Goal: Task Accomplishment & Management: Use online tool/utility

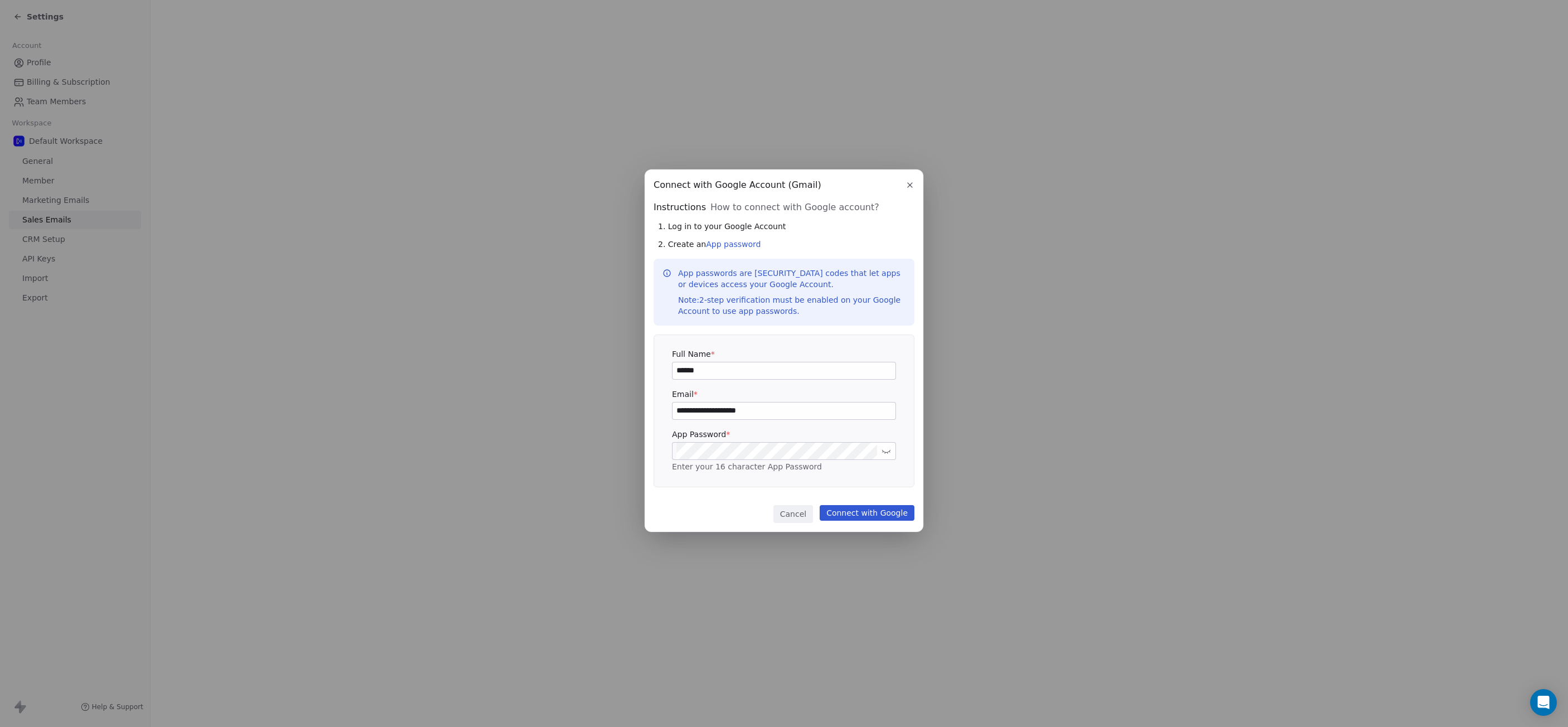
click at [974, 153] on div "**********" at bounding box center [784, 363] width 1568 height 424
click at [1256, 250] on div "**********" at bounding box center [784, 363] width 1568 height 424
click at [791, 514] on button "Cancel" at bounding box center [792, 513] width 39 height 18
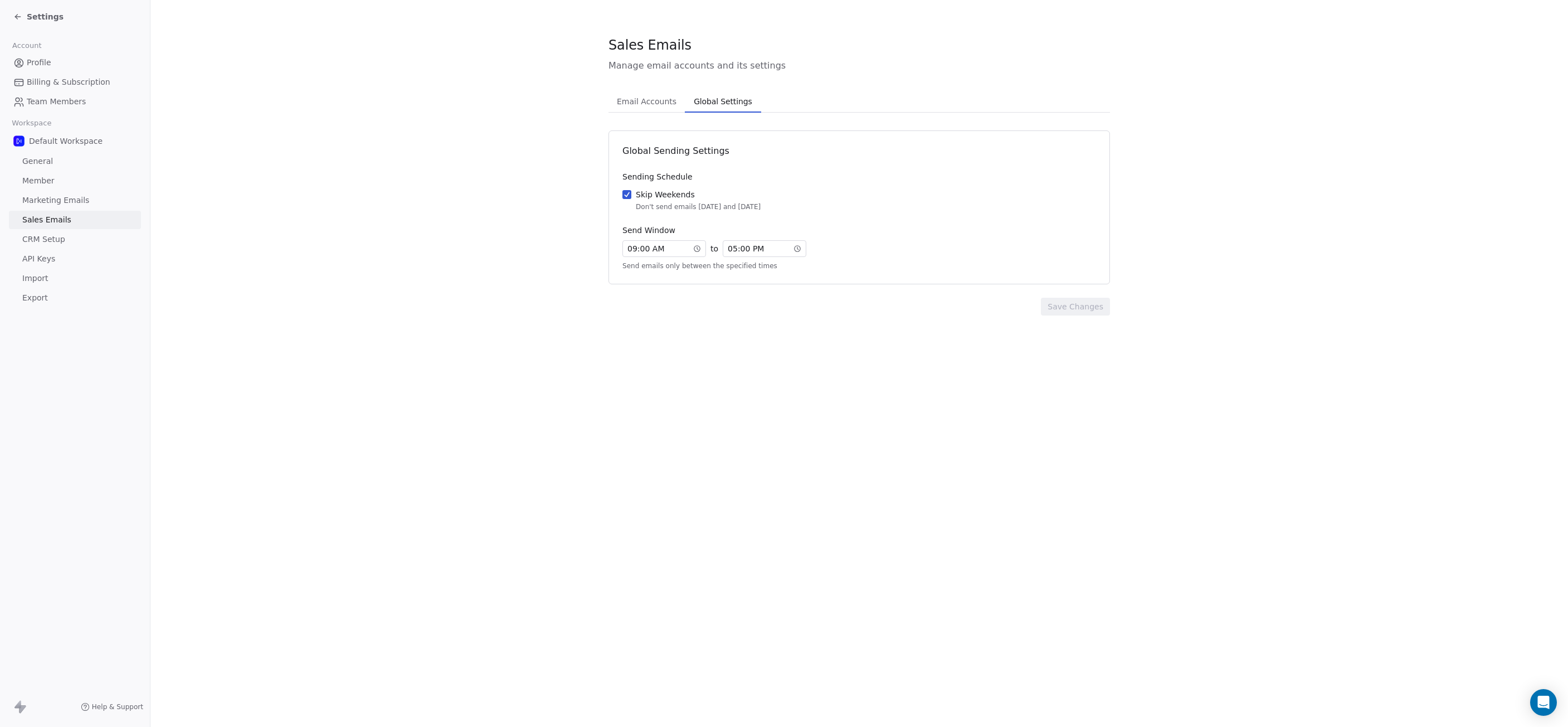
click at [713, 104] on span "Global Settings" at bounding box center [722, 101] width 66 height 15
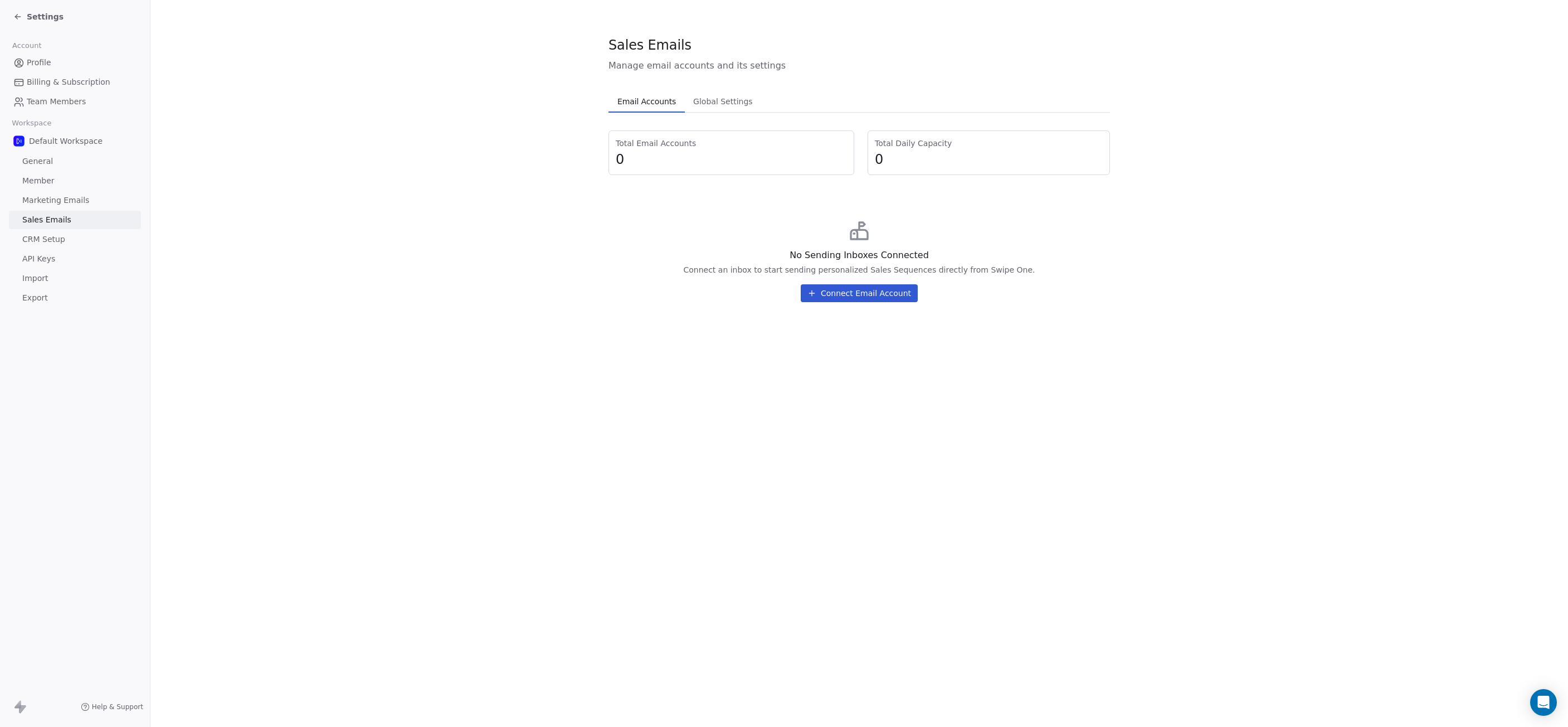
click at [652, 107] on span "Email Accounts" at bounding box center [647, 101] width 67 height 15
click at [857, 297] on button "Connect Email Account" at bounding box center [860, 293] width 117 height 18
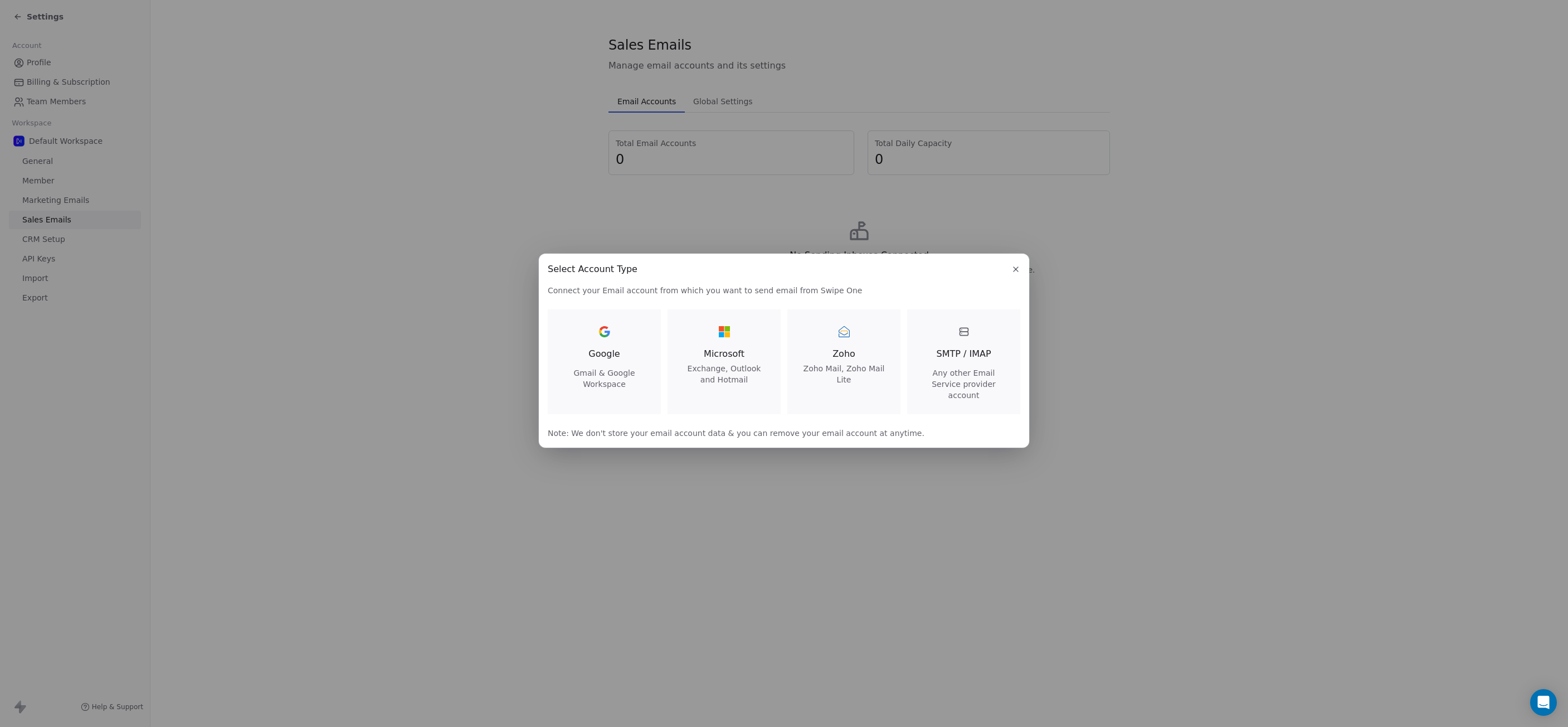
click at [1209, 301] on div "Select Account Type Select Account Type Connect your Email account from which y…" at bounding box center [784, 363] width 1568 height 255
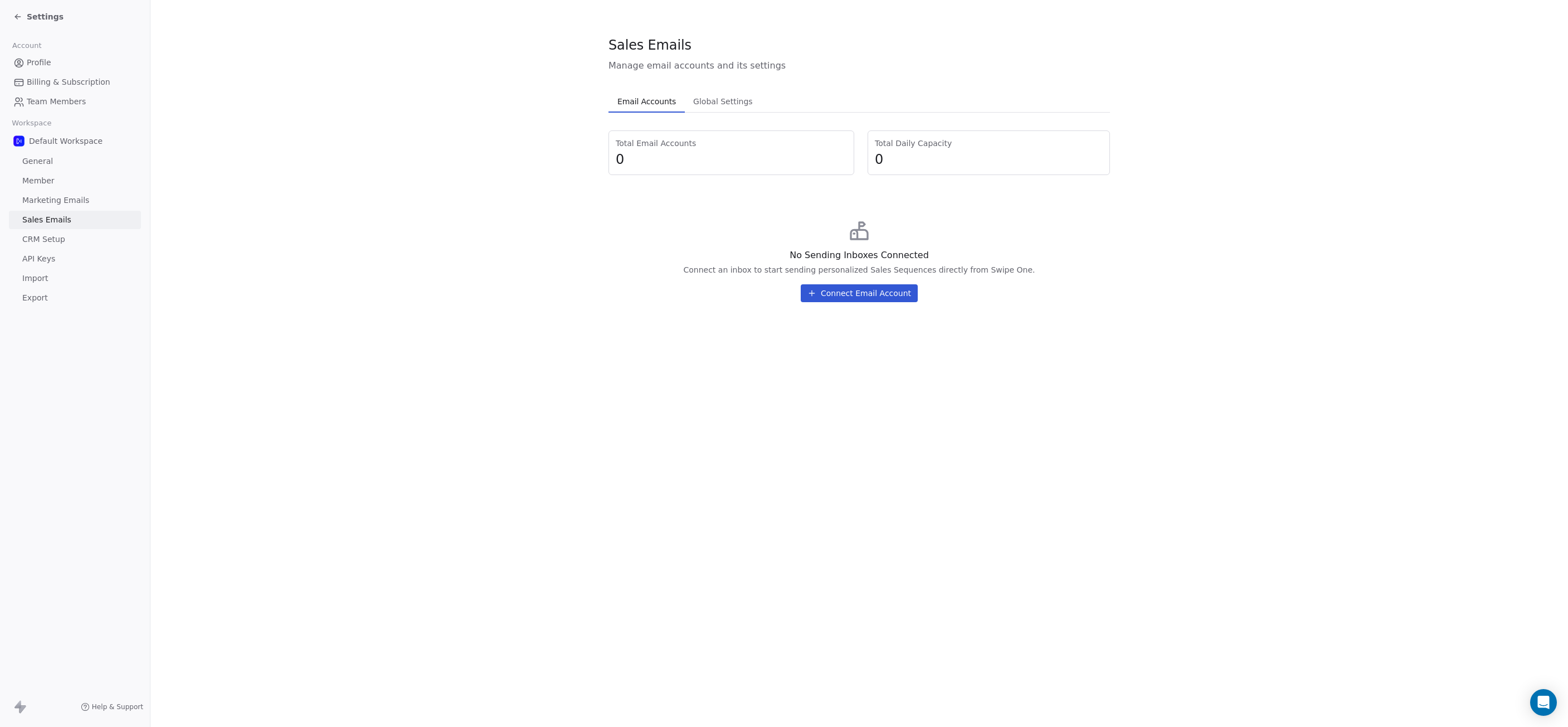
click at [85, 202] on span "Marketing Emails" at bounding box center [55, 200] width 66 height 12
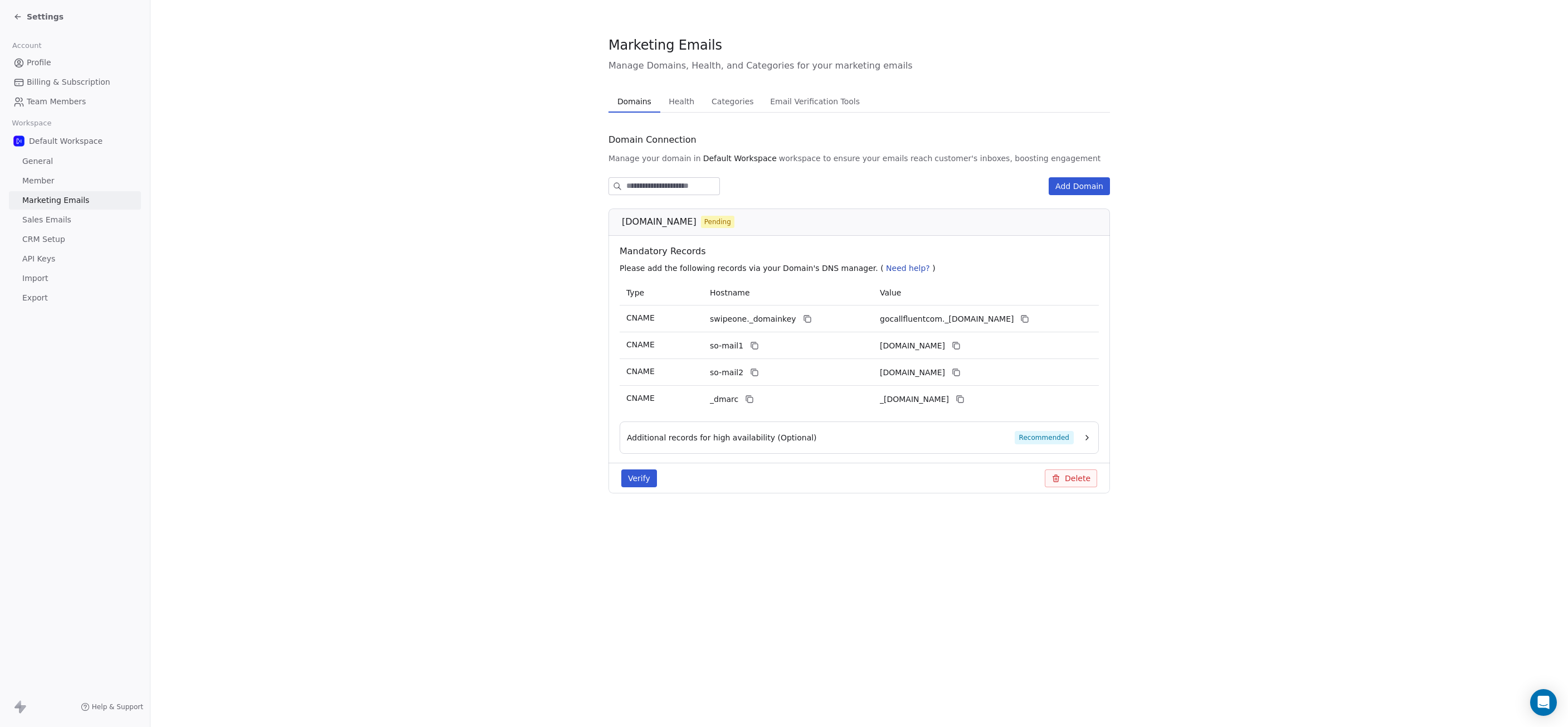
click at [645, 482] on button "Verify" at bounding box center [638, 478] width 36 height 18
click at [994, 445] on div "Additional records for high availability (Optional) Recommended" at bounding box center [860, 438] width 479 height 33
click at [980, 440] on div "Additional records for high availability (Optional) Recommended" at bounding box center [850, 437] width 447 height 13
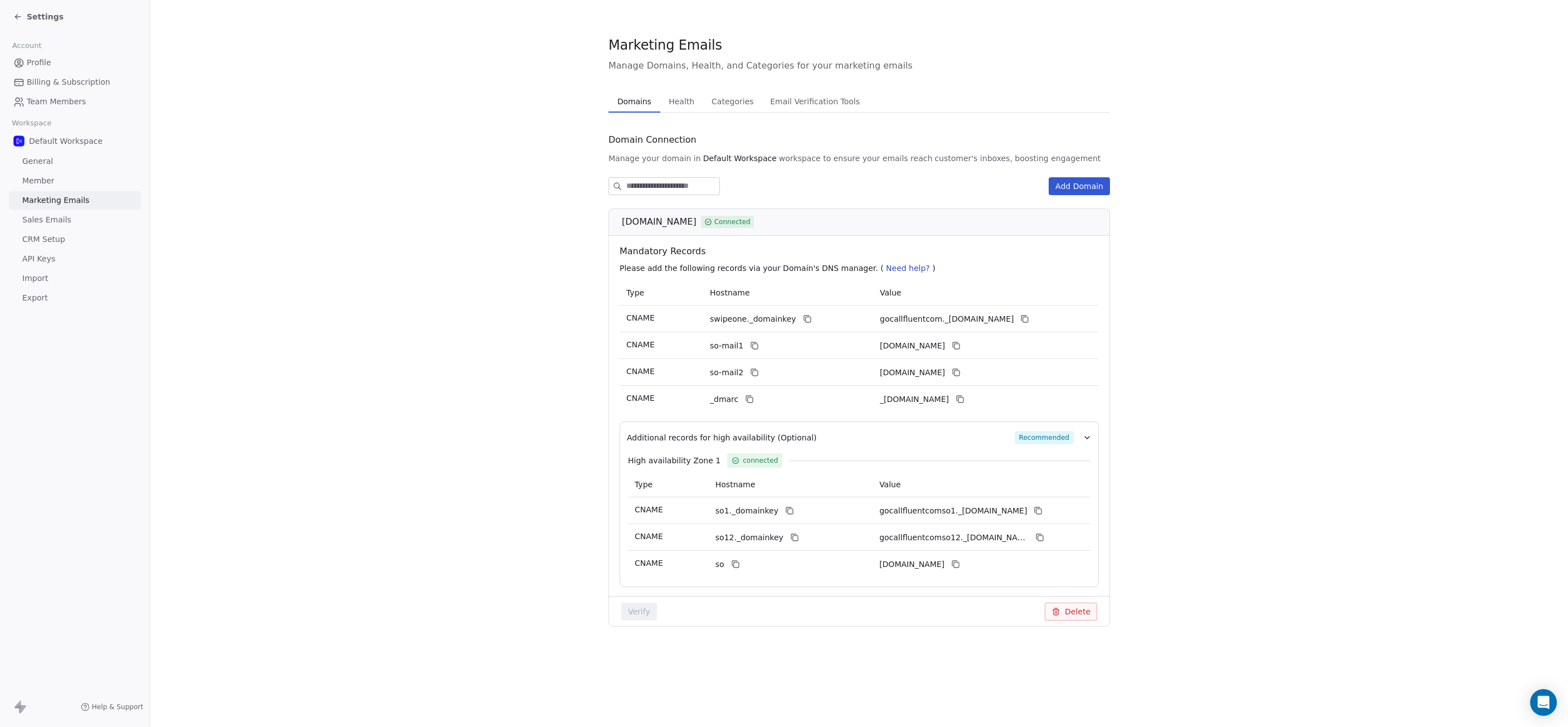
click at [551, 413] on section "Marketing Emails Manage Domains, Health, and Categories for your marketing emai…" at bounding box center [859, 340] width 1417 height 680
click at [681, 105] on span "Health" at bounding box center [681, 101] width 35 height 15
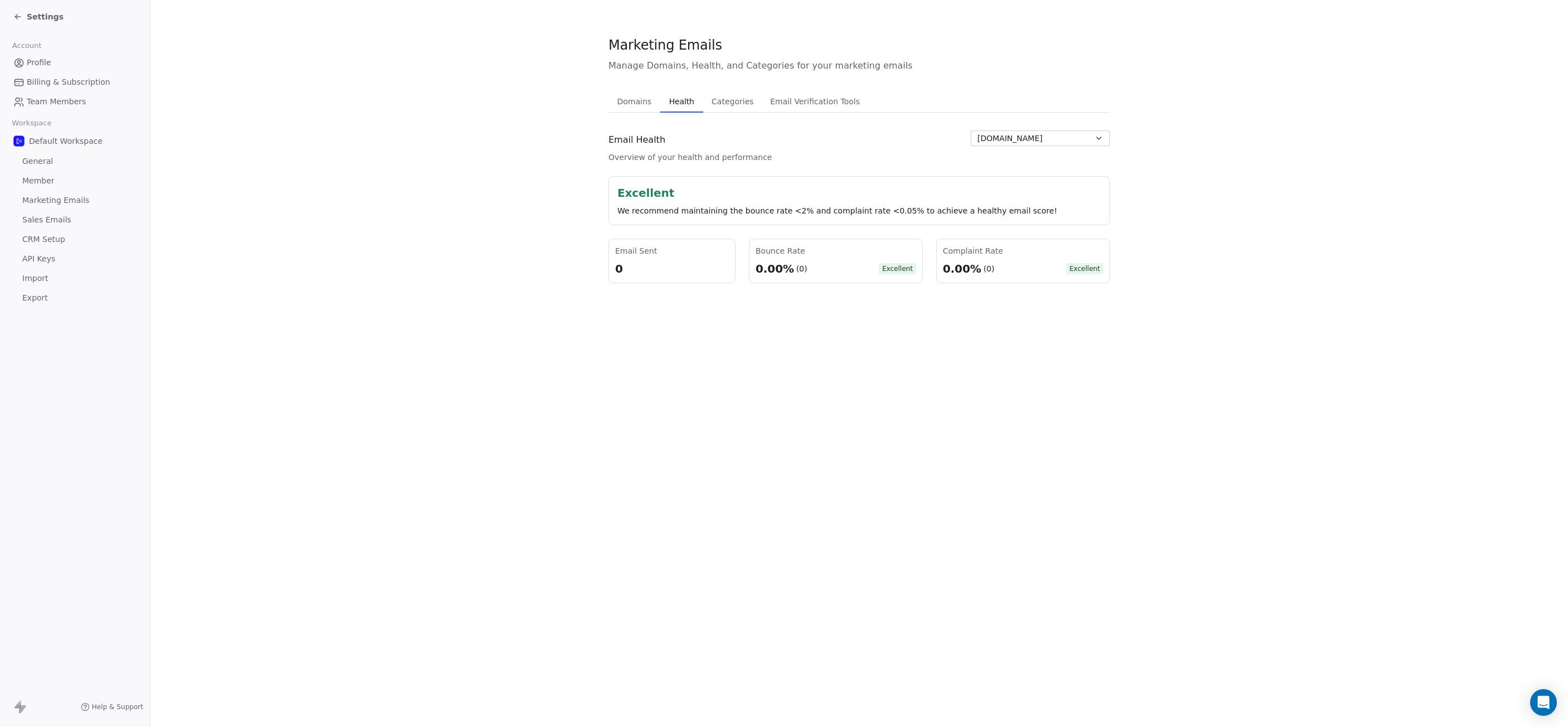
click at [1015, 143] on span "go.callfluent.com" at bounding box center [1010, 139] width 65 height 12
click at [1015, 139] on html "Settings Account Profile Billing & Subscription Team Members Workspace Default …" at bounding box center [784, 363] width 1568 height 727
click at [740, 103] on span "Categories" at bounding box center [732, 101] width 51 height 15
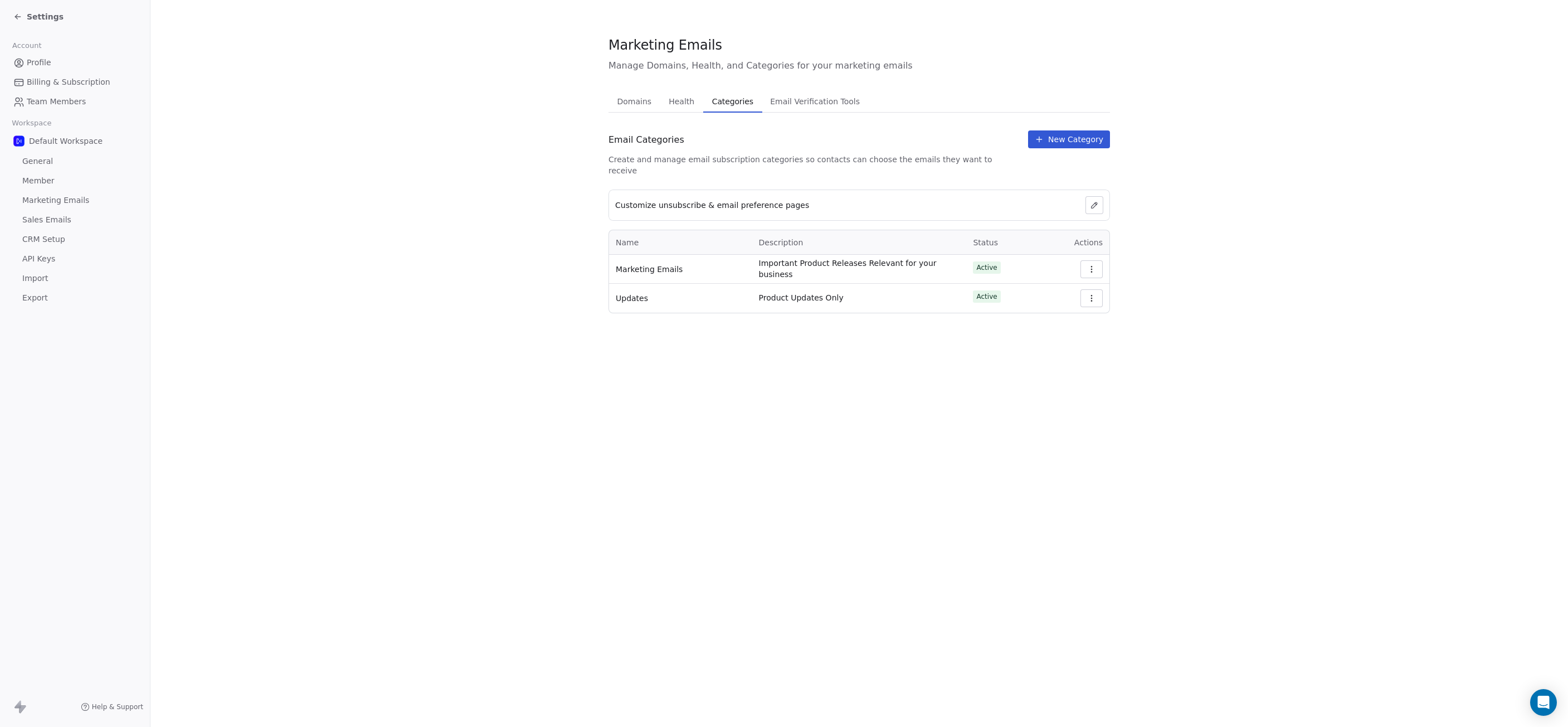
click at [791, 96] on span "Email Verification Tools" at bounding box center [814, 101] width 98 height 15
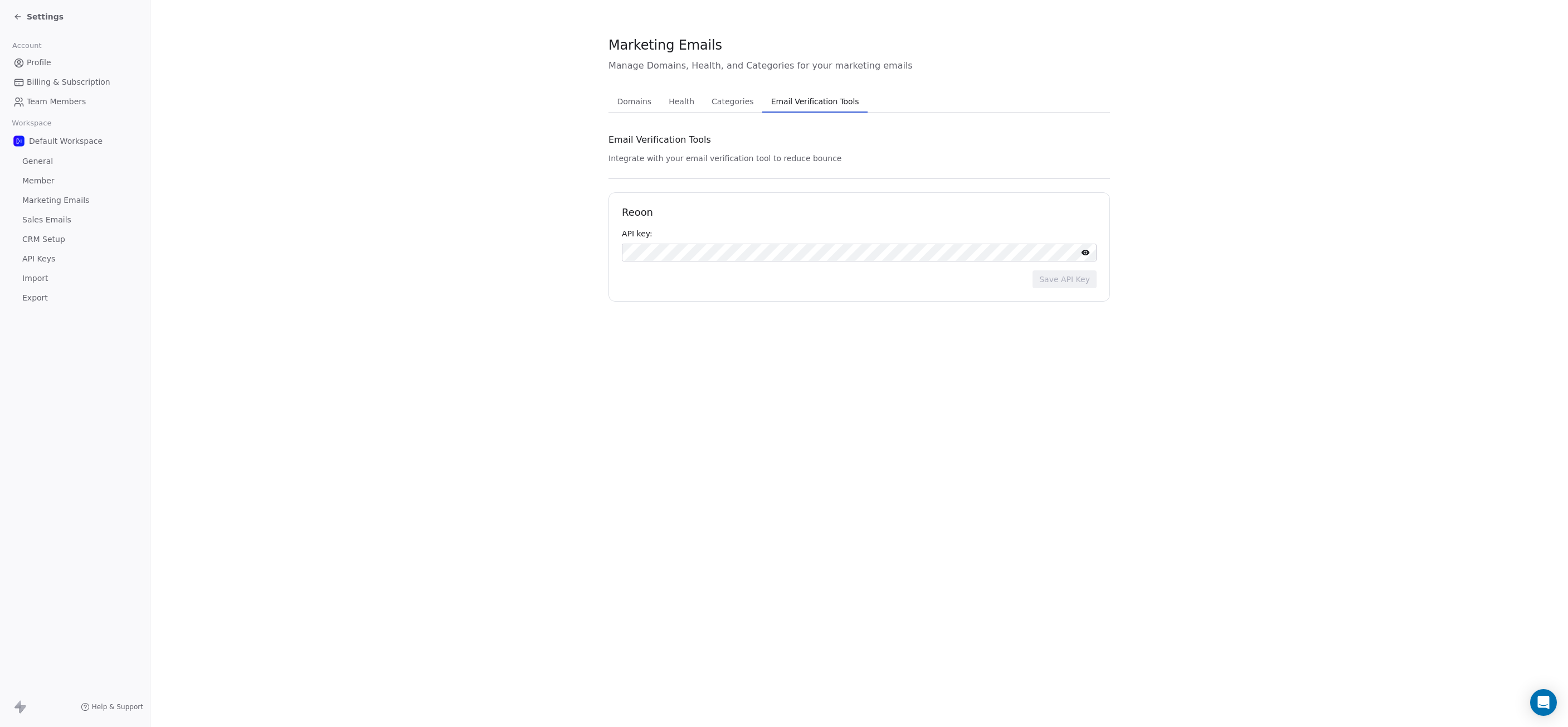
click at [39, 236] on span "CRM Setup" at bounding box center [43, 240] width 43 height 12
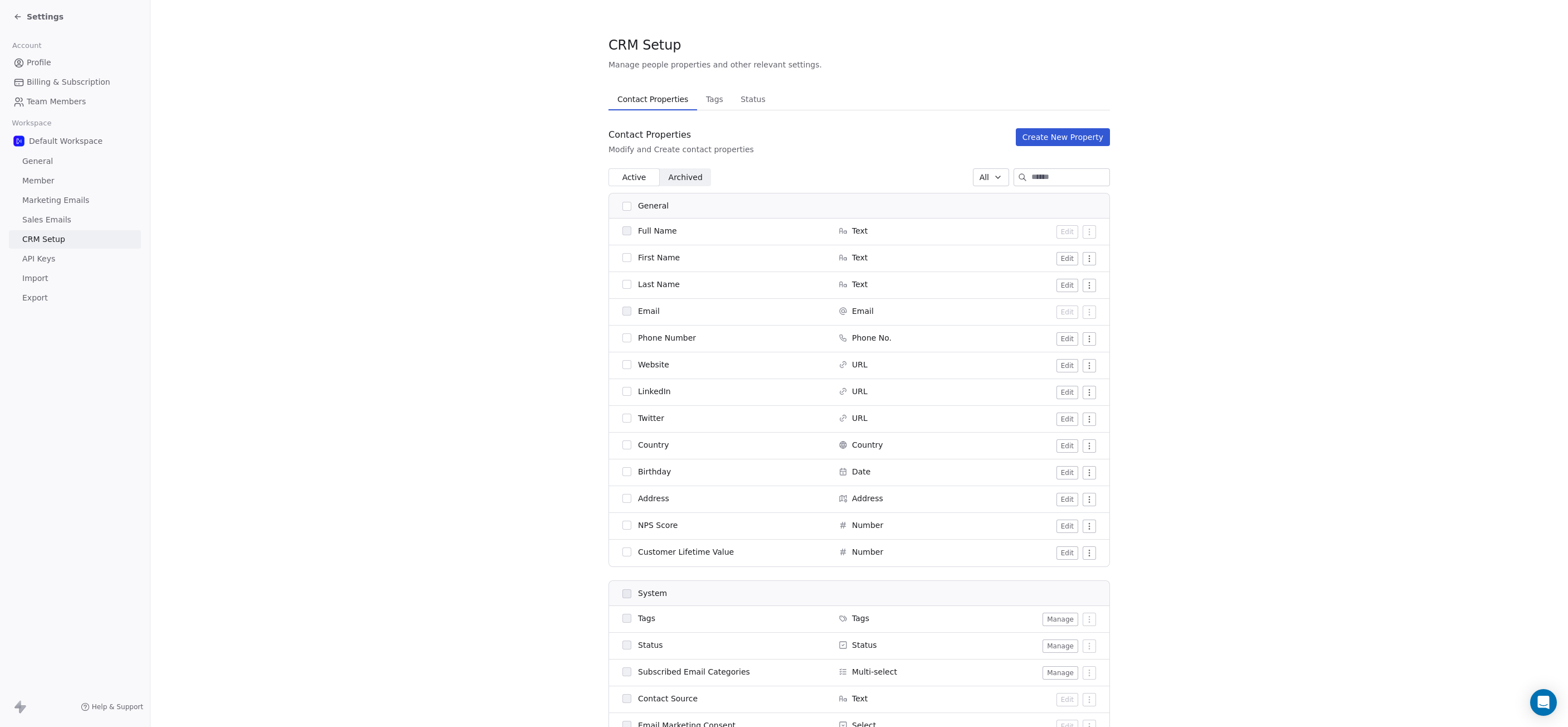
click at [44, 16] on span "Settings" at bounding box center [45, 17] width 37 height 12
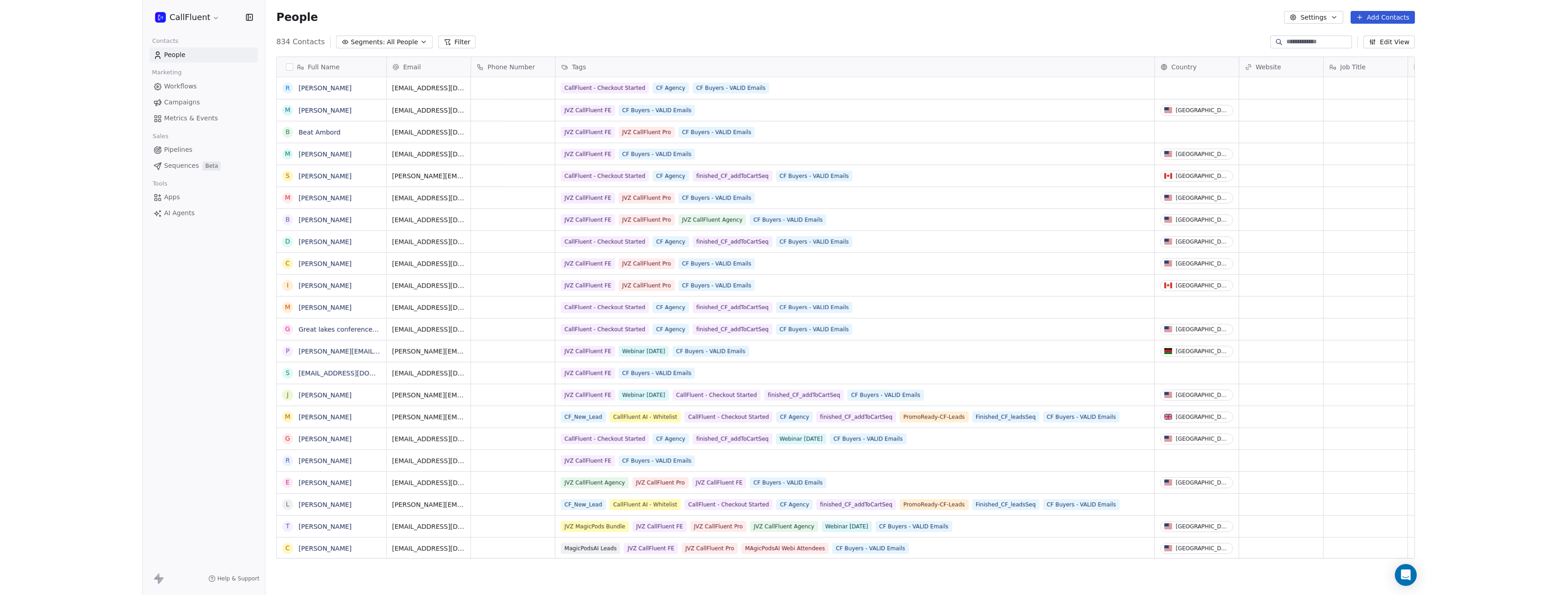
scroll to position [516, 1153]
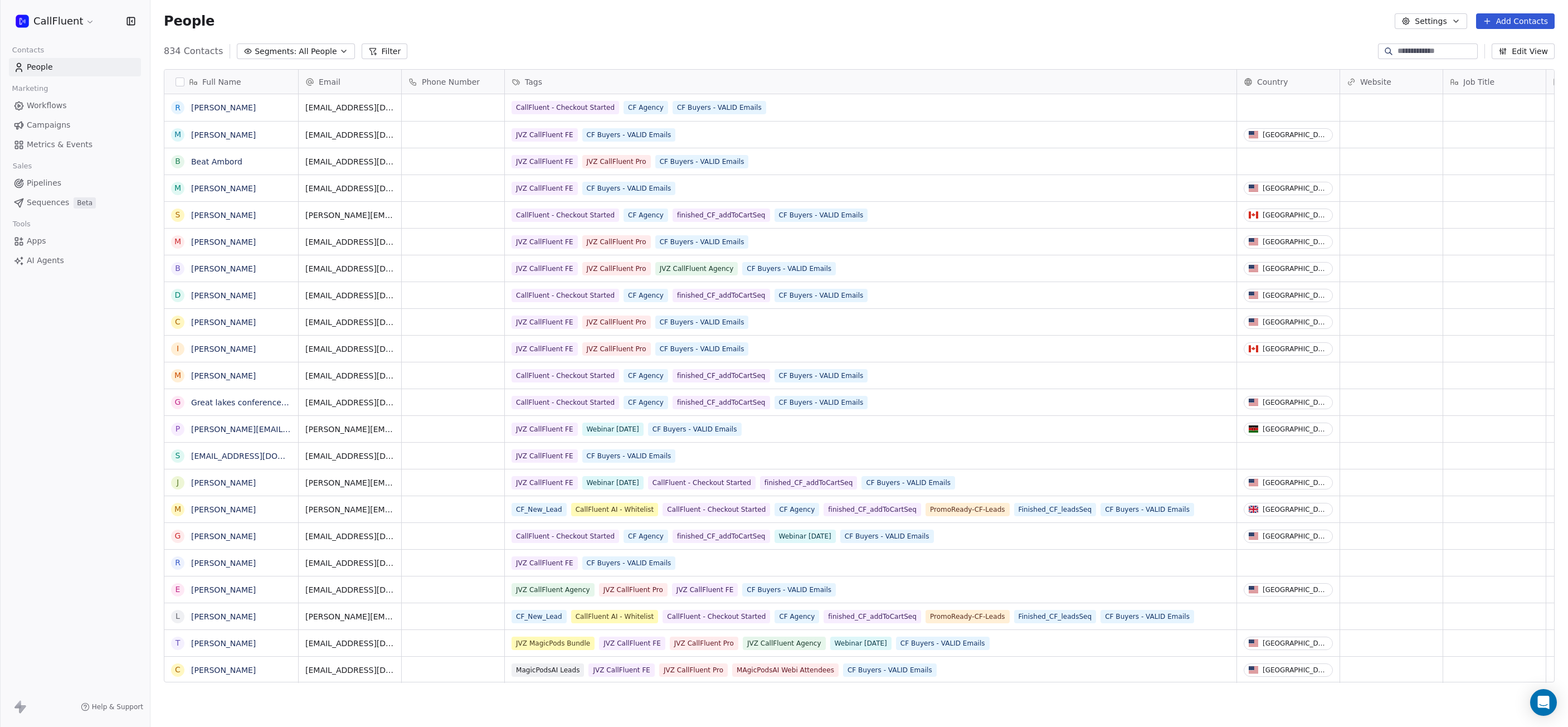
click at [55, 111] on span "Workflows" at bounding box center [47, 106] width 40 height 12
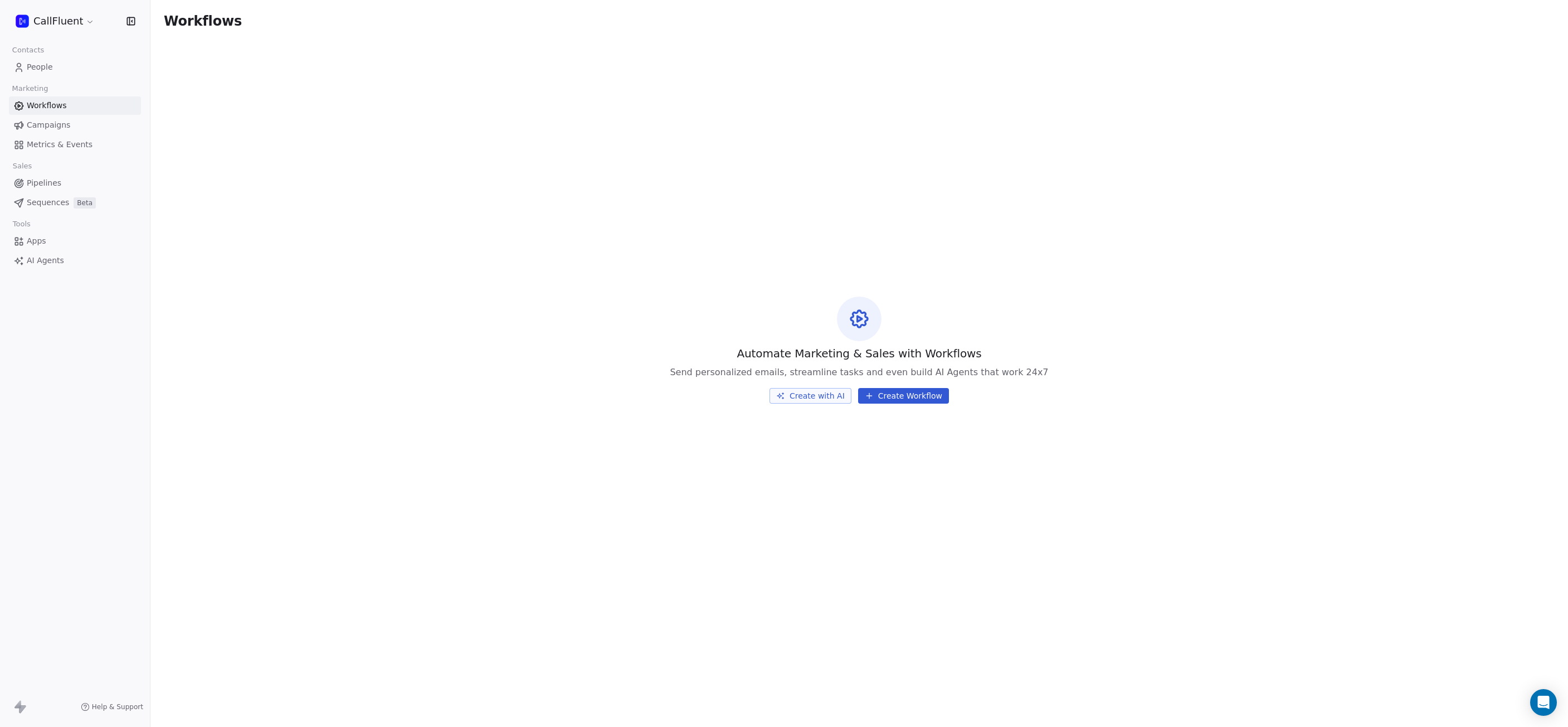
click at [43, 126] on span "Campaigns" at bounding box center [48, 125] width 43 height 12
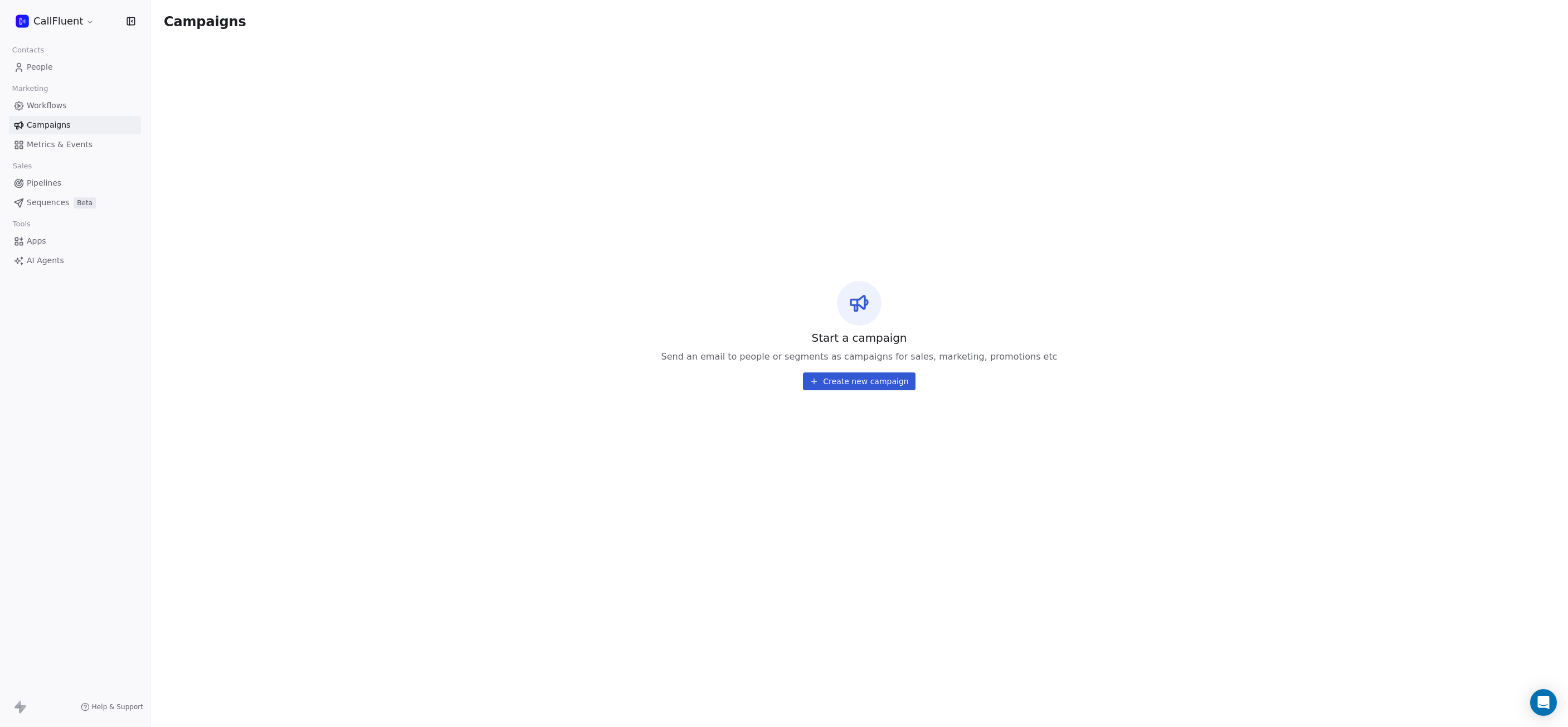
click at [858, 381] on button "Create new campaign" at bounding box center [859, 381] width 112 height 18
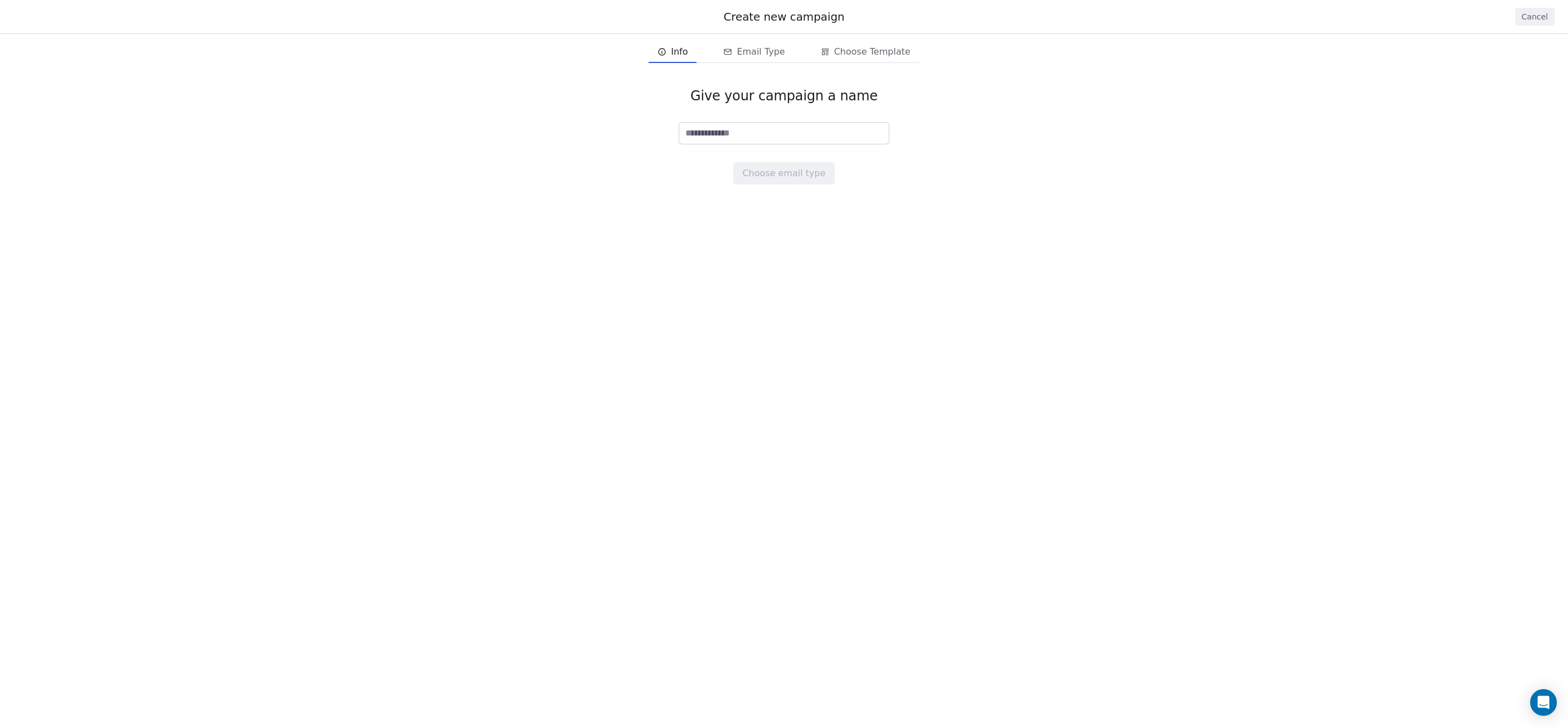
click at [757, 129] on input at bounding box center [784, 133] width 210 height 21
type input "******"
click at [776, 169] on button "Choose email type" at bounding box center [784, 172] width 101 height 22
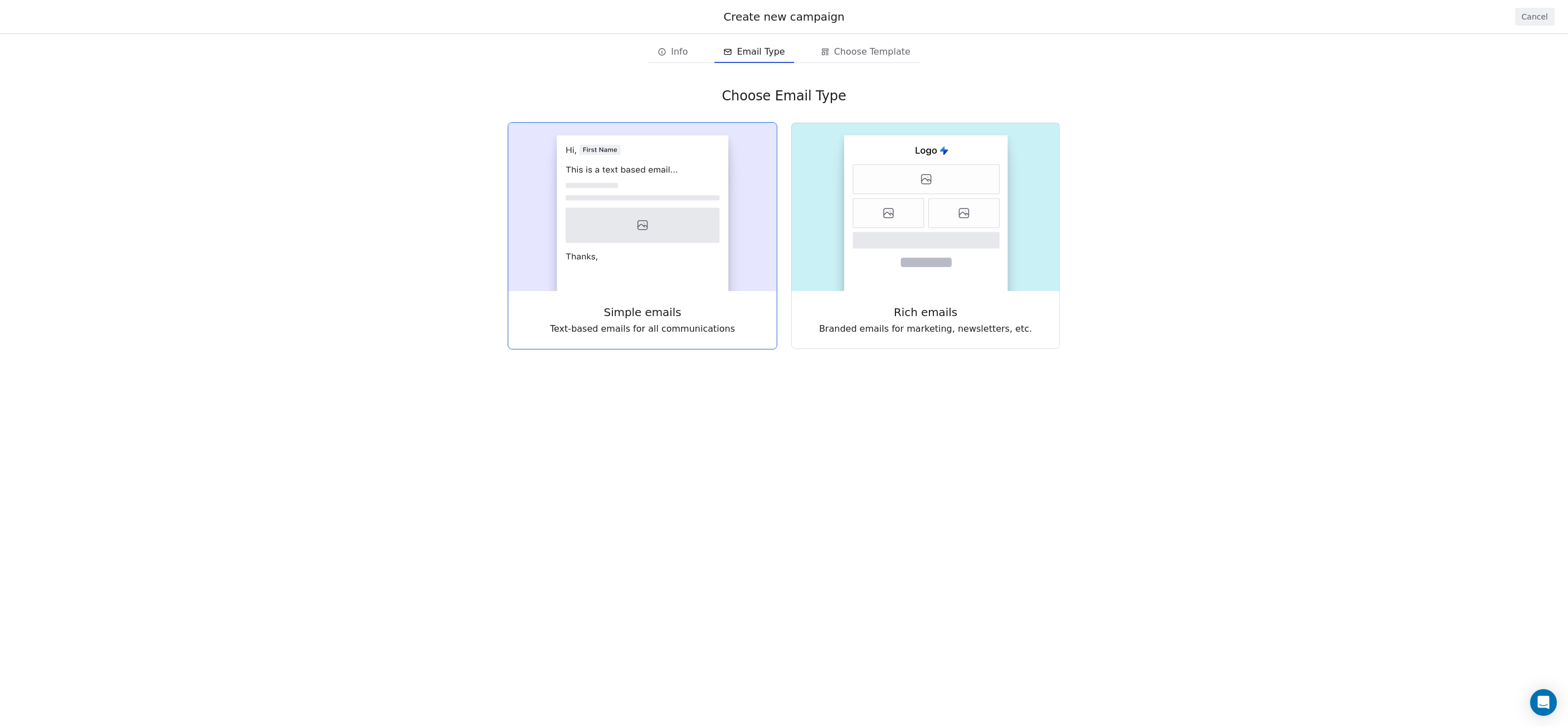
click at [699, 276] on rect at bounding box center [642, 213] width 171 height 155
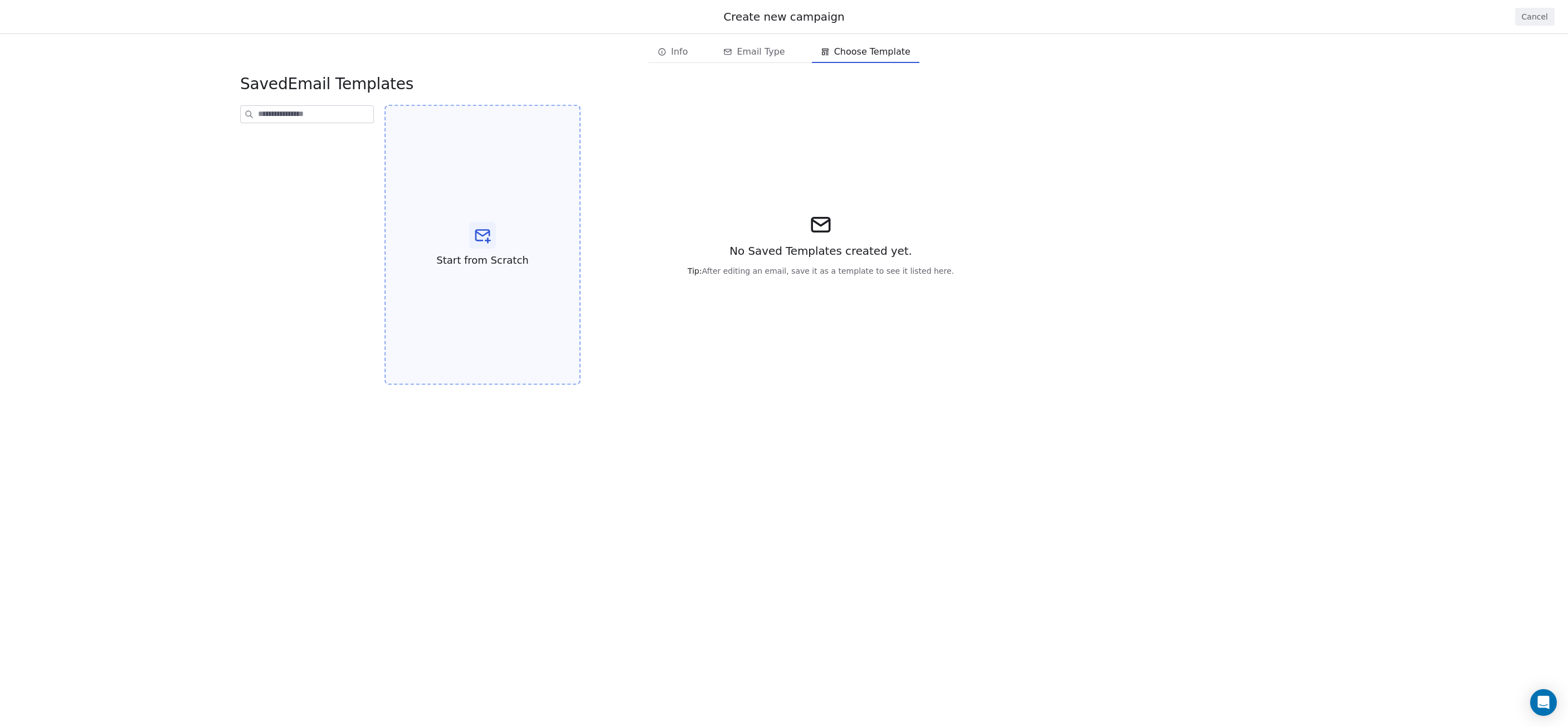
click at [533, 271] on div "Start from Scratch" at bounding box center [482, 245] width 196 height 280
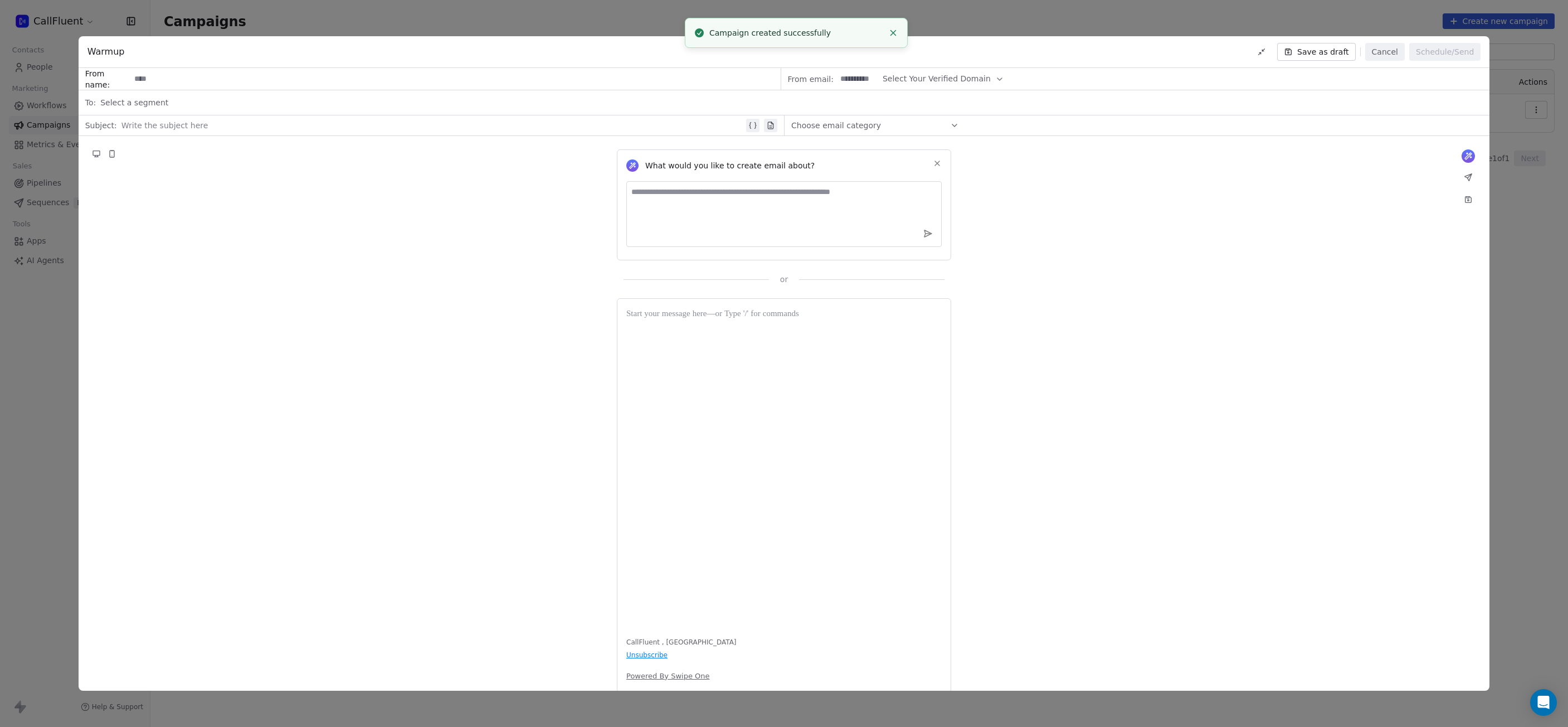
click at [250, 76] on input at bounding box center [454, 78] width 650 height 20
click at [933, 79] on span "Select Your Verified Domain" at bounding box center [937, 79] width 108 height 12
click at [932, 105] on span "@go.callfluent.com" at bounding box center [933, 106] width 88 height 12
click at [855, 80] on input at bounding box center [858, 78] width 43 height 20
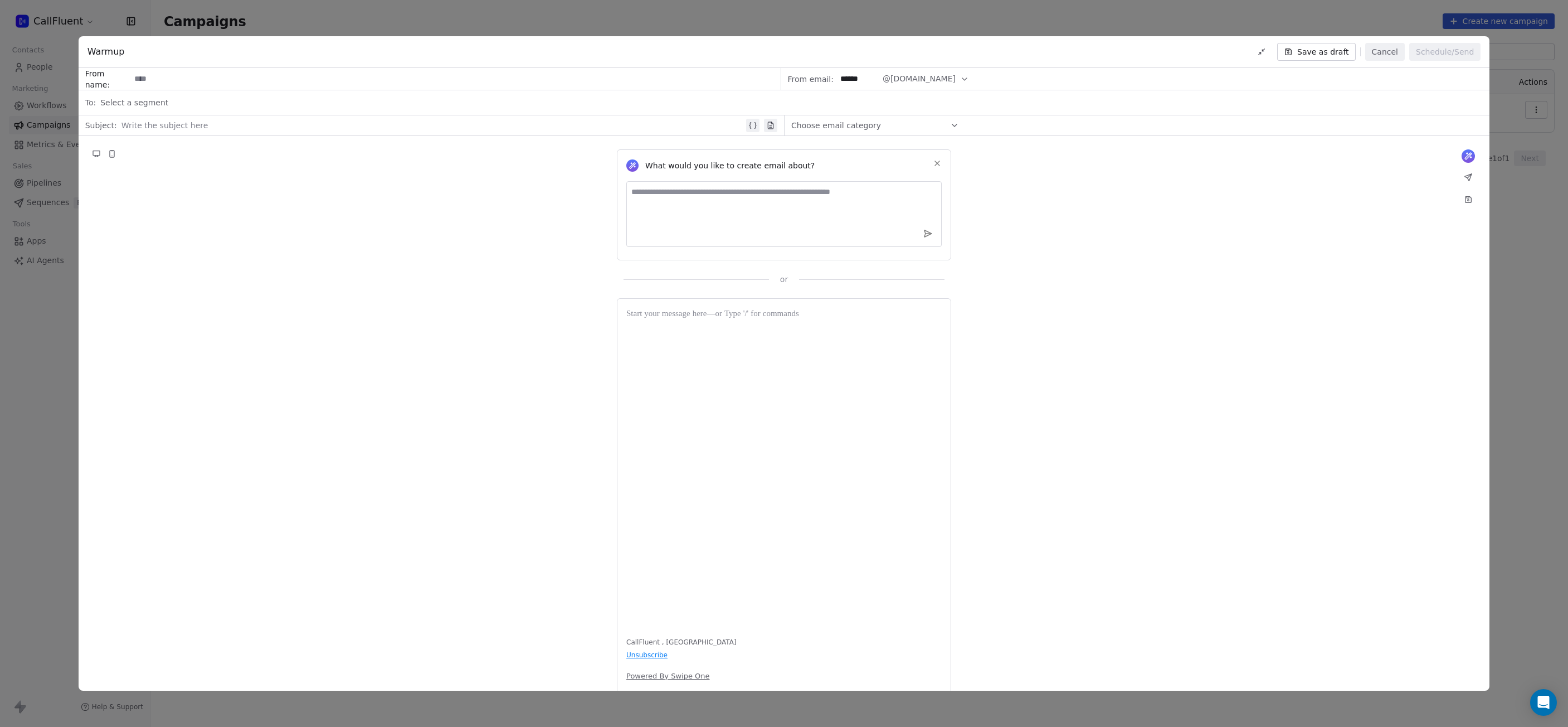
type input "******"
click at [30, 274] on div "Warmup Saved Cancel Schedule/Send From name: From email: ****** @go.callfluent.…" at bounding box center [784, 363] width 1568 height 727
click at [35, 262] on div "Warmup Saved Cancel Schedule/Send From name: From email: ****** @go.callfluent.…" at bounding box center [784, 363] width 1568 height 727
click at [1392, 55] on button "Cancel" at bounding box center [1384, 52] width 39 height 18
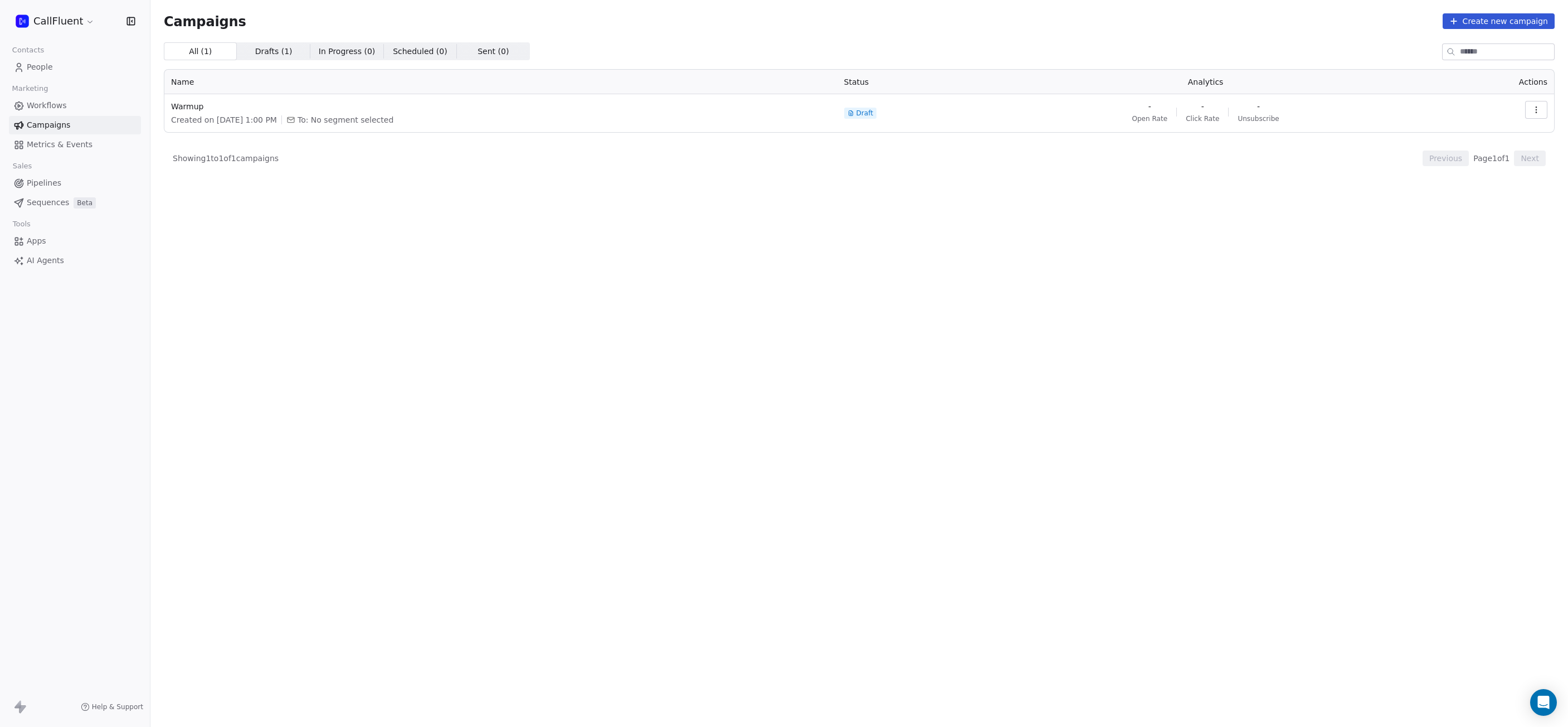
click at [45, 261] on span "AI Agents" at bounding box center [45, 261] width 38 height 12
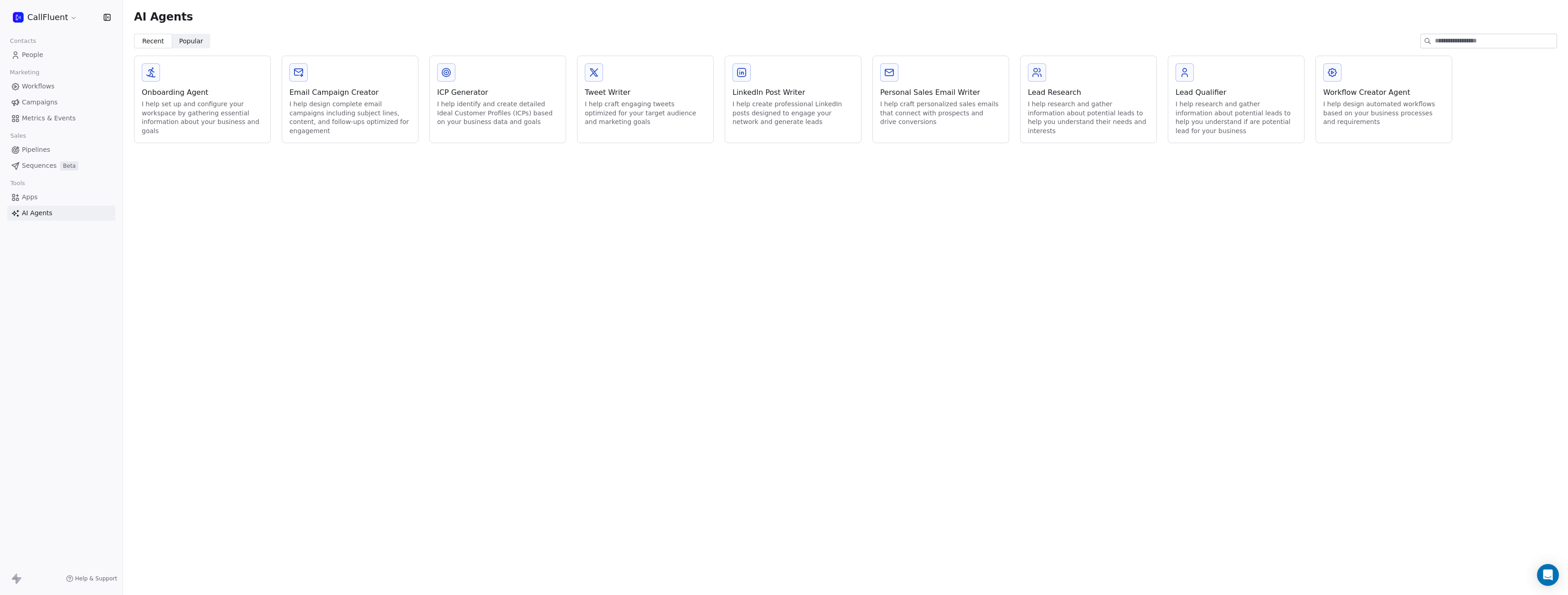
click at [338, 113] on div "I help design complete email campaigns including subject lines, content, and fo…" at bounding box center [350, 117] width 121 height 35
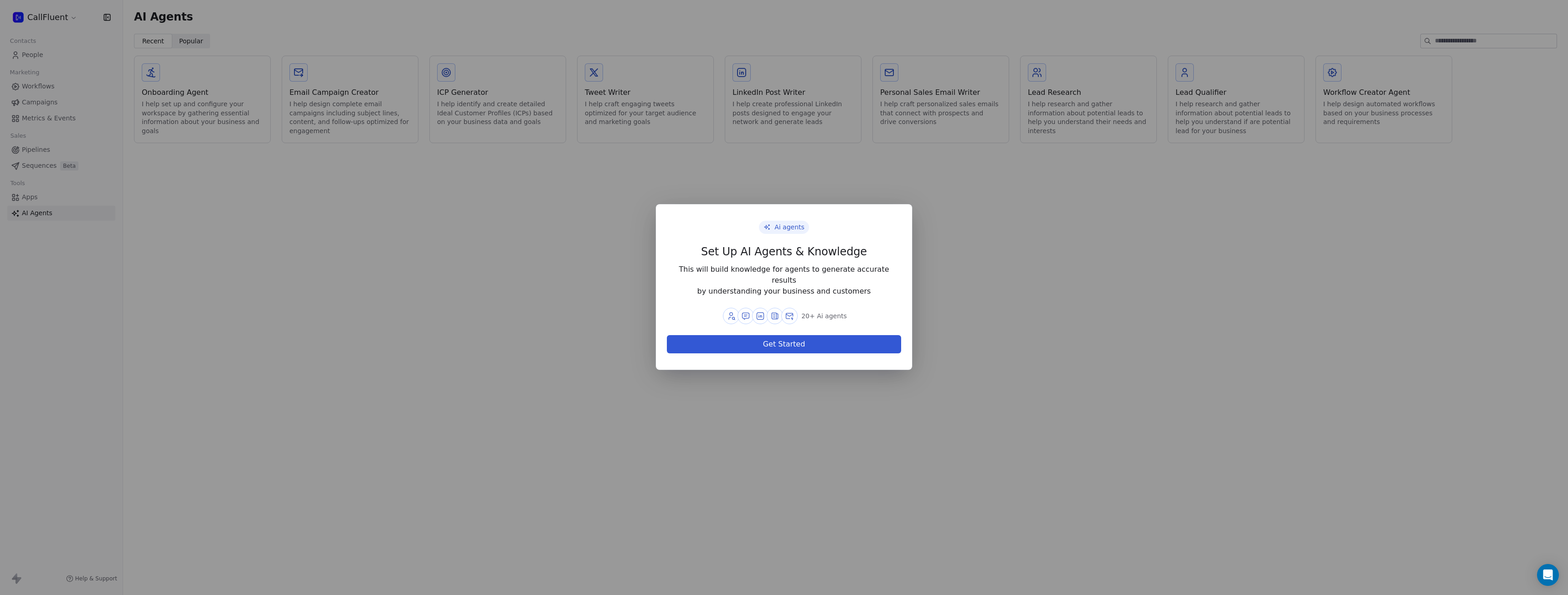
click at [780, 340] on button "Get Started" at bounding box center [784, 344] width 235 height 18
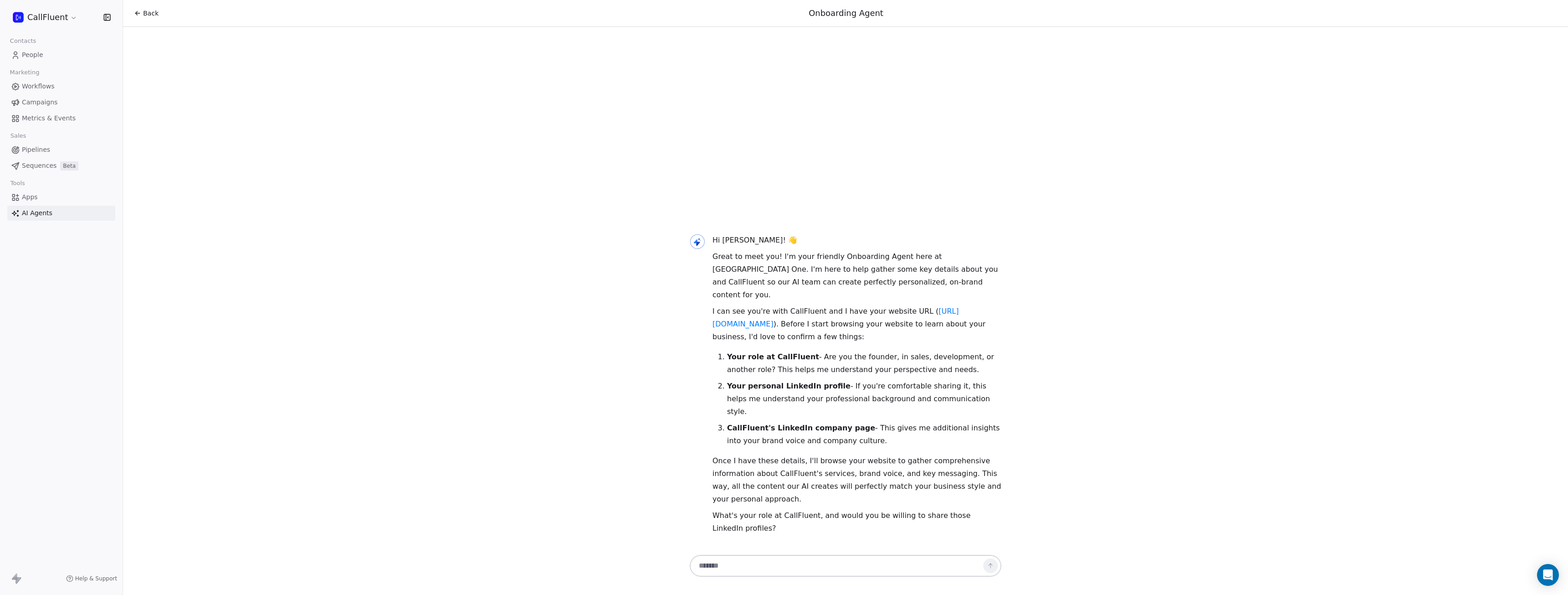
click at [838, 563] on textarea at bounding box center [836, 566] width 285 height 17
click at [922, 566] on textarea "**********" at bounding box center [836, 566] width 285 height 17
paste textarea "**********"
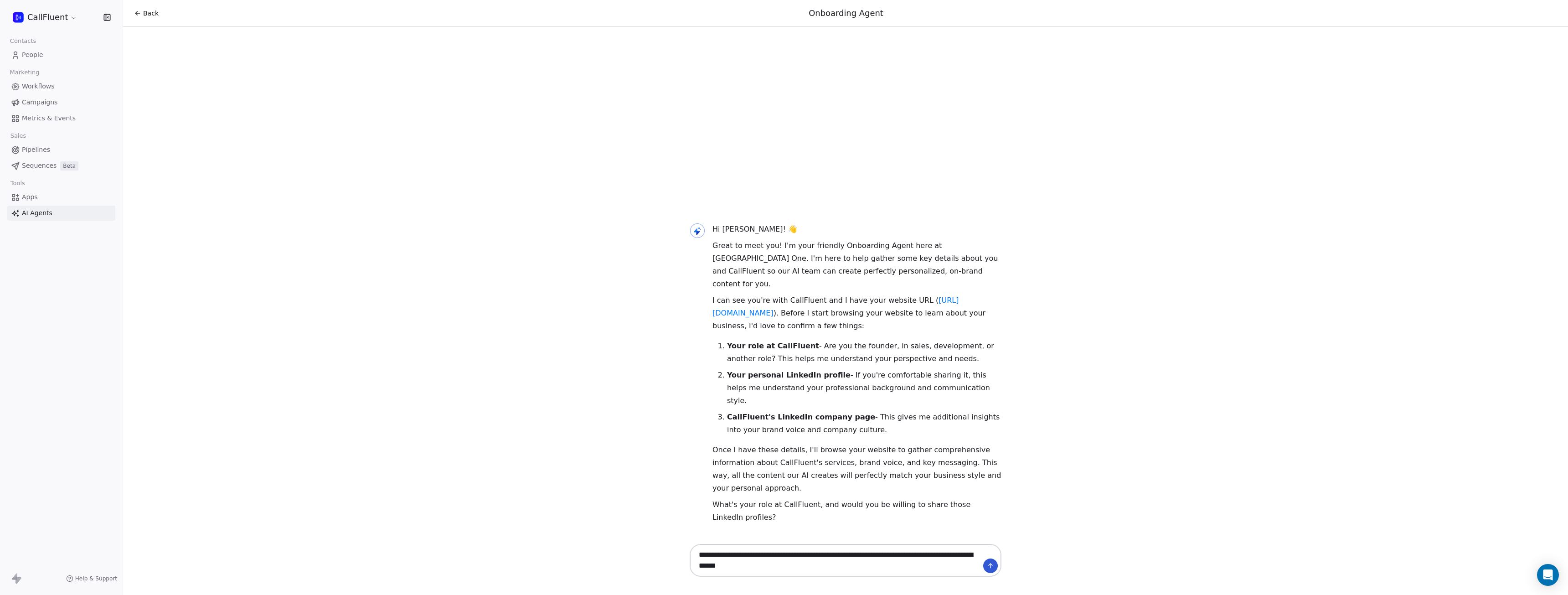
click at [888, 566] on textarea "**********" at bounding box center [836, 560] width 285 height 28
paste textarea "**********"
type textarea "**********"
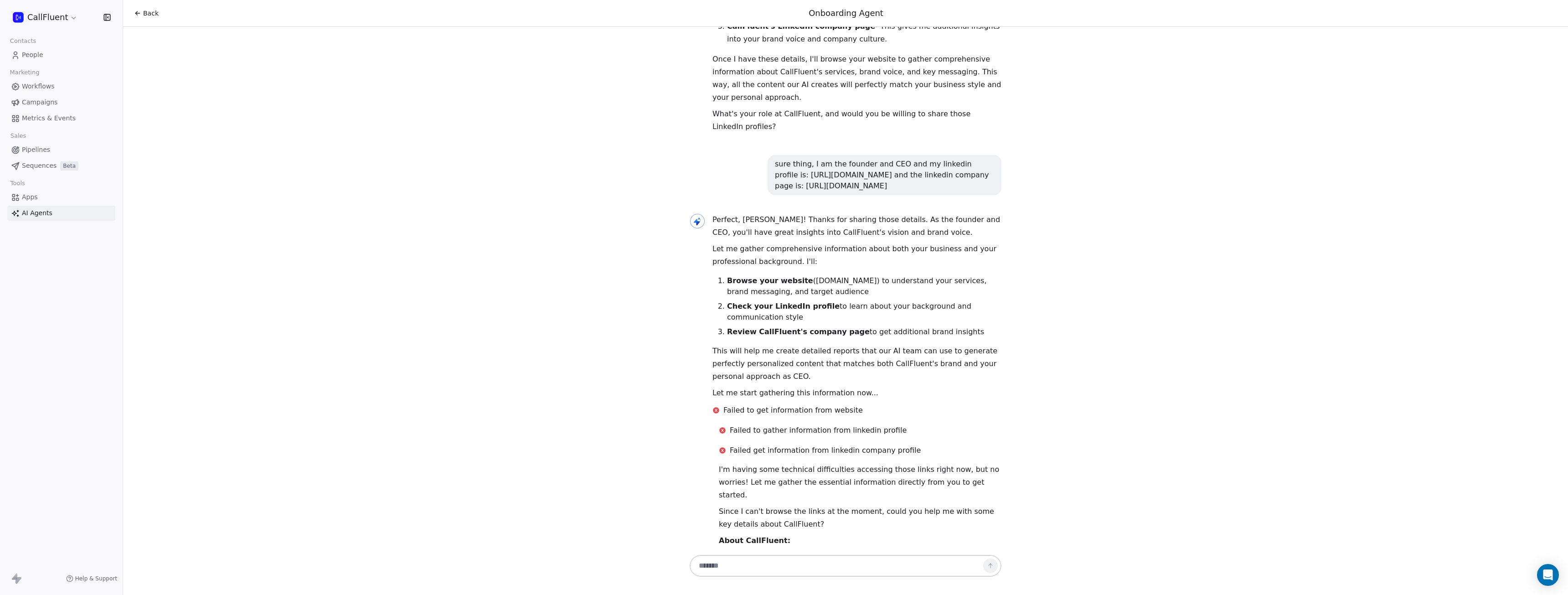
scroll to position [209, 0]
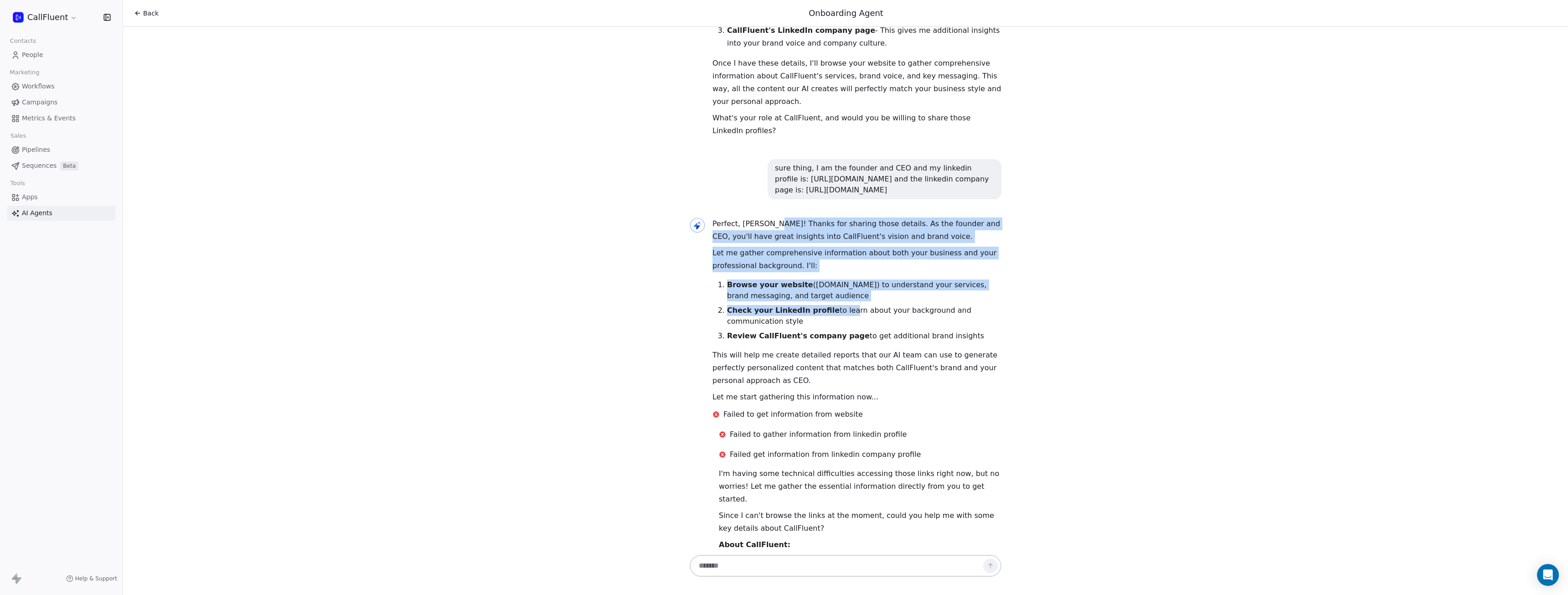
drag, startPoint x: 766, startPoint y: 198, endPoint x: 835, endPoint y: 285, distance: 111.0
click at [836, 284] on div "Perfect, Adrian! Thanks for sharing those details. As the founder and CEO, you'…" at bounding box center [857, 311] width 289 height 186
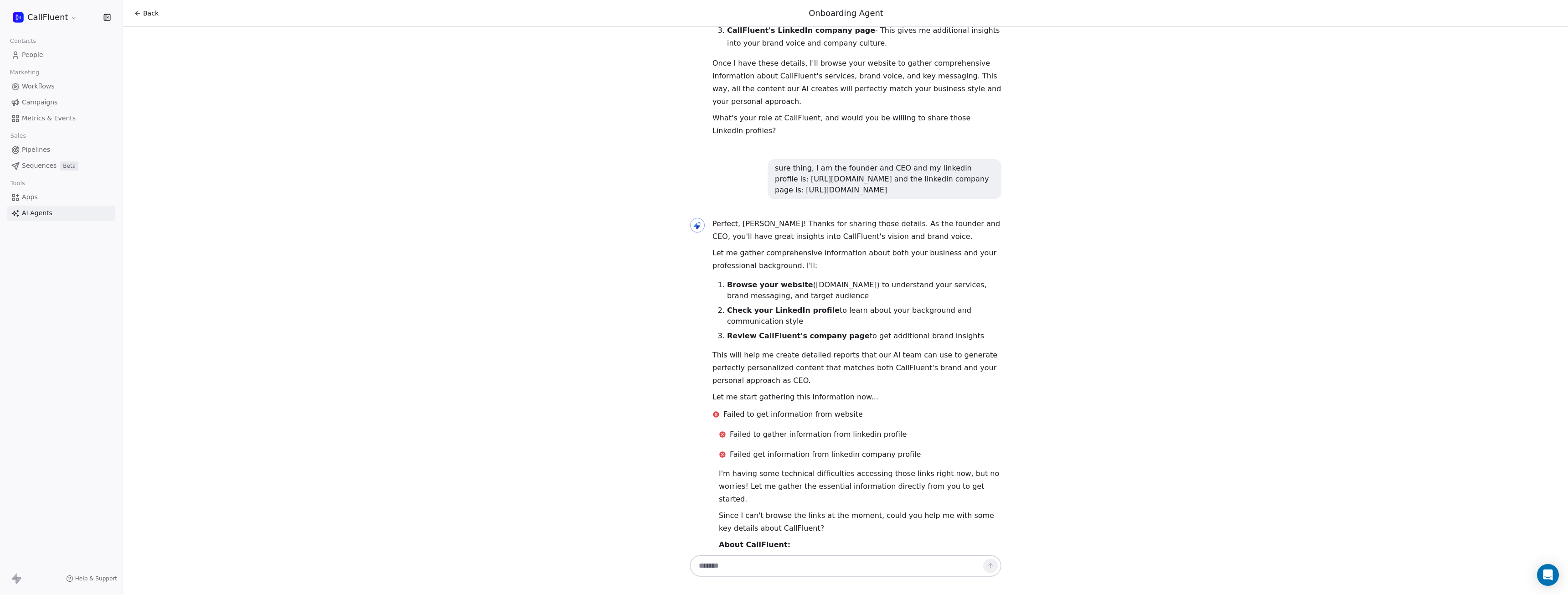
click at [819, 349] on p "This will help me create detailed reports that our AI team can use to generate …" at bounding box center [857, 368] width 289 height 39
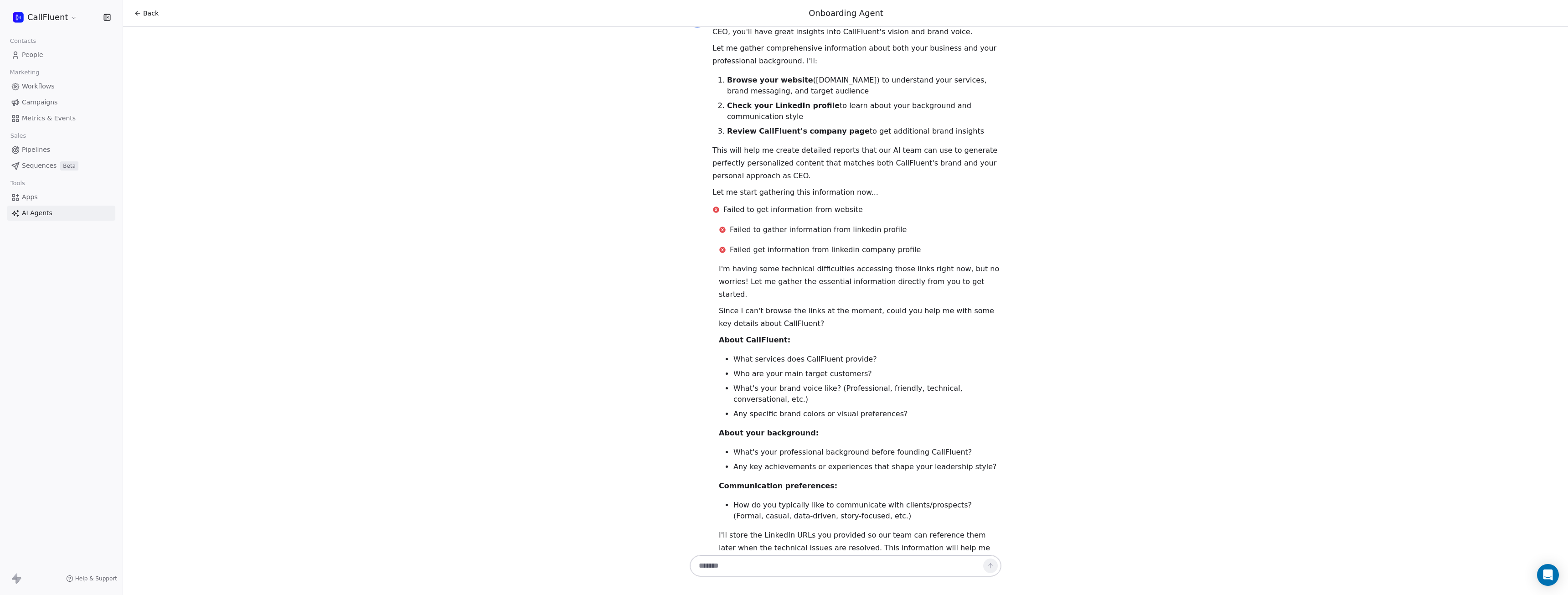
scroll to position [437, 0]
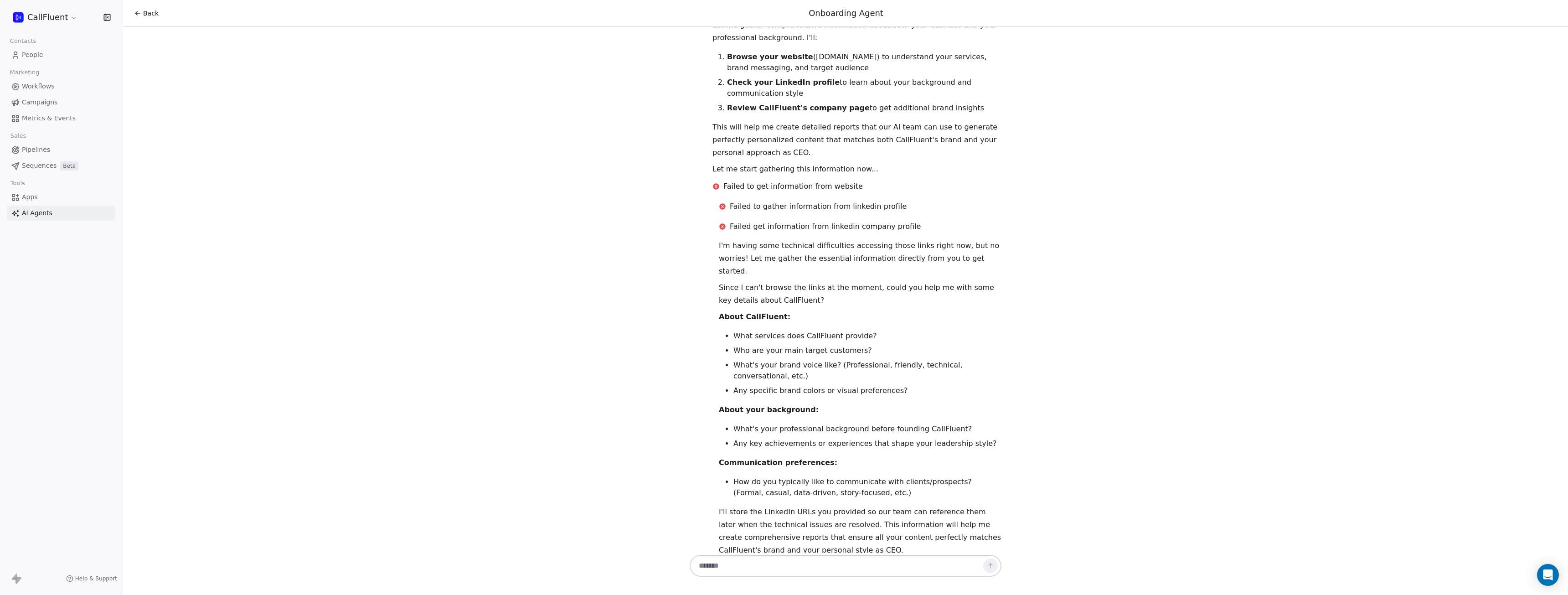
click at [834, 563] on textarea at bounding box center [836, 566] width 285 height 17
type textarea "**********"
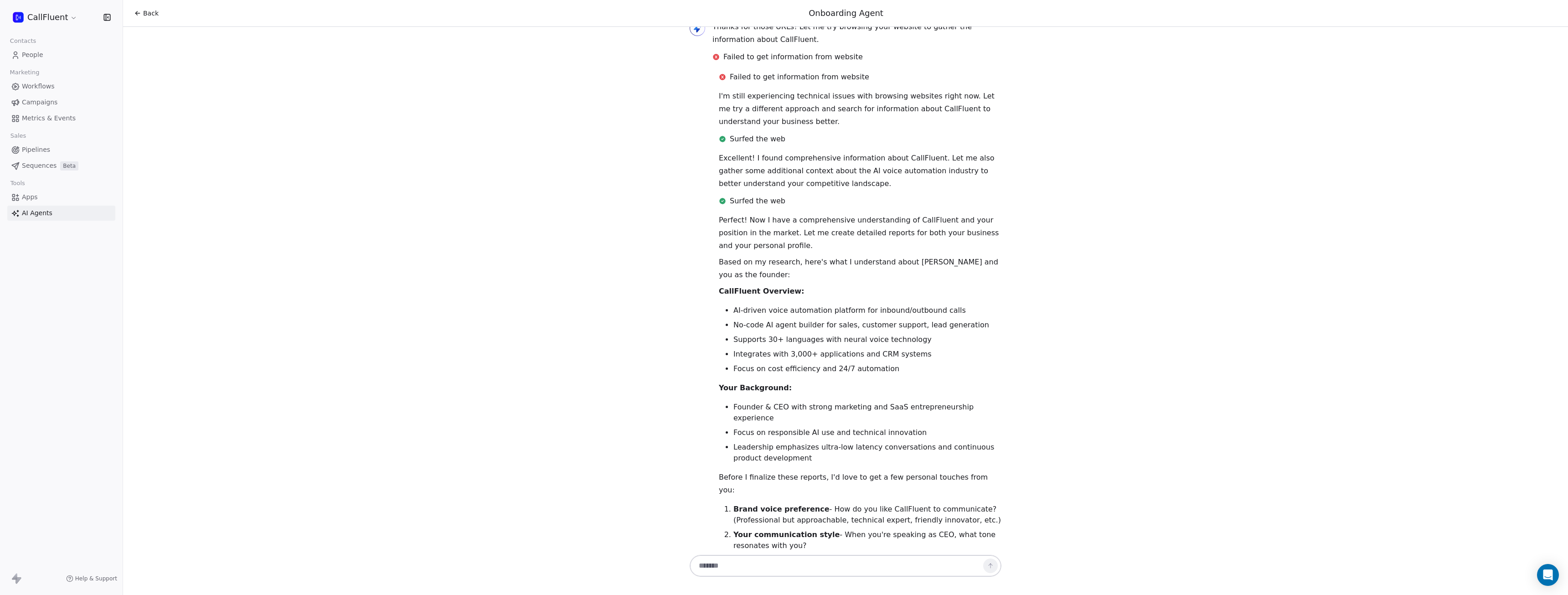
scroll to position [1072, 0]
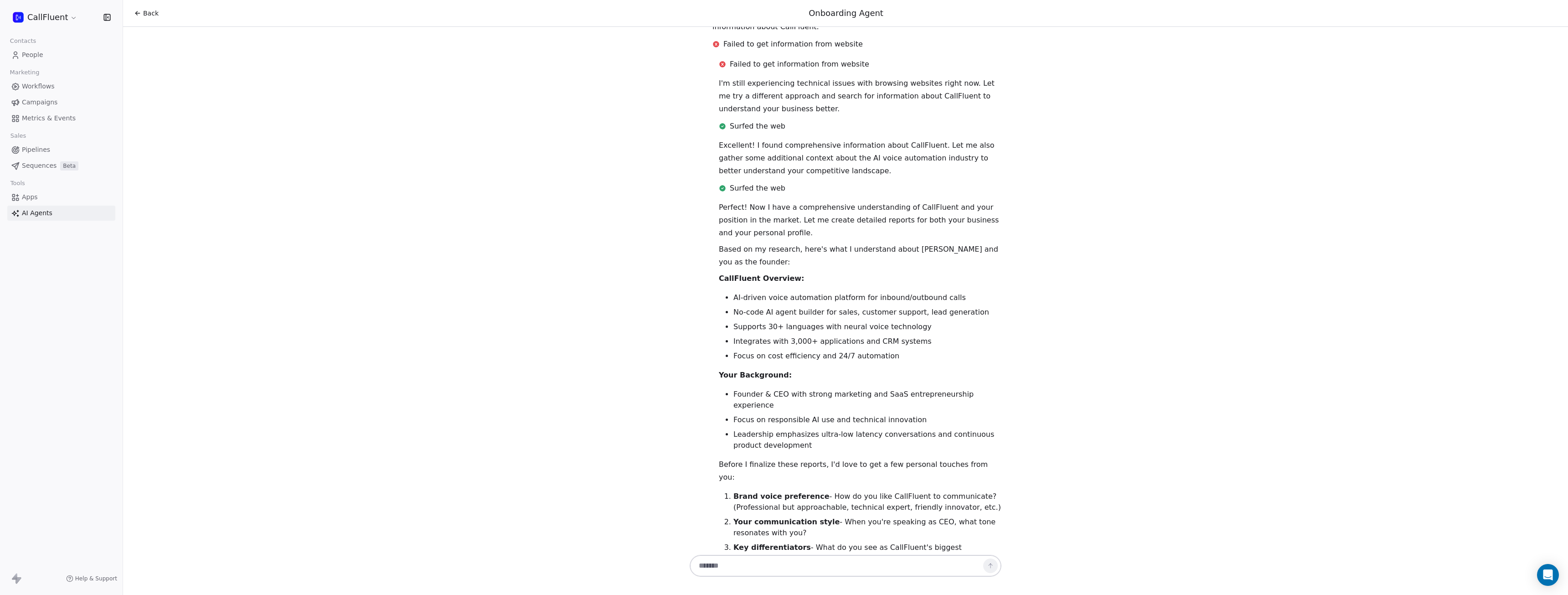
click at [817, 563] on textarea at bounding box center [836, 566] width 285 height 17
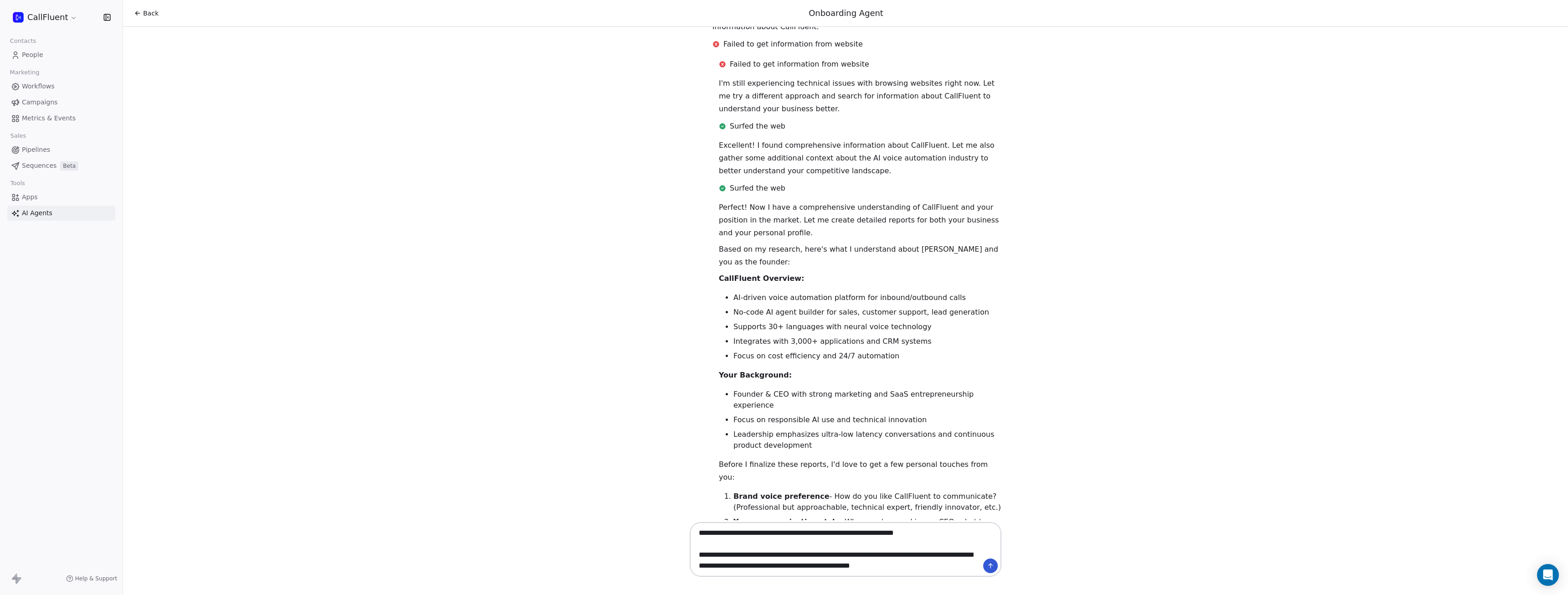
type textarea "**********"
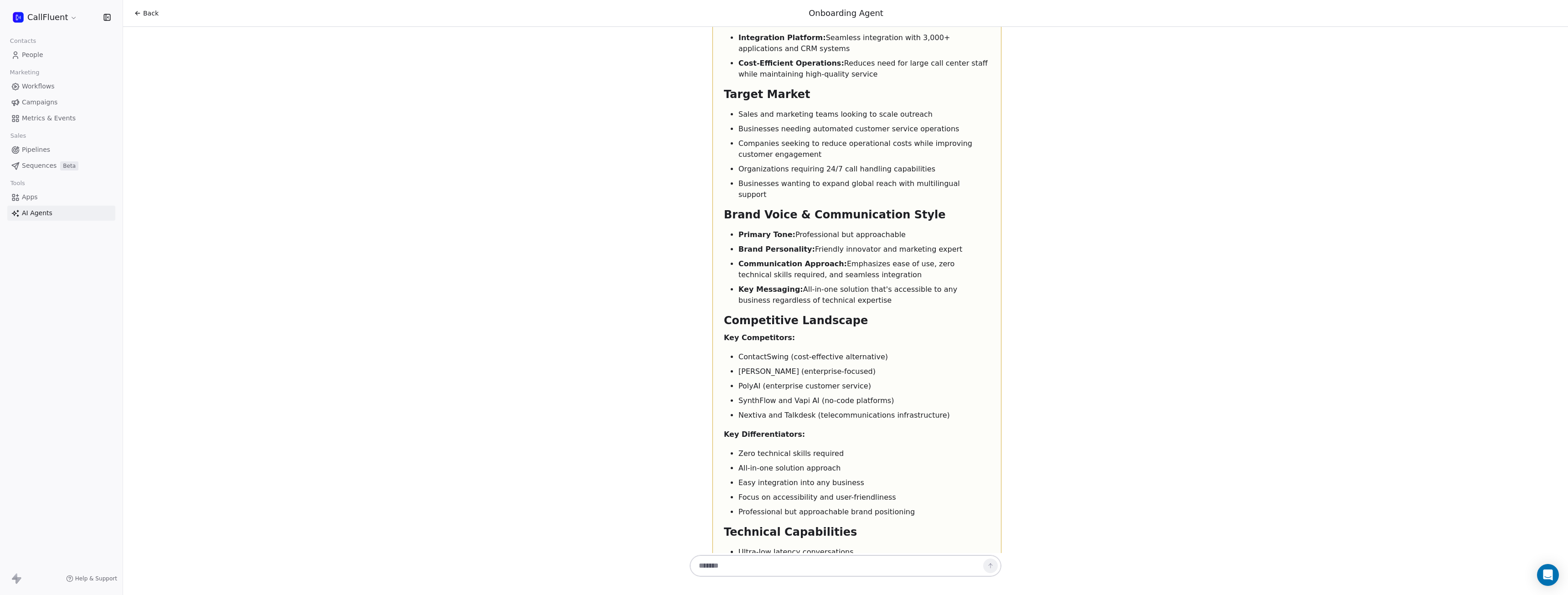
scroll to position [2185, 0]
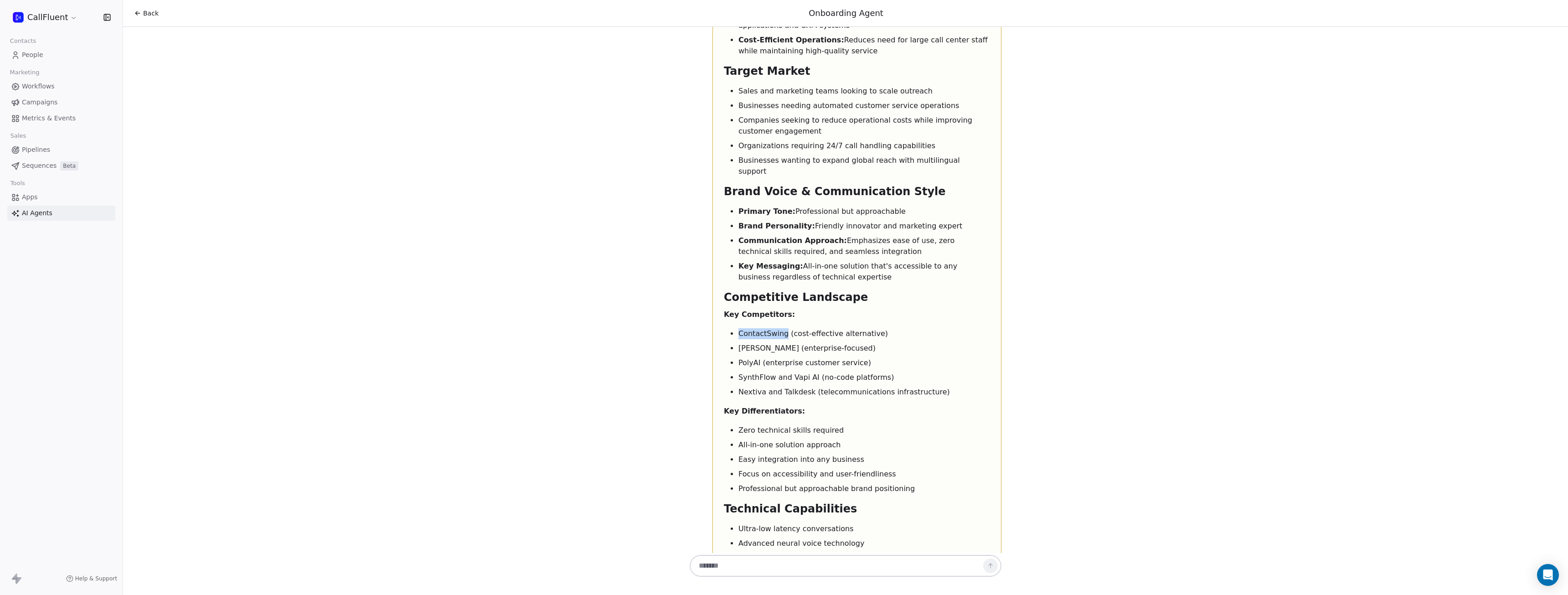
drag, startPoint x: 781, startPoint y: 236, endPoint x: 736, endPoint y: 235, distance: 45.0
click at [739, 329] on li "ContactSwing (cost-effective alternative)" at bounding box center [864, 334] width 251 height 11
copy li "ContactSwing"
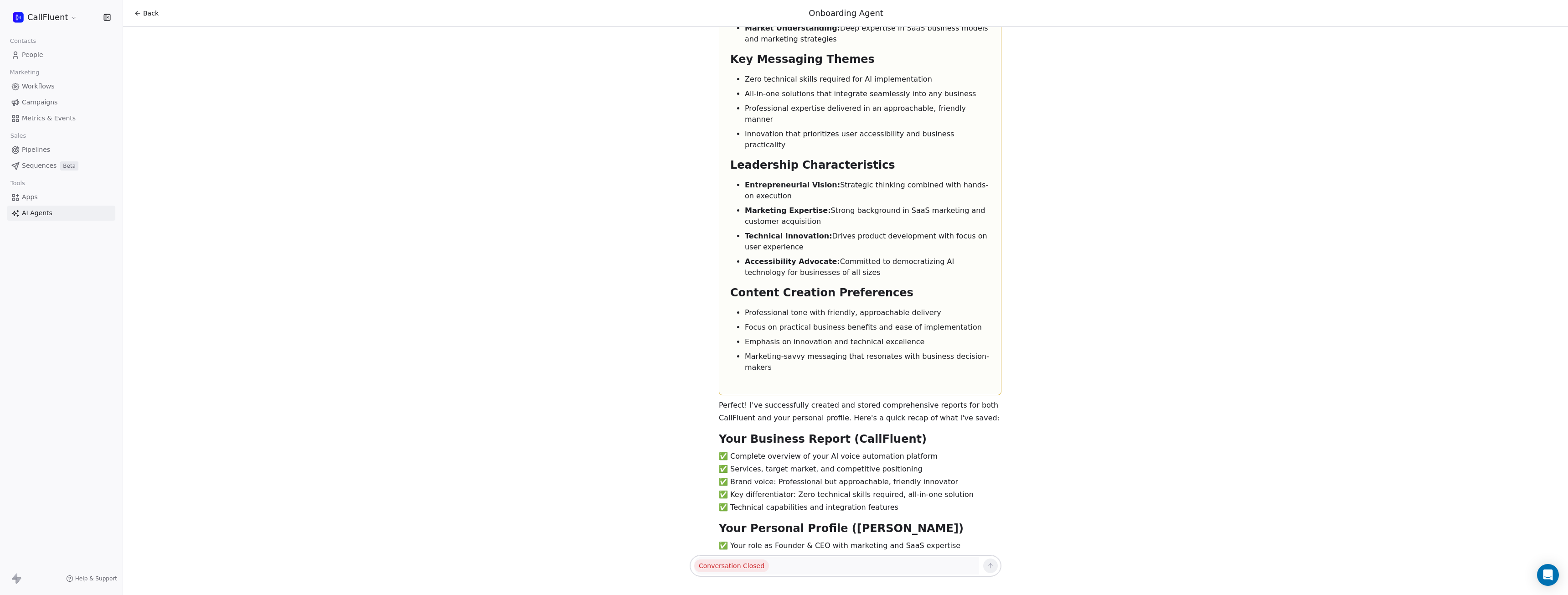
scroll to position [3387, 0]
click at [152, 16] on span "Back" at bounding box center [151, 13] width 16 height 9
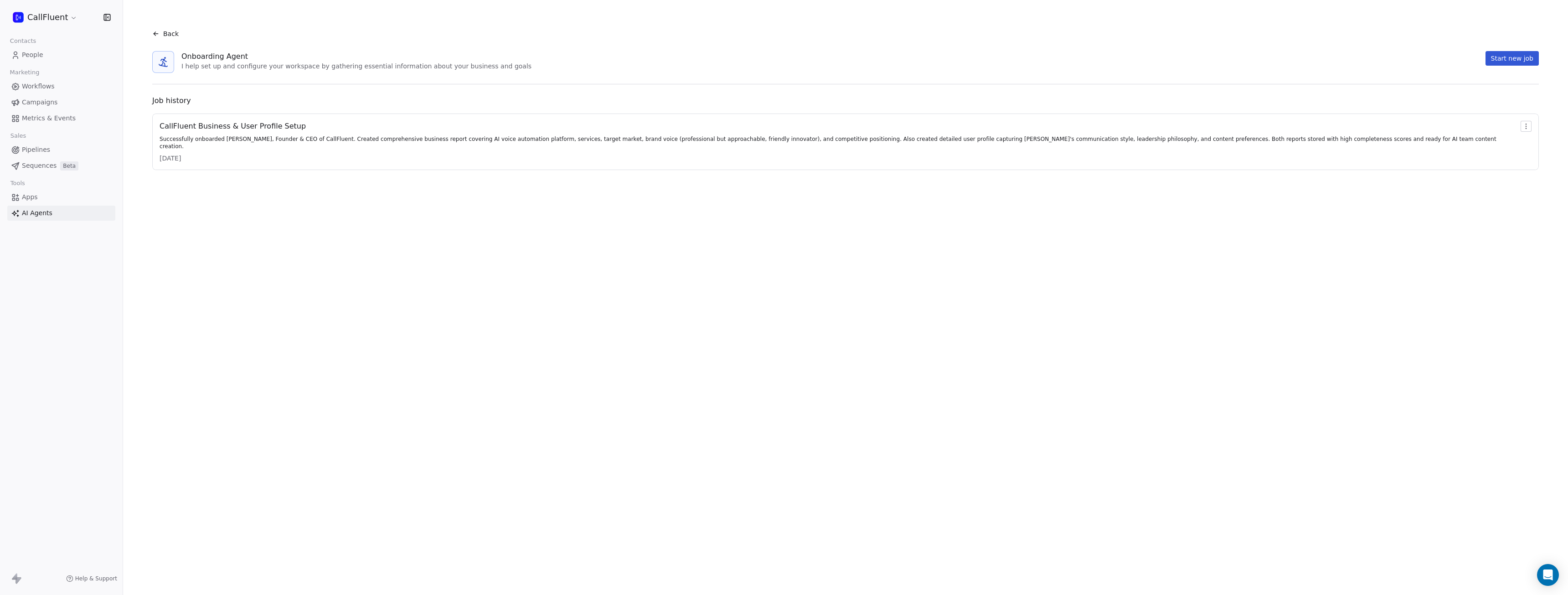
click at [172, 33] on span "Back" at bounding box center [171, 34] width 16 height 9
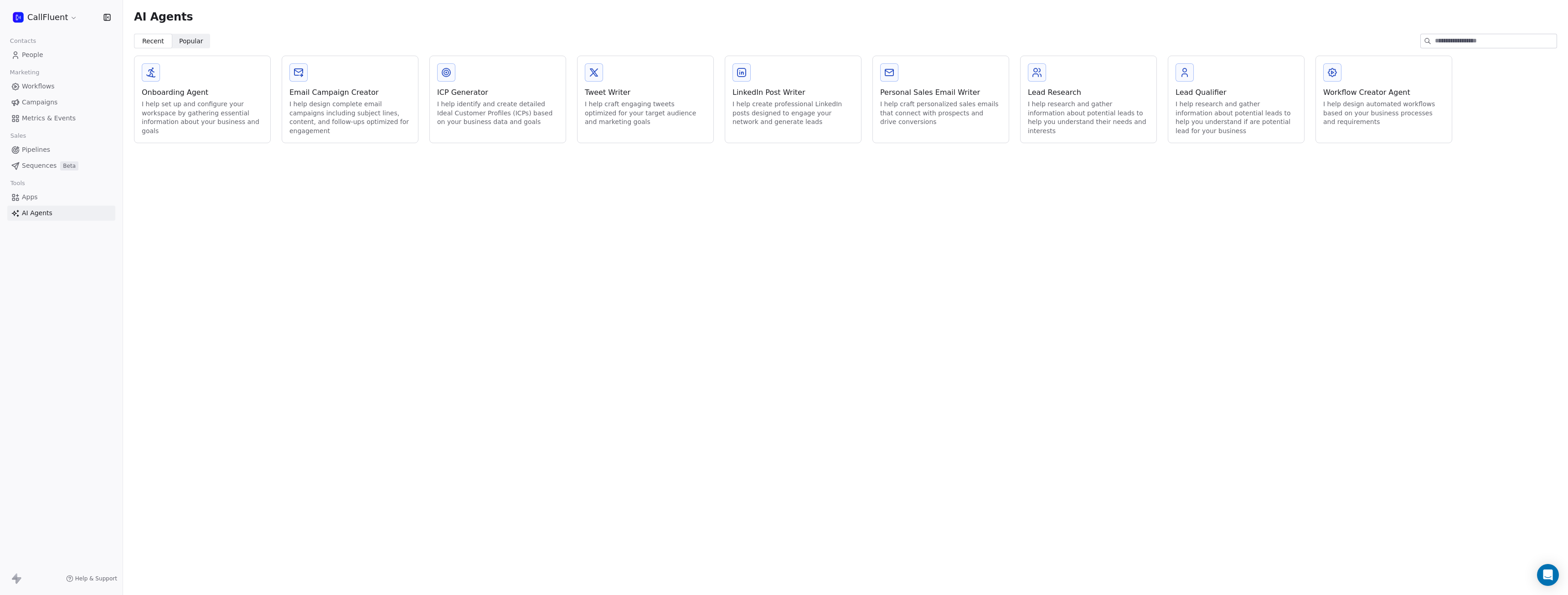
click at [794, 116] on div "I help create professional LinkedIn posts designed to engage your network and g…" at bounding box center [793, 113] width 121 height 27
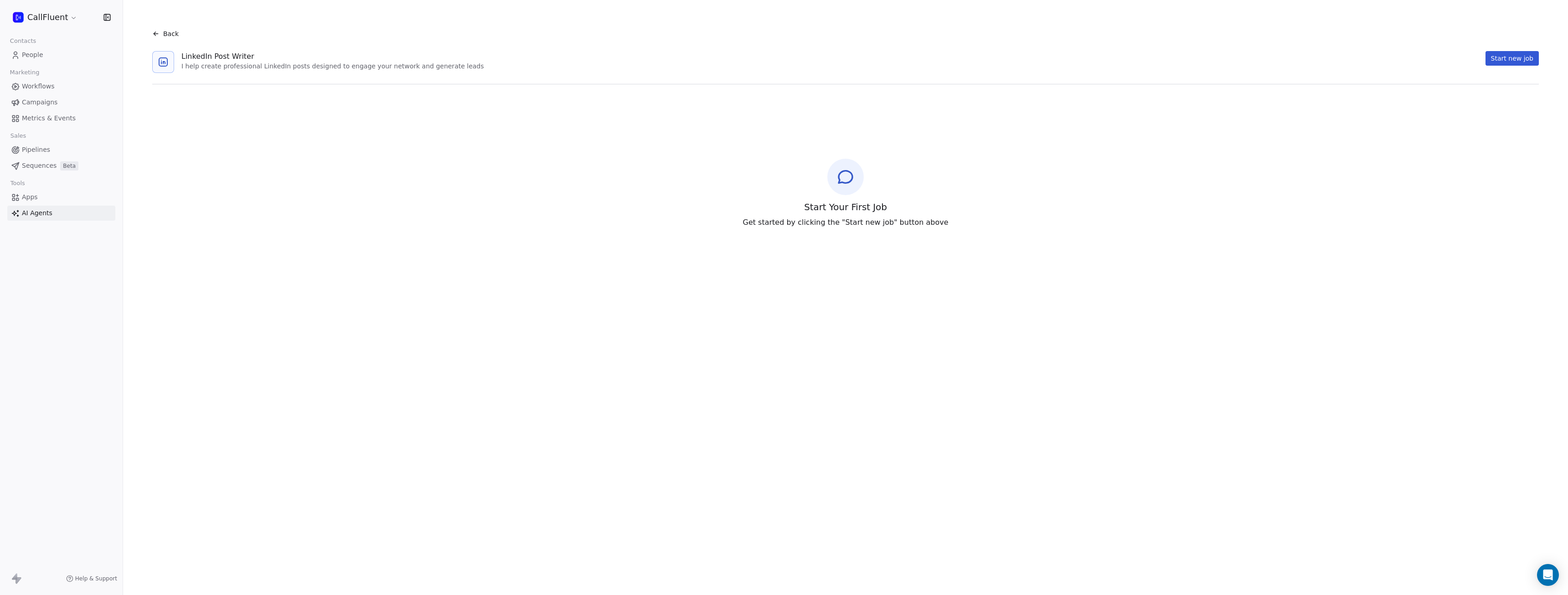
click at [1282, 57] on button "Start new job" at bounding box center [1512, 58] width 54 height 15
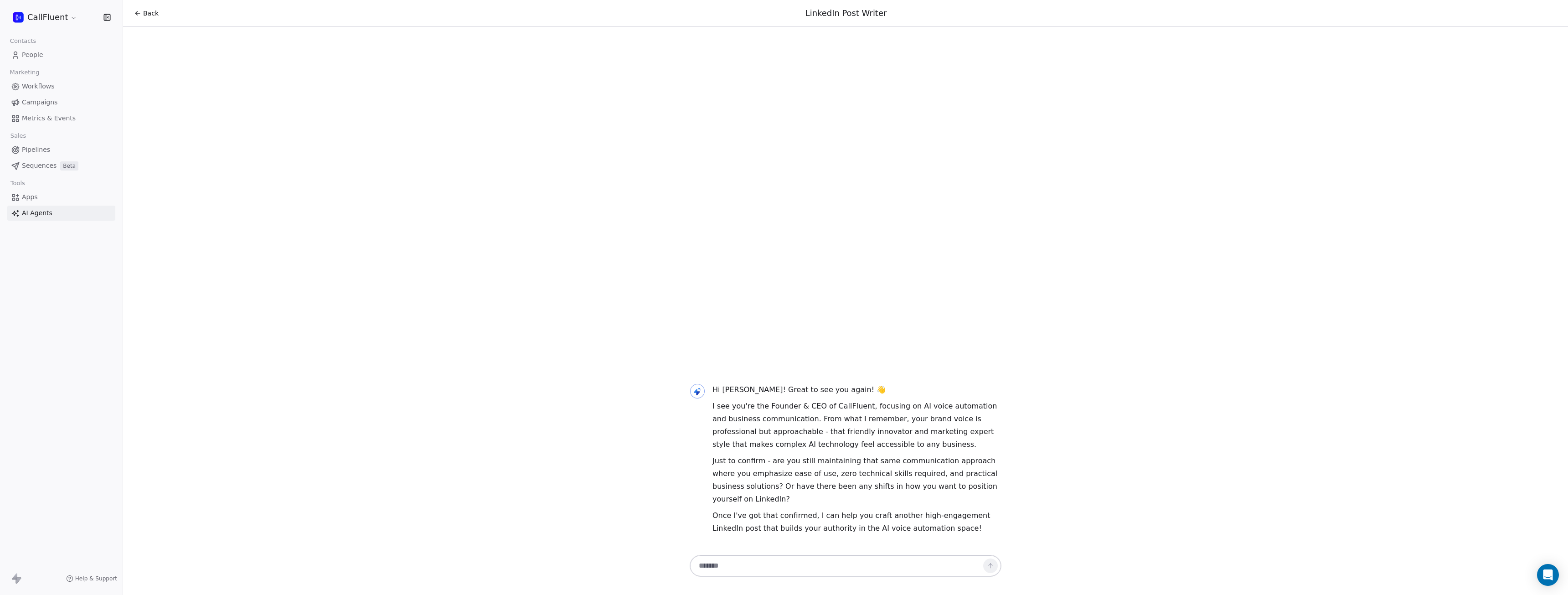
click at [826, 561] on textarea at bounding box center [836, 566] width 285 height 17
type textarea "**********"
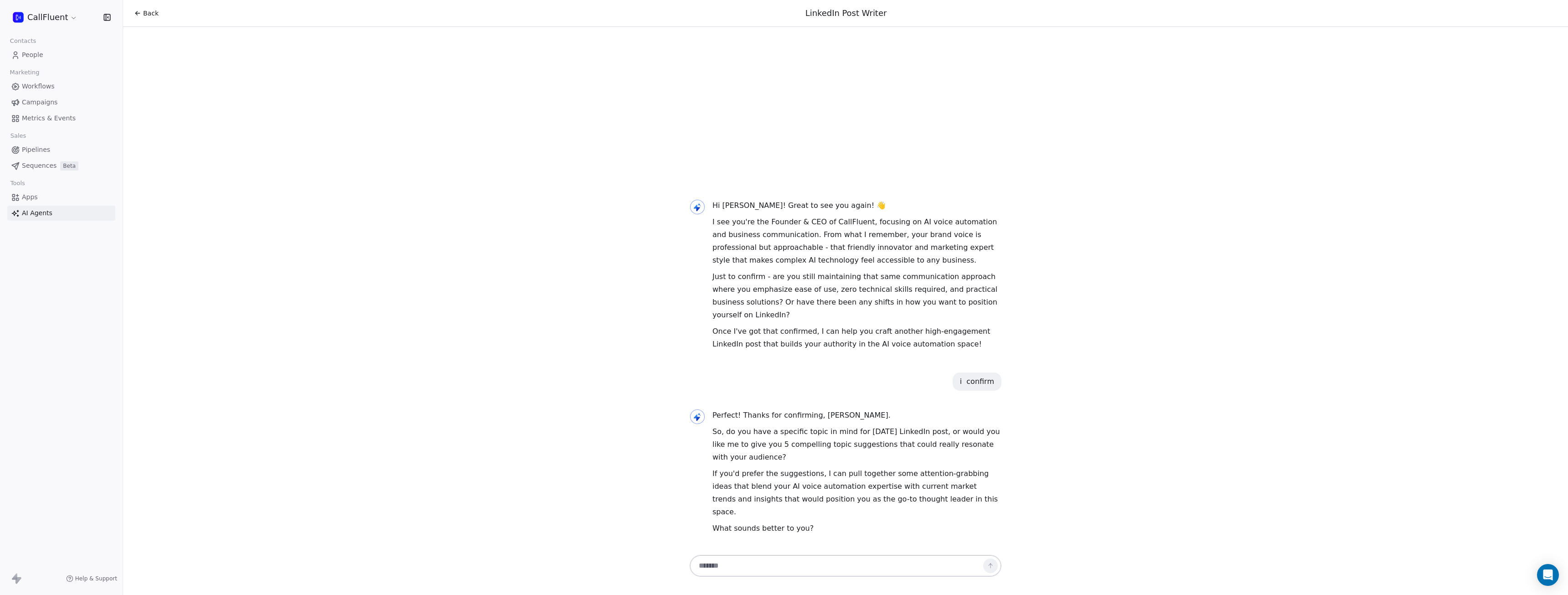
click at [836, 567] on textarea at bounding box center [836, 566] width 285 height 17
type textarea "**********"
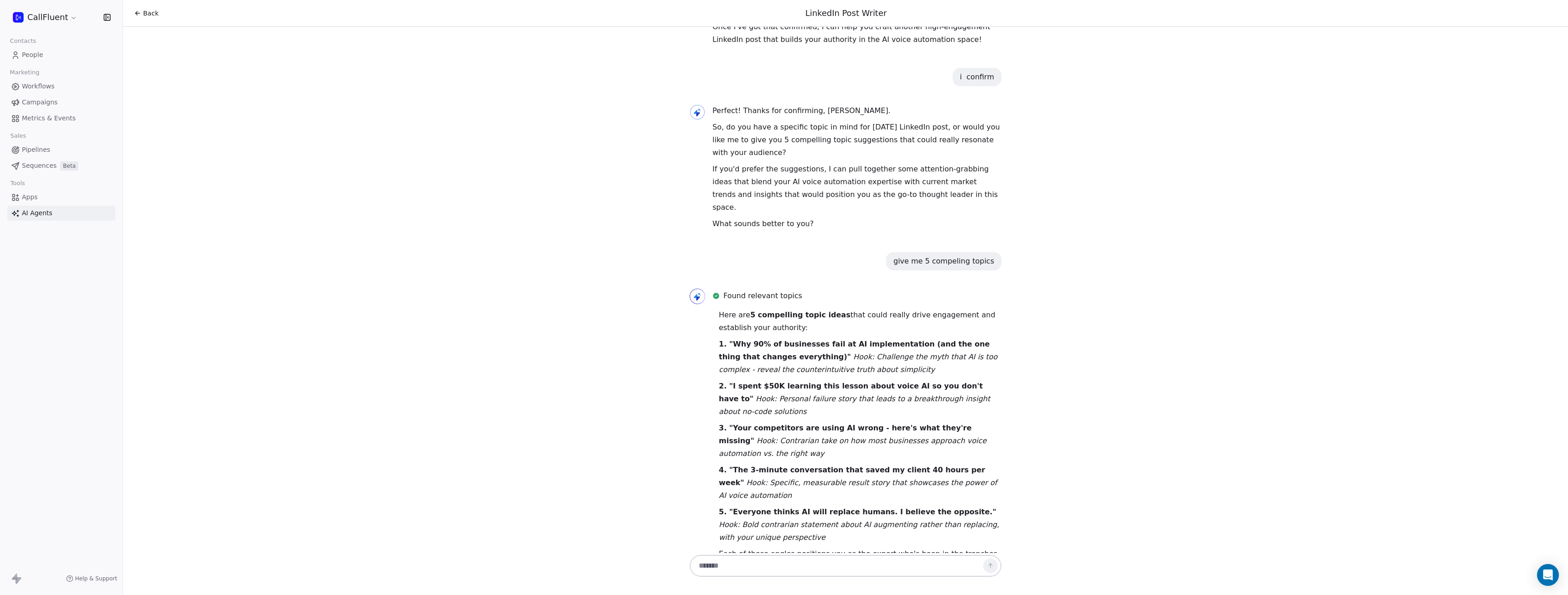
scroll to position [167, 0]
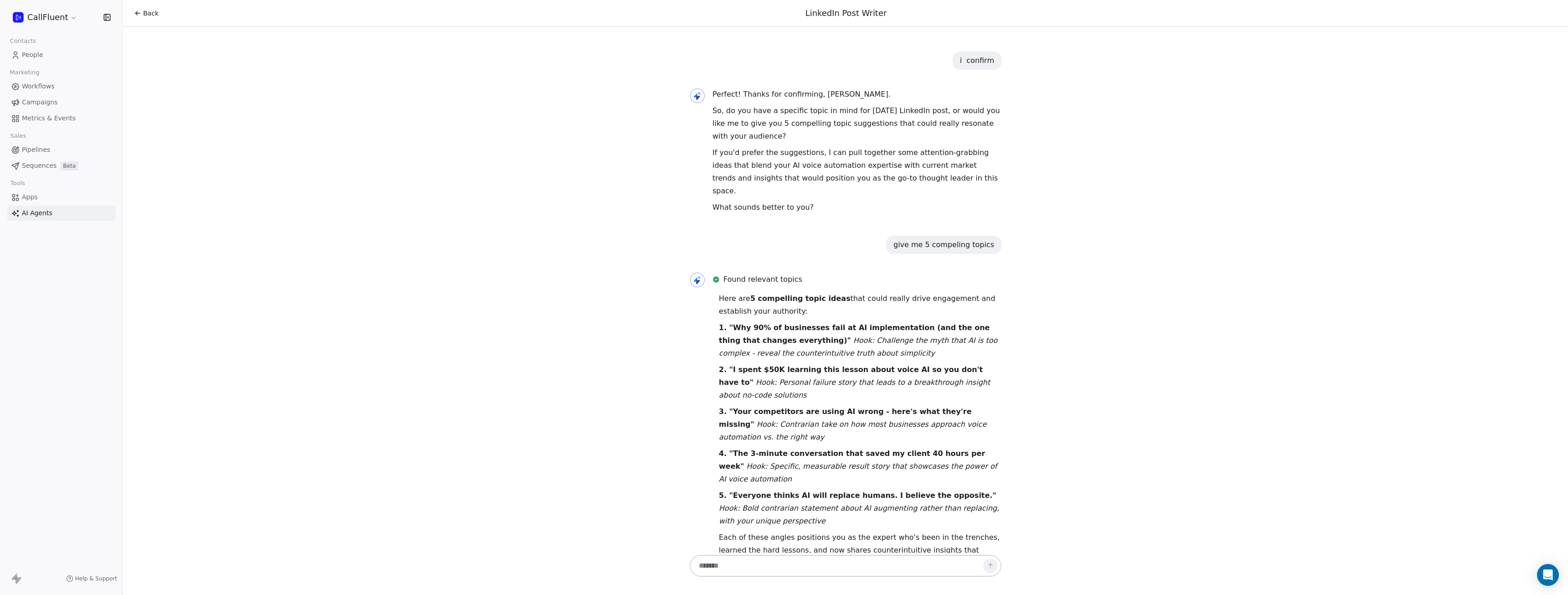
click at [806, 565] on textarea at bounding box center [836, 566] width 285 height 17
type textarea "**********"
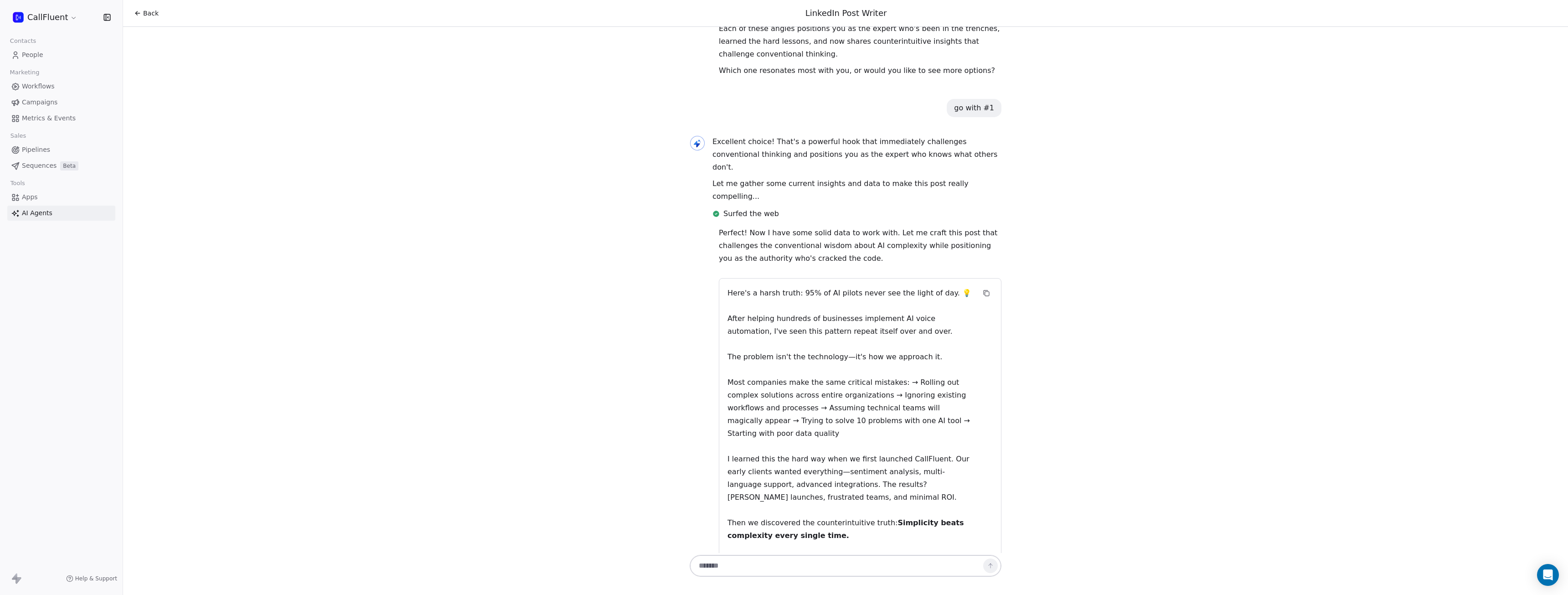
scroll to position [686, 0]
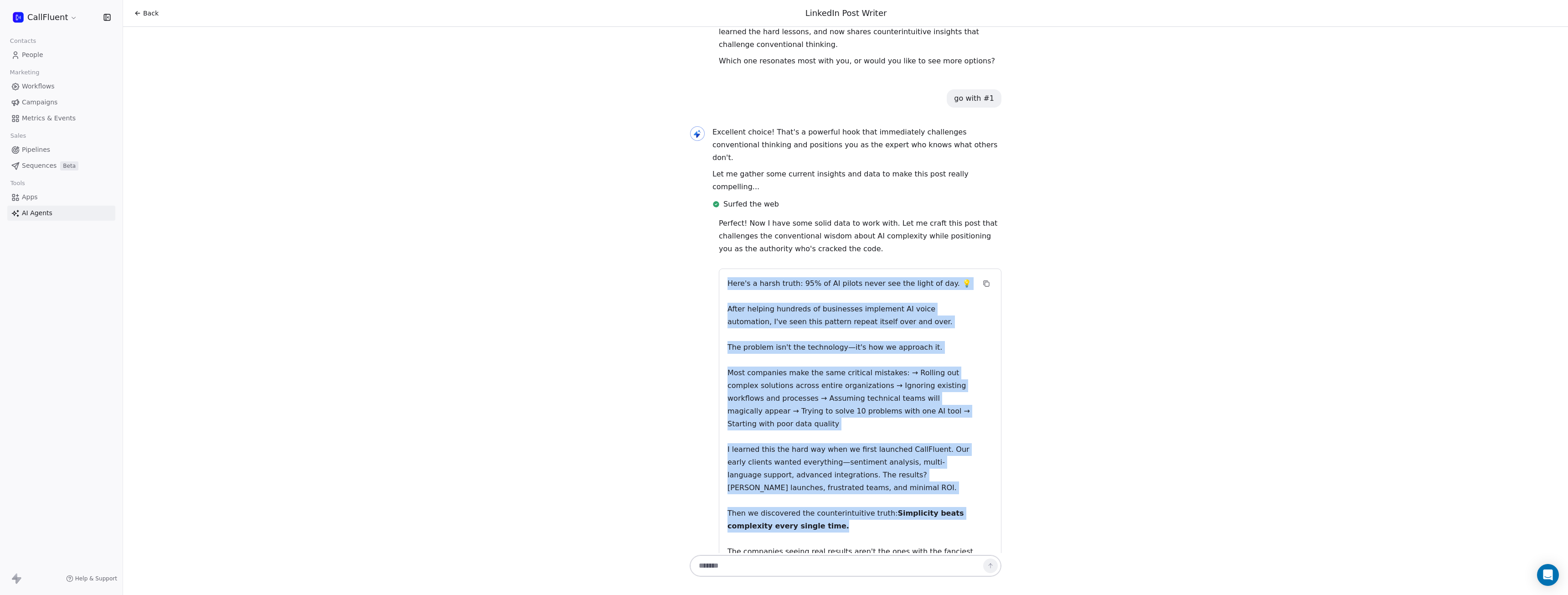
drag, startPoint x: 725, startPoint y: 207, endPoint x: 857, endPoint y: 433, distance: 261.7
click at [857, 433] on div "Here's a harsh truth: 95% of AI pilots never see the light of day. 💡 After help…" at bounding box center [851, 545] width 247 height 537
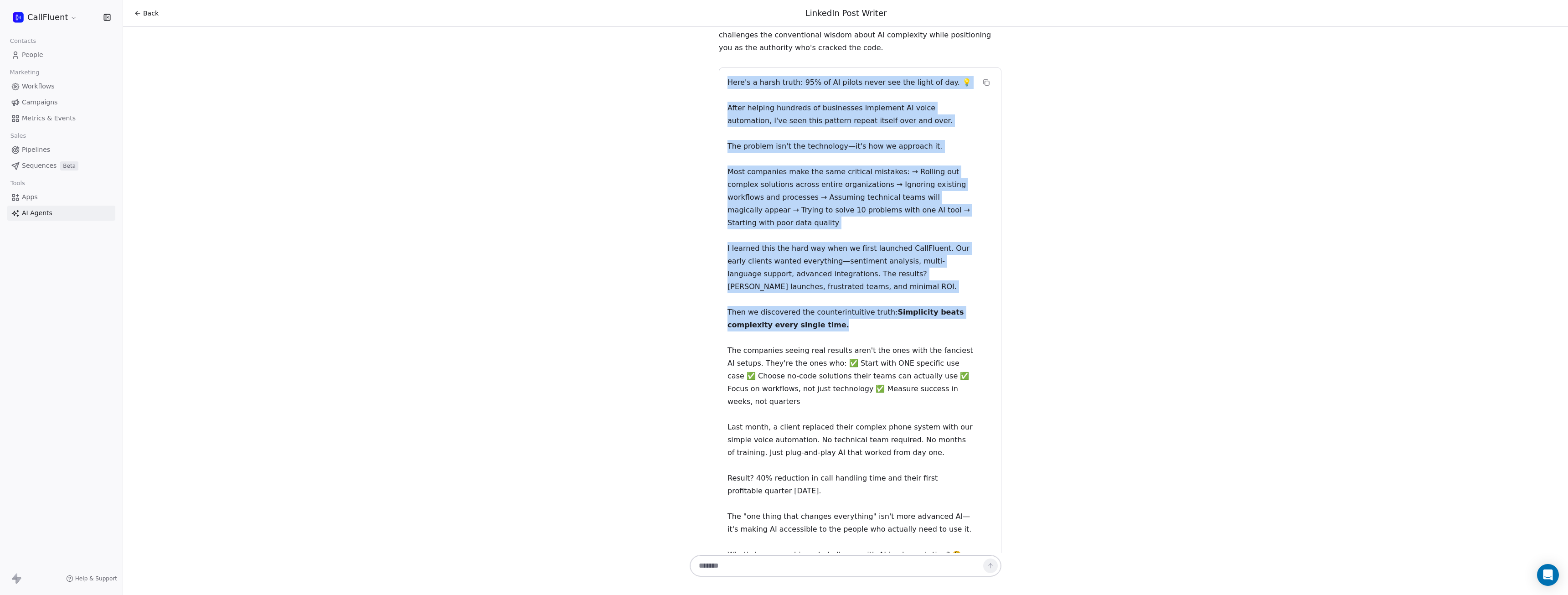
scroll to position [913, 0]
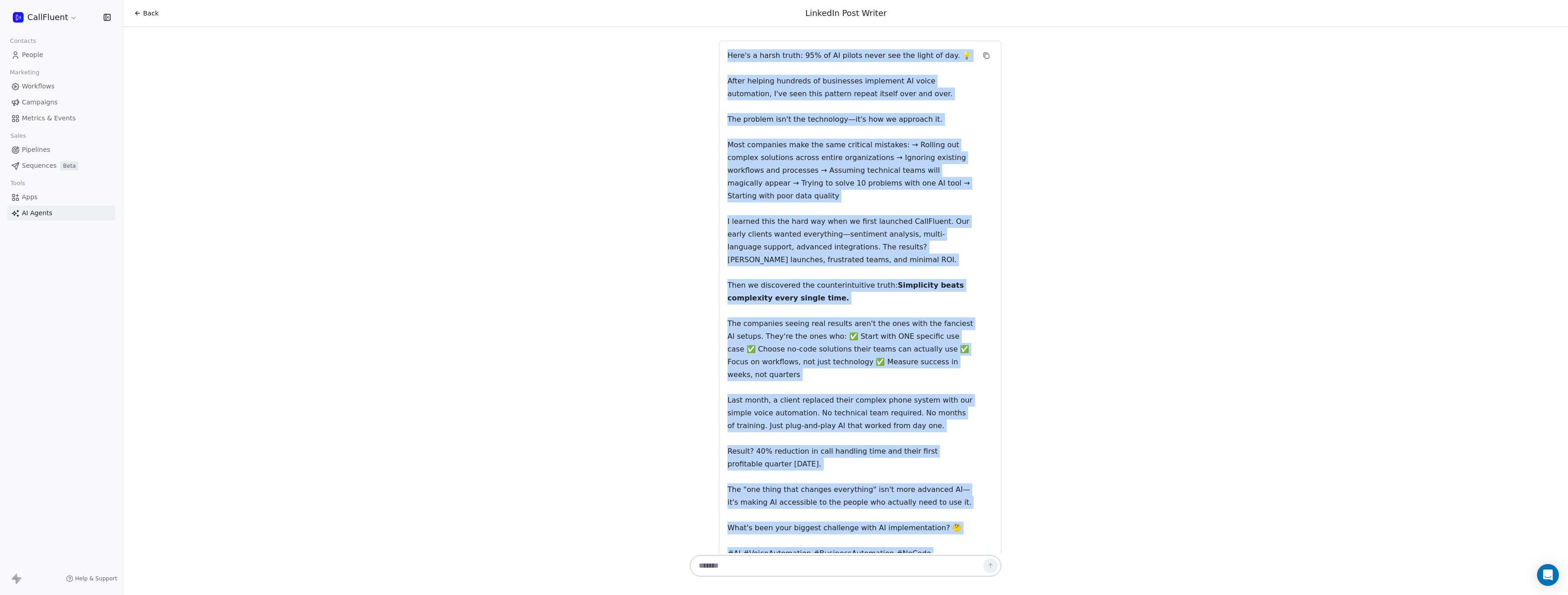
click at [821, 548] on p "#AI #VoiceAutomation #BusinessAutomation #NoCode #DigitalTransformation" at bounding box center [851, 560] width 247 height 25
copy div "Here's a harsh truth: 95% of AI pilots never see the light of day. 💡 After help…"
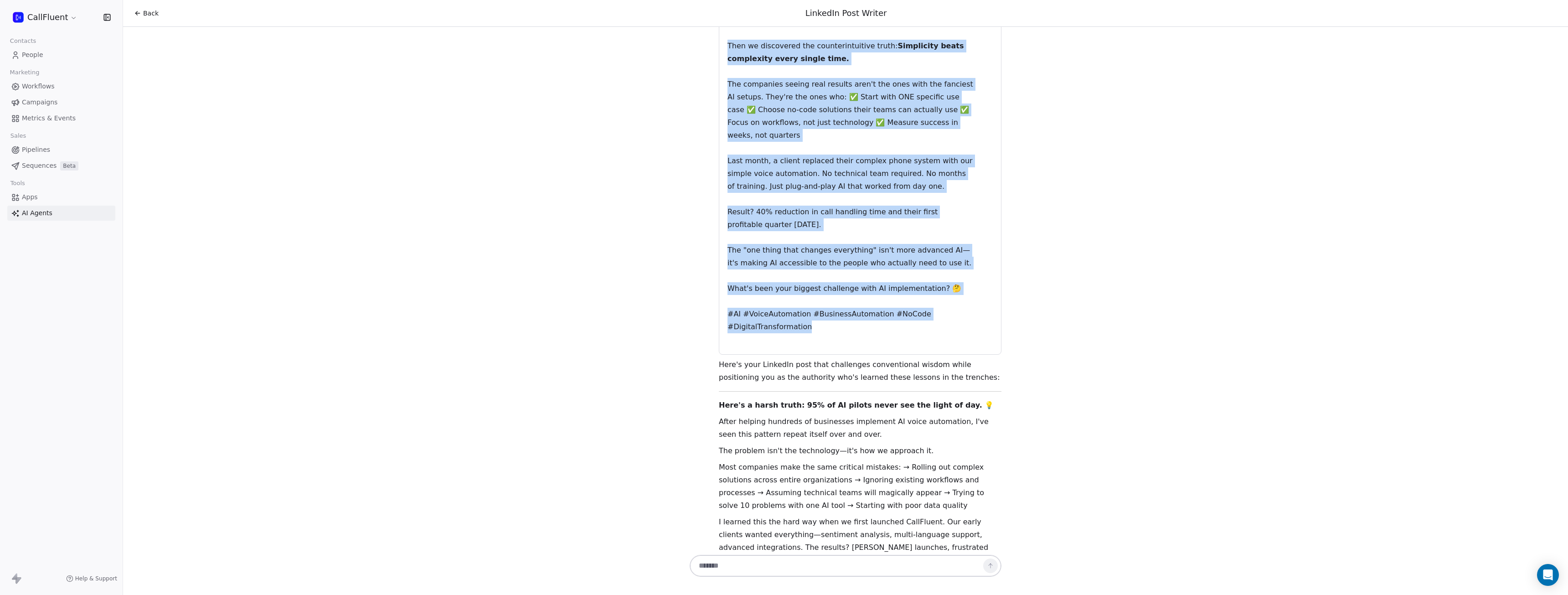
scroll to position [1005, 0]
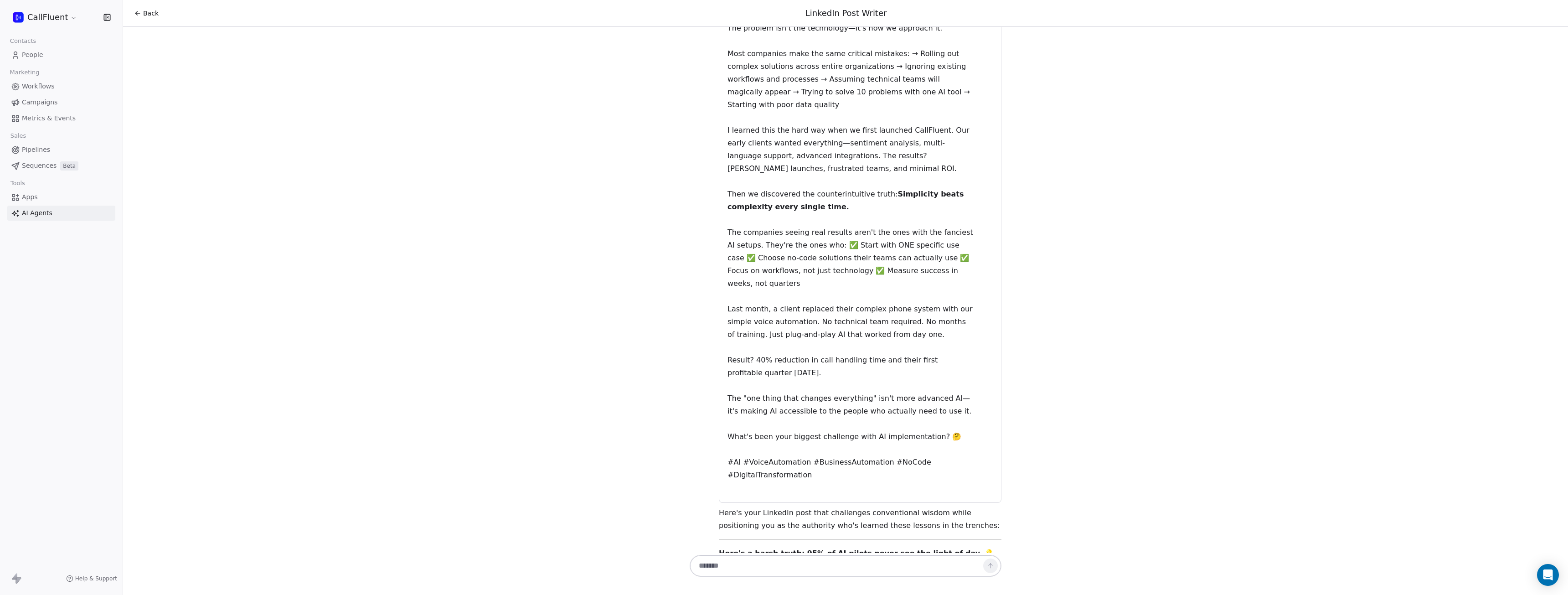
click at [146, 9] on span "Back" at bounding box center [151, 13] width 16 height 9
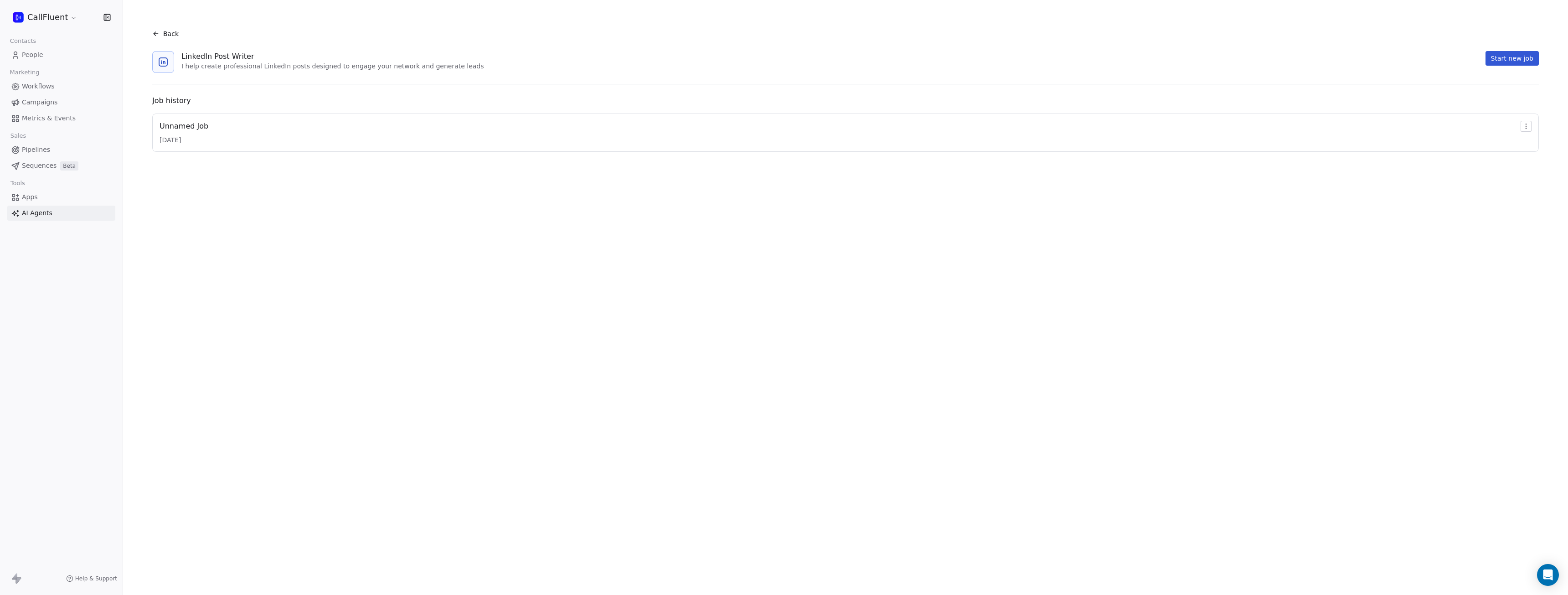
click at [174, 36] on span "Back" at bounding box center [171, 34] width 16 height 9
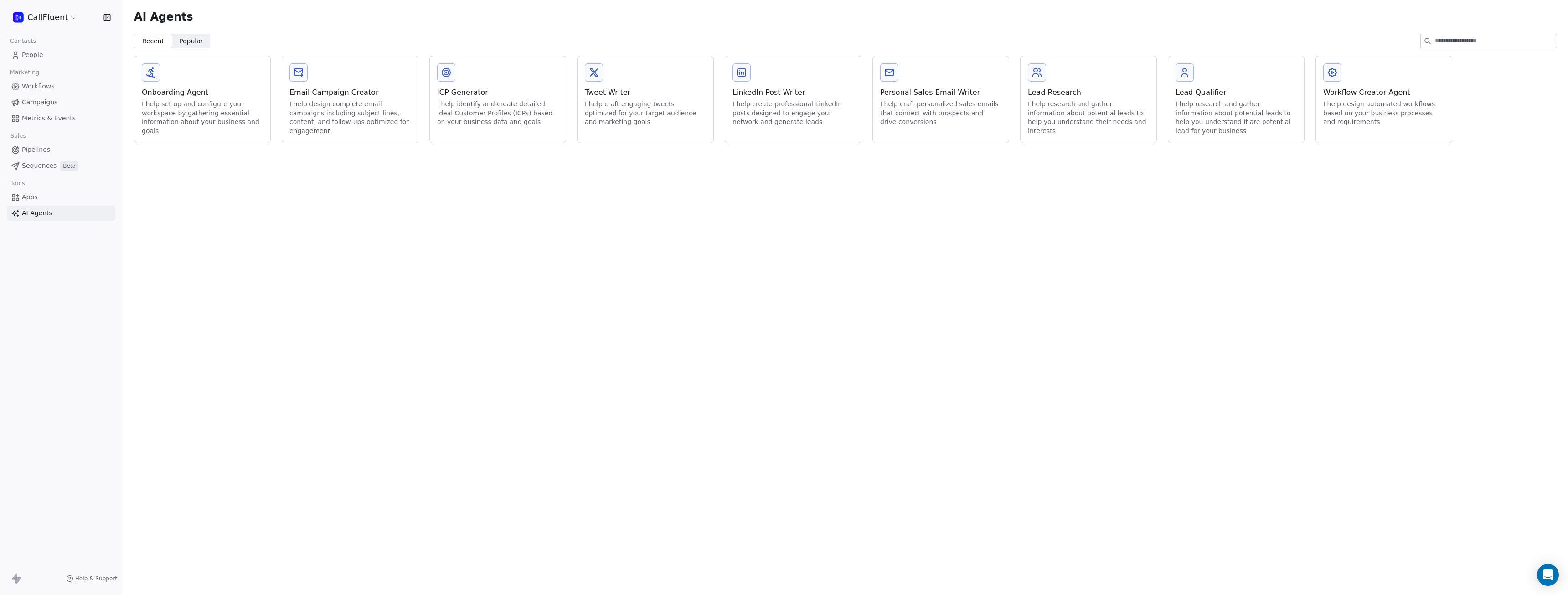
click at [1282, 127] on div "Workflow Creator Agent I help design automated workflows based on your business…" at bounding box center [1384, 95] width 135 height 78
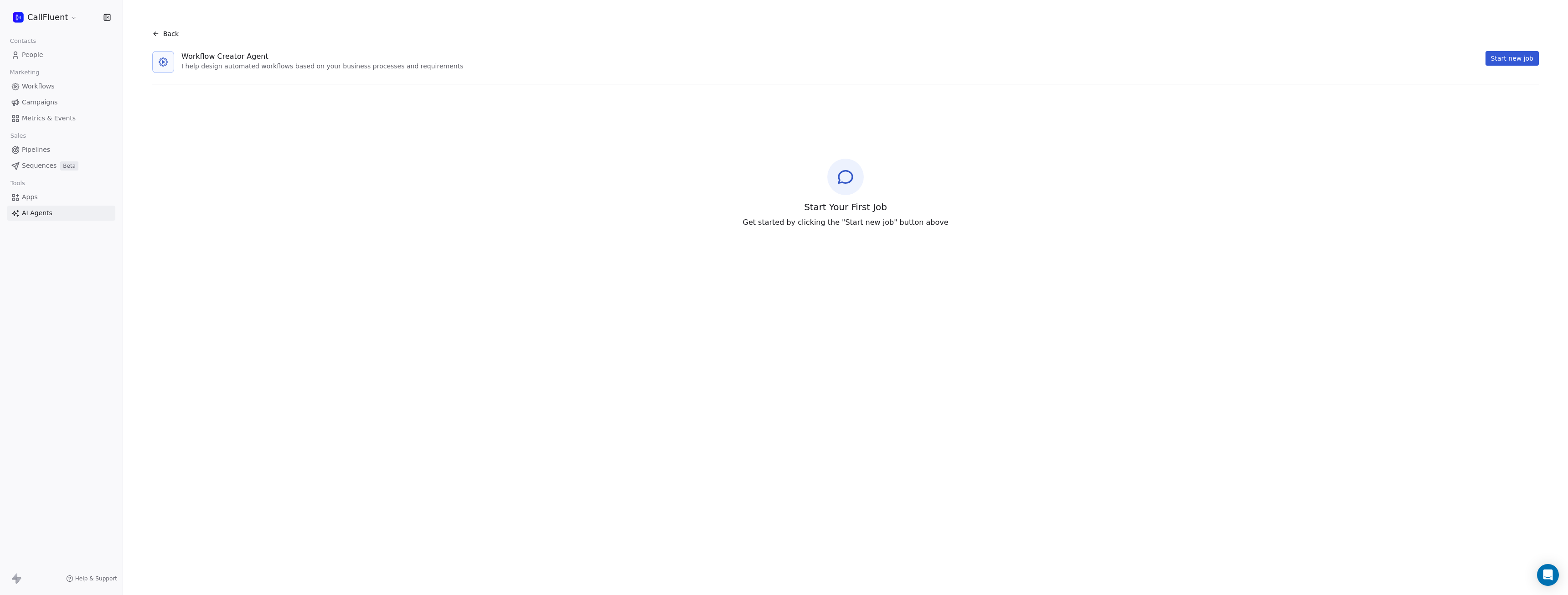
click at [169, 35] on span "Back" at bounding box center [171, 34] width 16 height 9
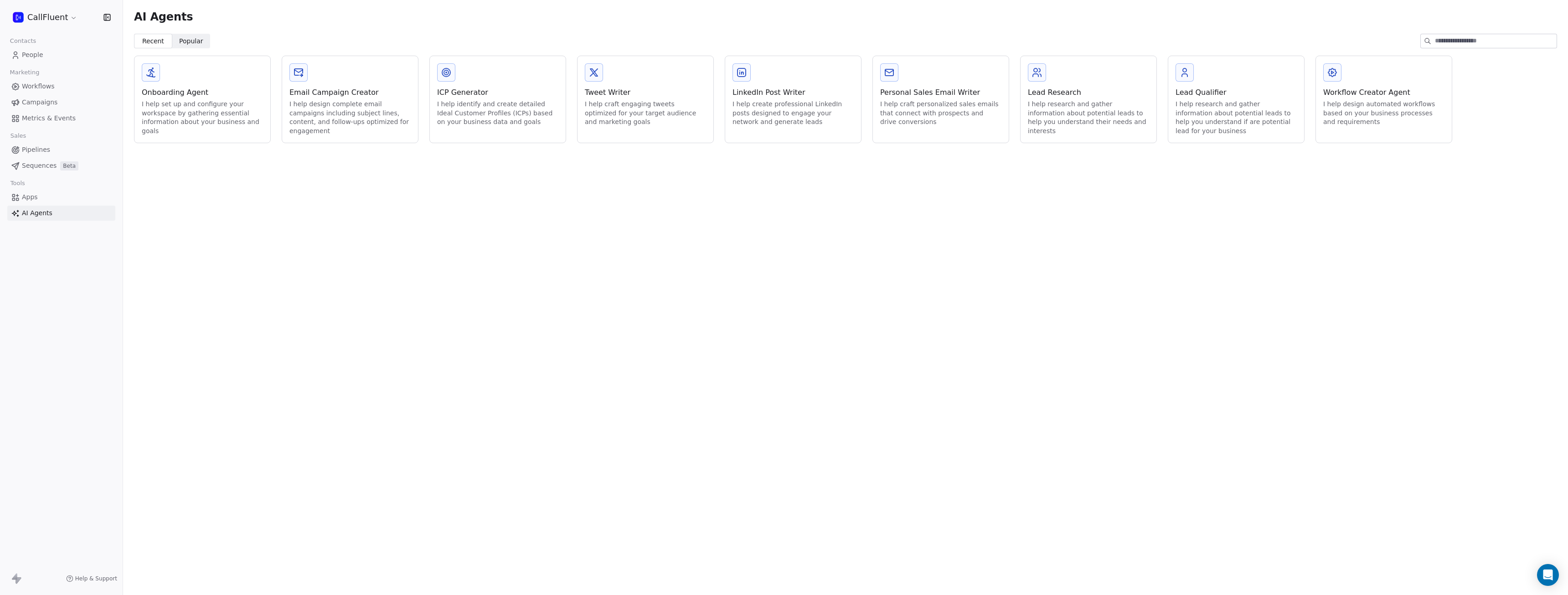
click at [32, 148] on span "Pipelines" at bounding box center [36, 150] width 28 height 9
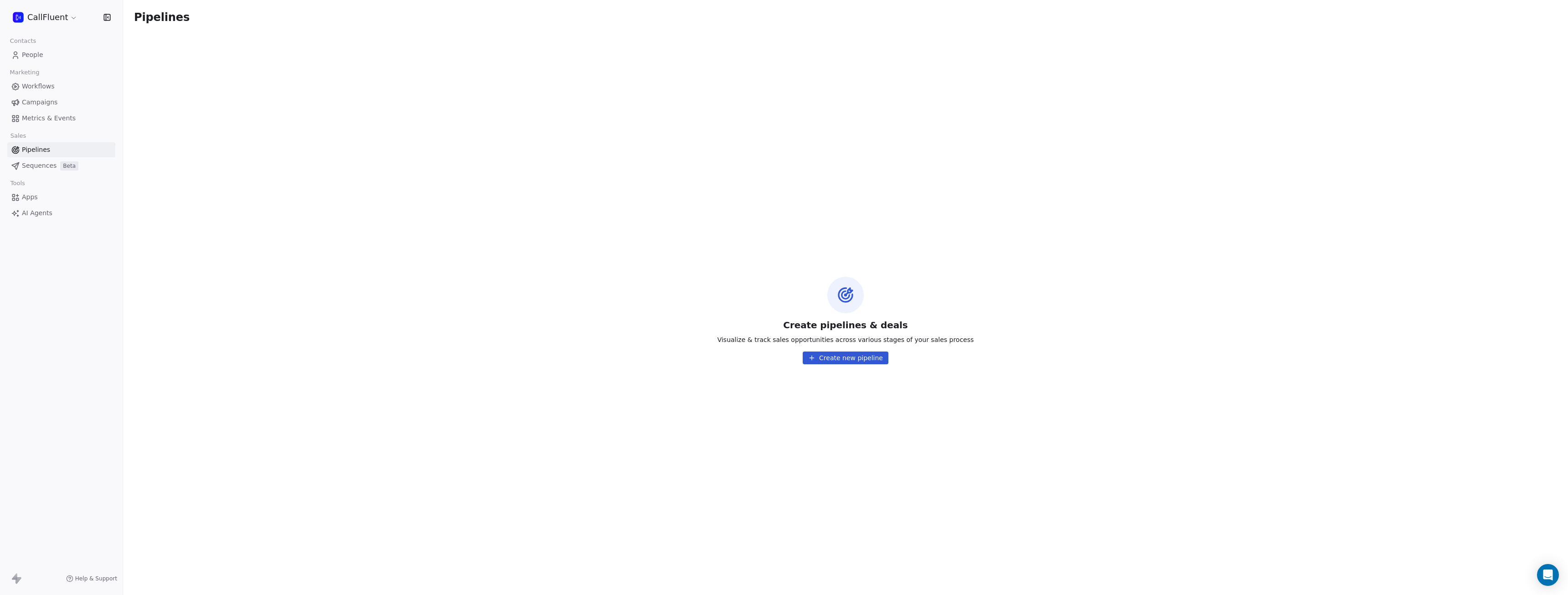
click at [849, 358] on button "Create new pipeline" at bounding box center [845, 358] width 86 height 13
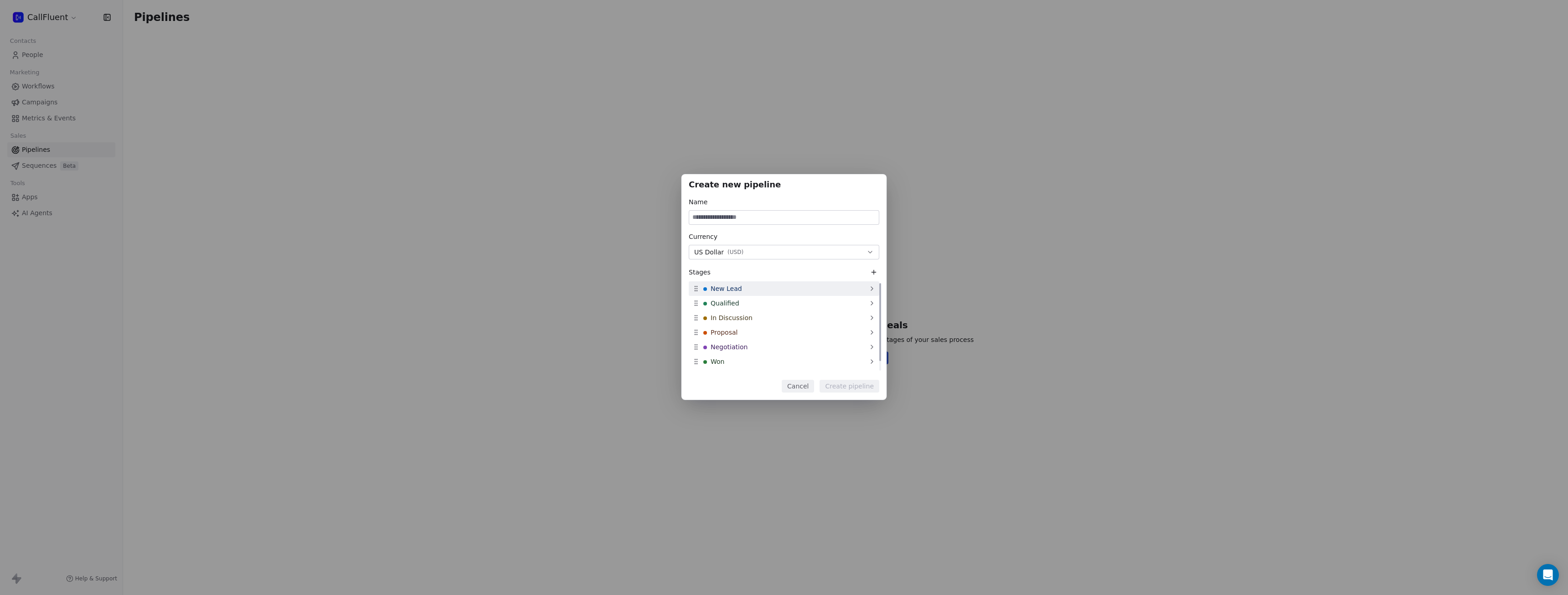
click at [817, 292] on div "New Lead" at bounding box center [784, 288] width 191 height 15
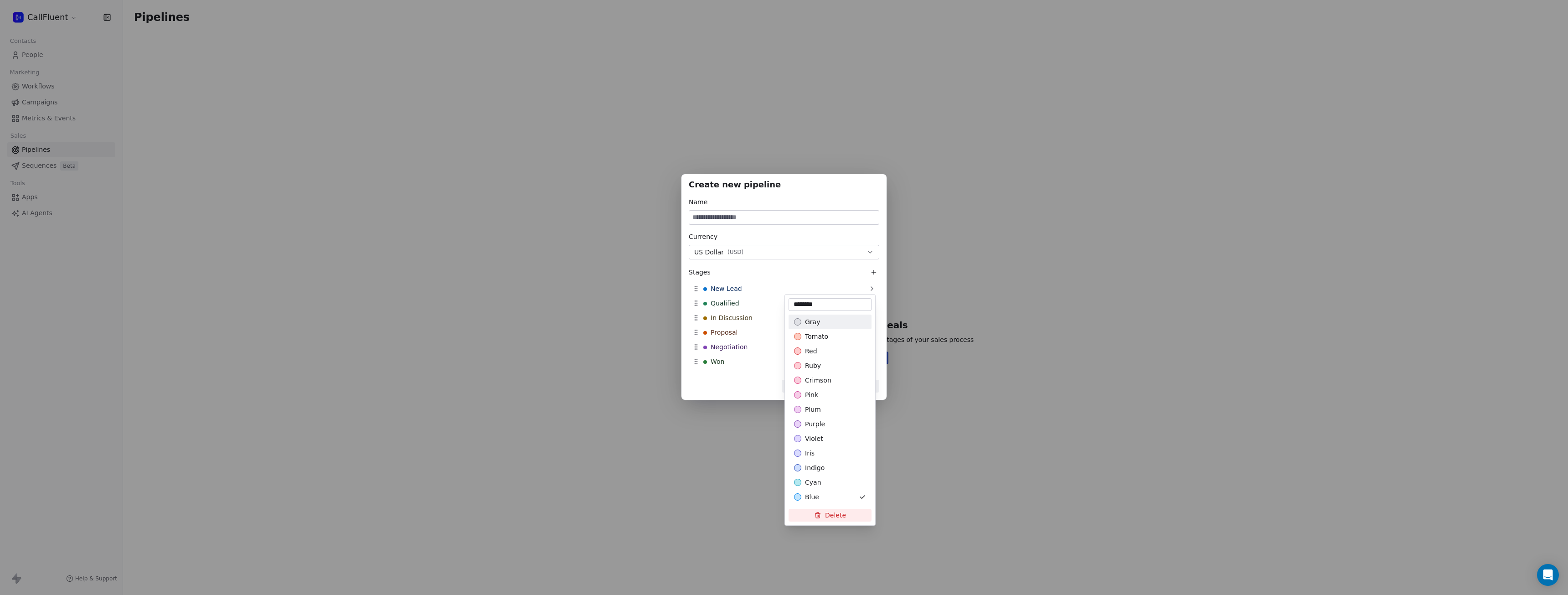
click at [752, 291] on div "Create new pipeline Name Currency US Dollar ( USD ) Stages New Lead Qualified I…" at bounding box center [784, 298] width 1568 height 277
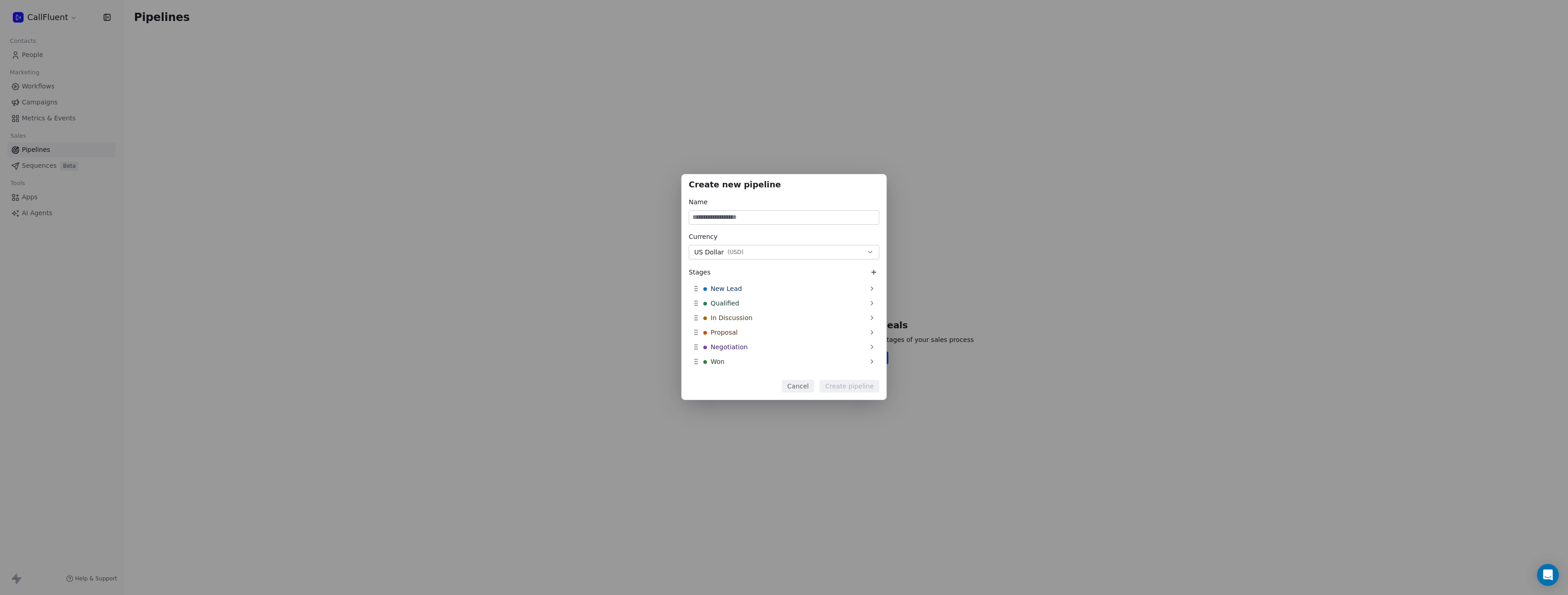
click at [737, 219] on input at bounding box center [784, 217] width 190 height 13
type input "**********"
click at [819, 317] on div "In Discussion" at bounding box center [784, 318] width 191 height 15
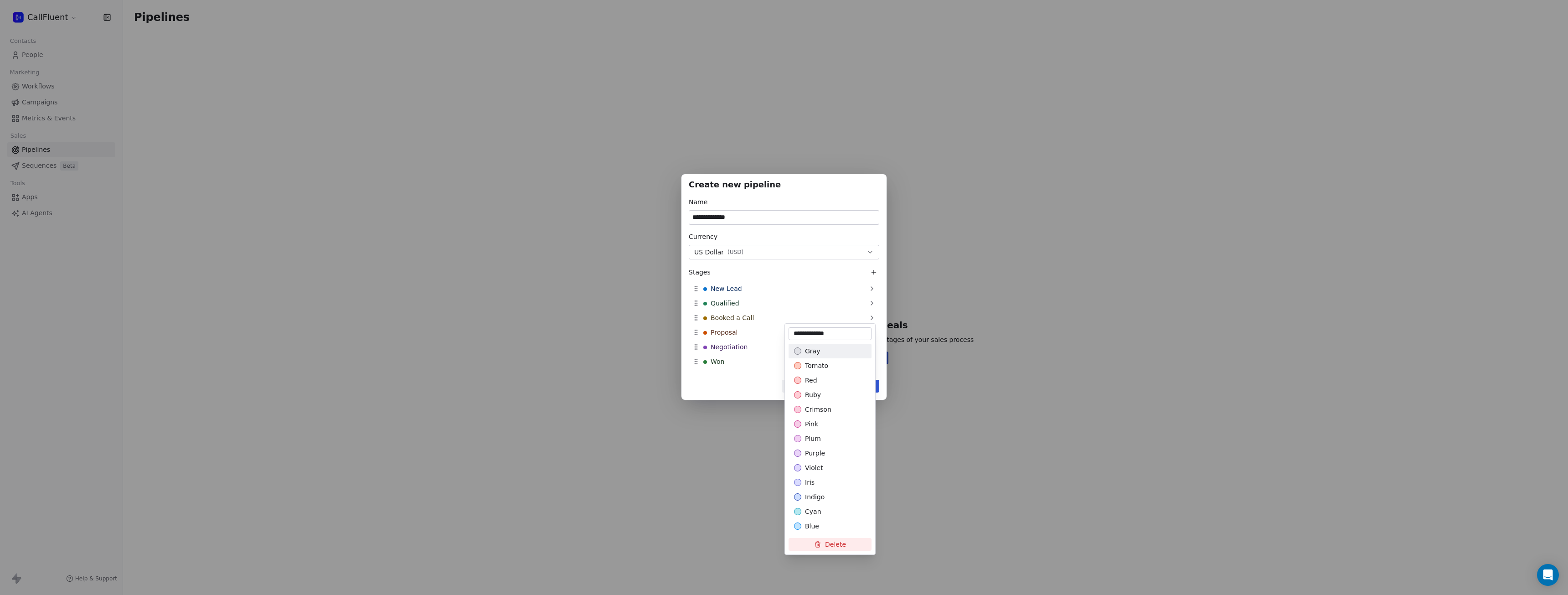
type input "**********"
click at [737, 334] on div "**********" at bounding box center [784, 298] width 1568 height 277
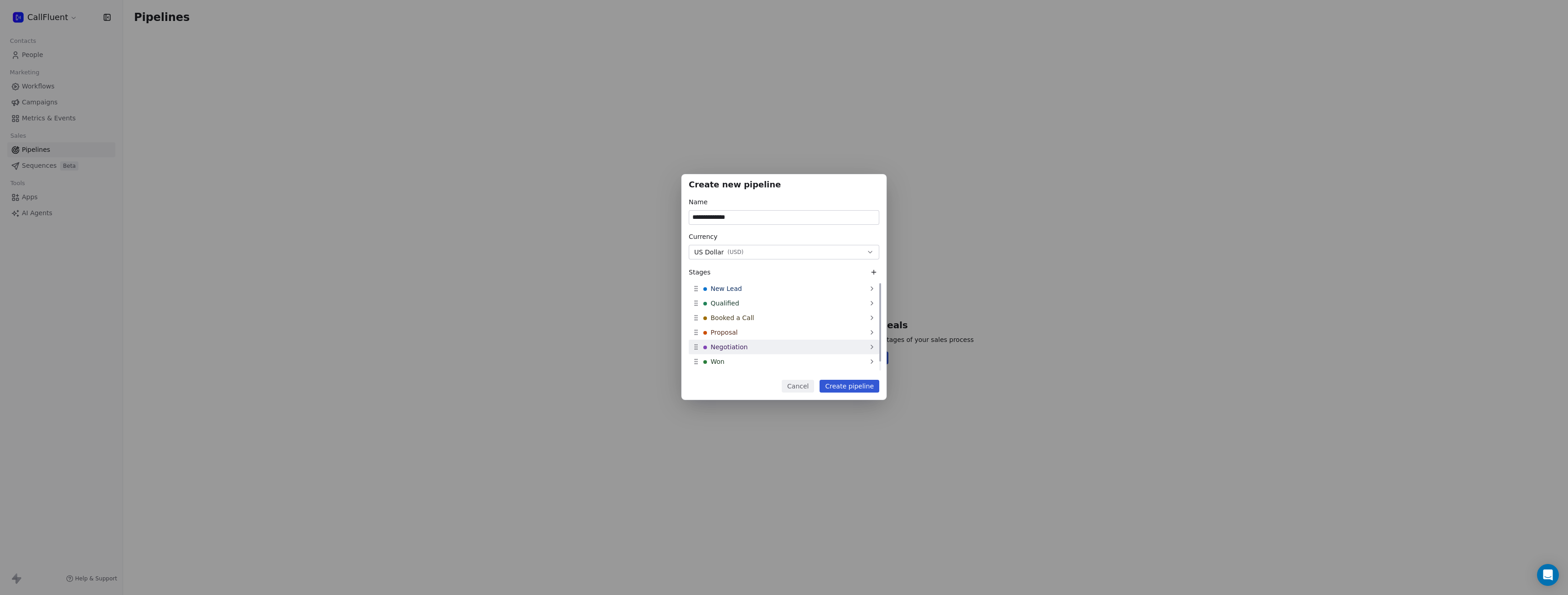
click at [775, 344] on div "Negotiation" at bounding box center [784, 347] width 191 height 15
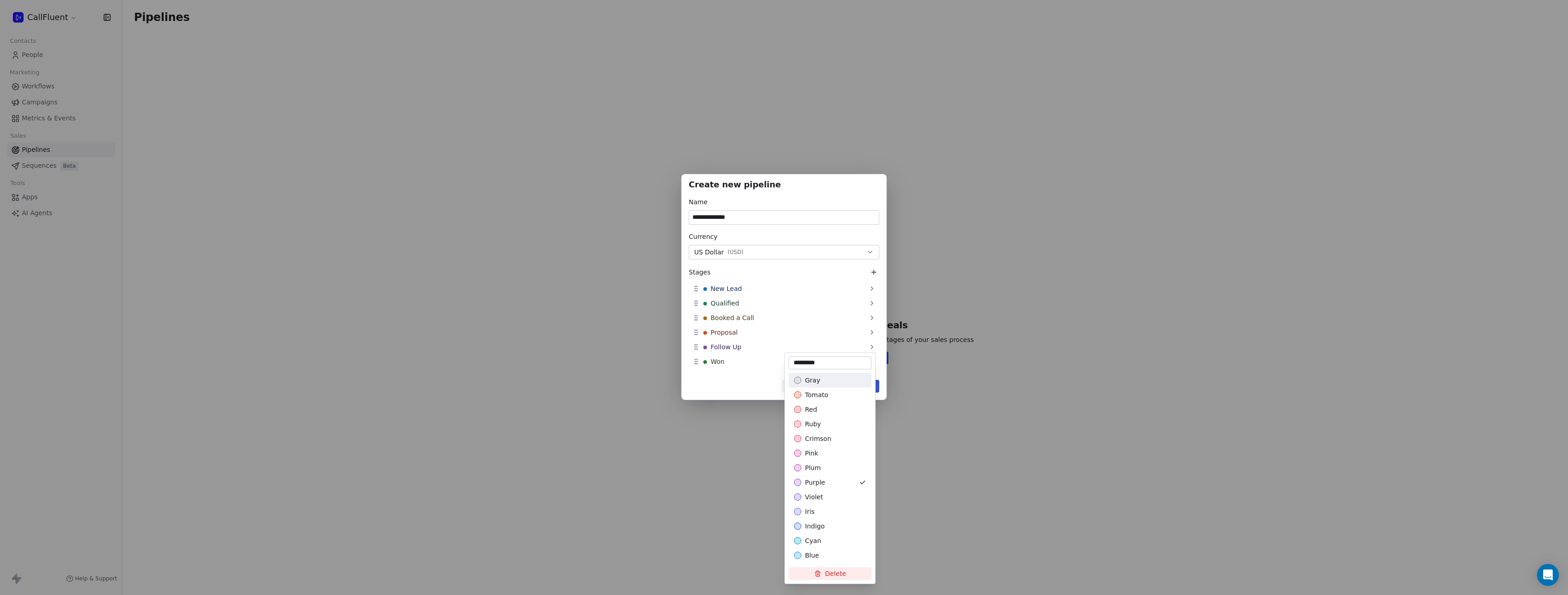
type input "*********"
click at [746, 386] on div "**********" at bounding box center [784, 298] width 1568 height 277
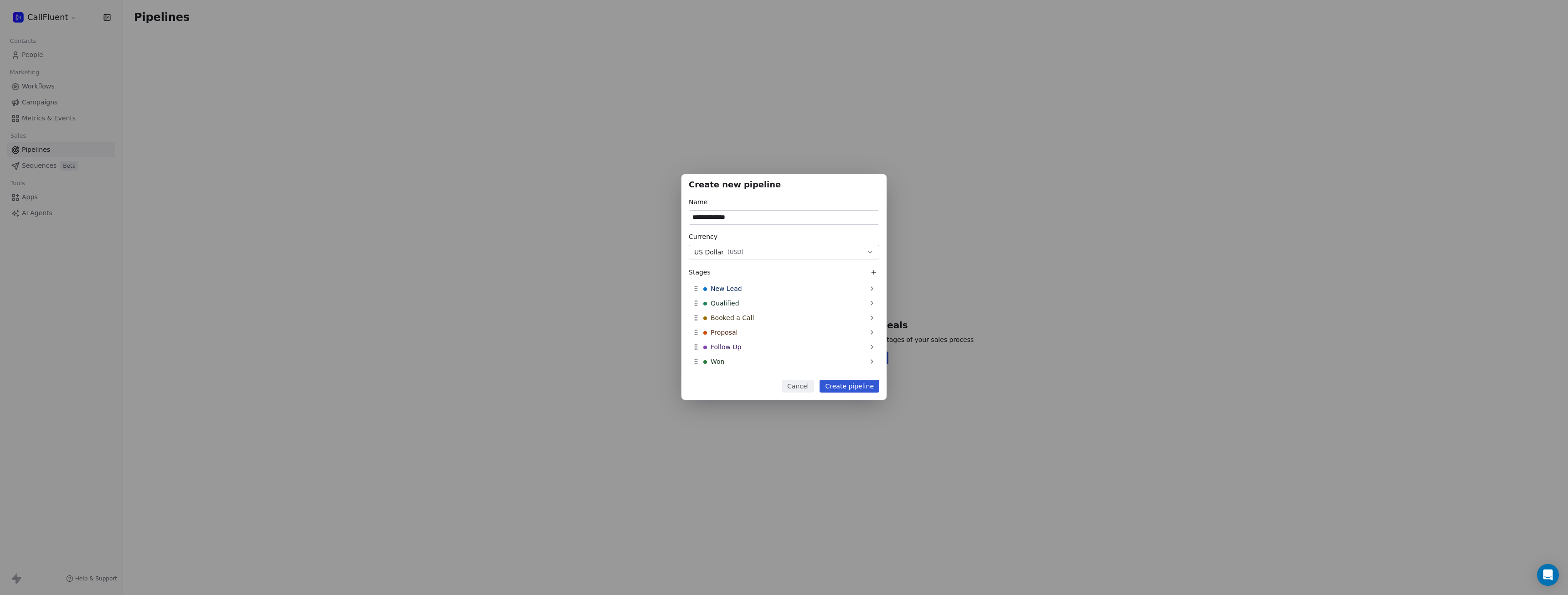
click at [850, 387] on button "Create pipeline" at bounding box center [850, 386] width 60 height 13
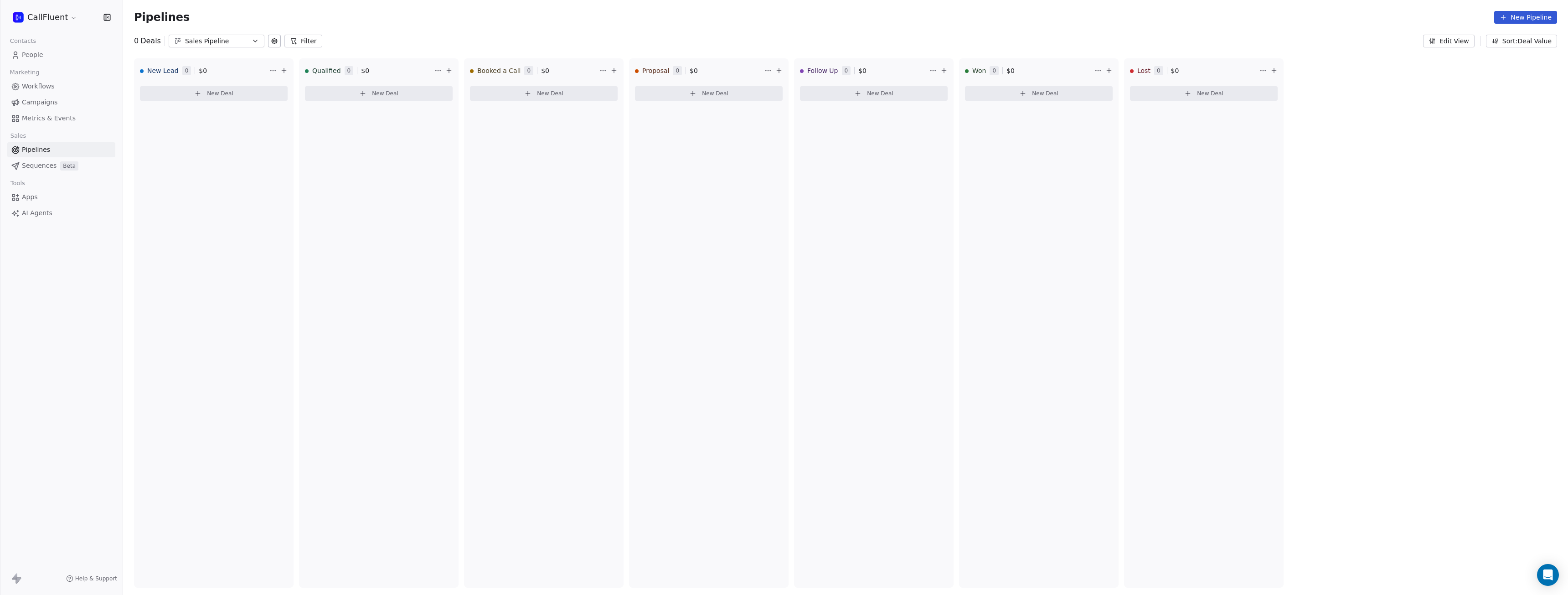
click at [43, 167] on span "Sequences" at bounding box center [39, 165] width 35 height 9
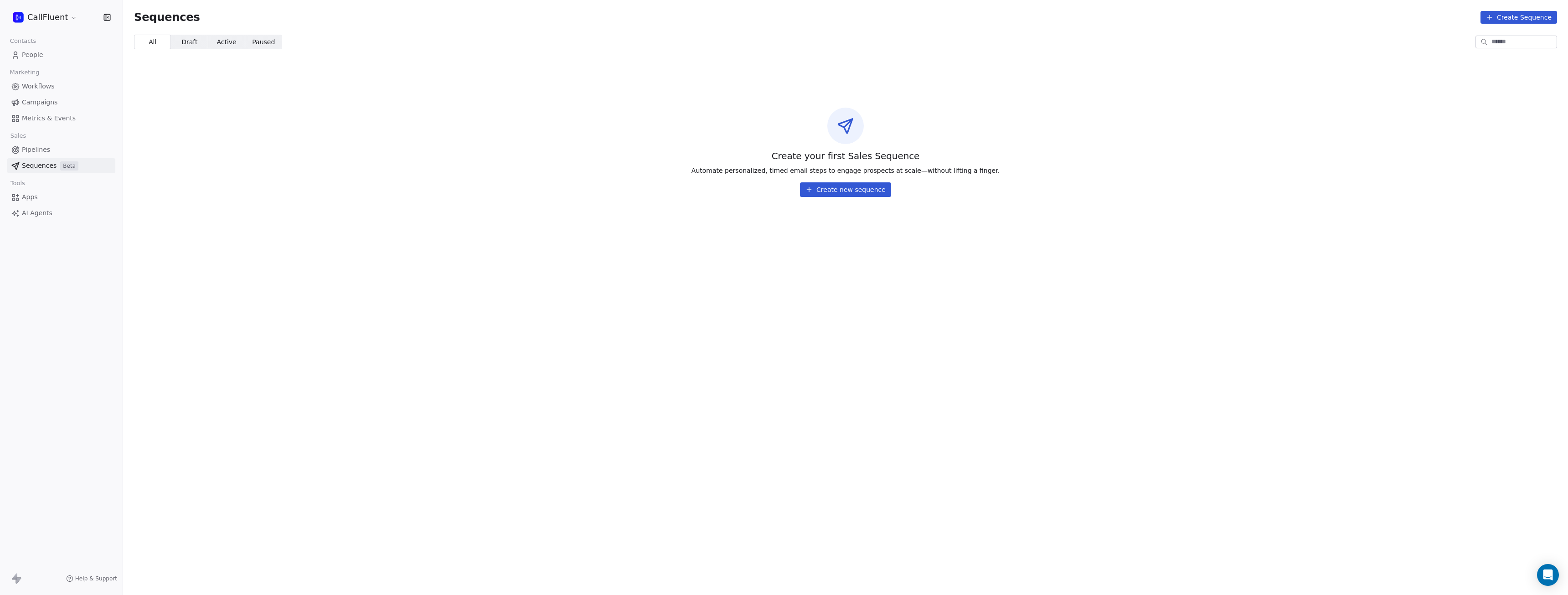
click at [44, 101] on span "Campaigns" at bounding box center [39, 102] width 35 height 9
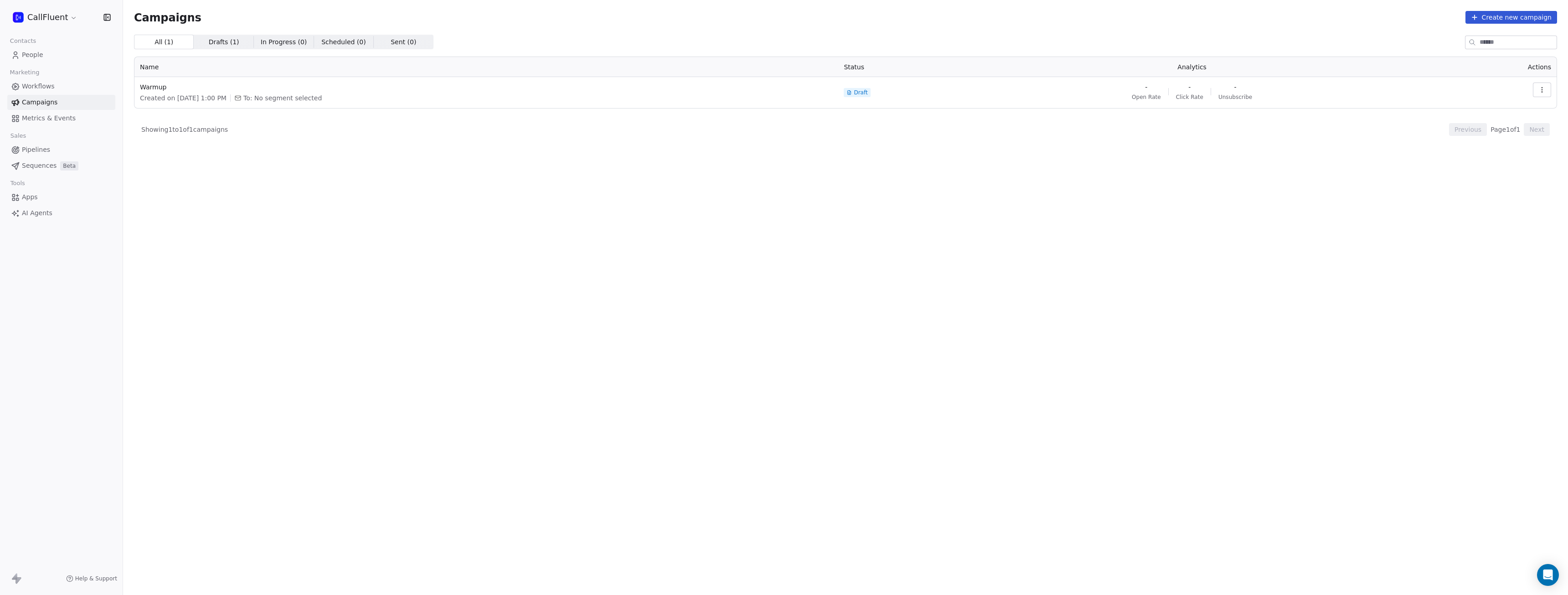
click at [91, 580] on span "Help & Support" at bounding box center [96, 578] width 42 height 7
click at [91, 577] on span "Help & Support" at bounding box center [96, 578] width 42 height 7
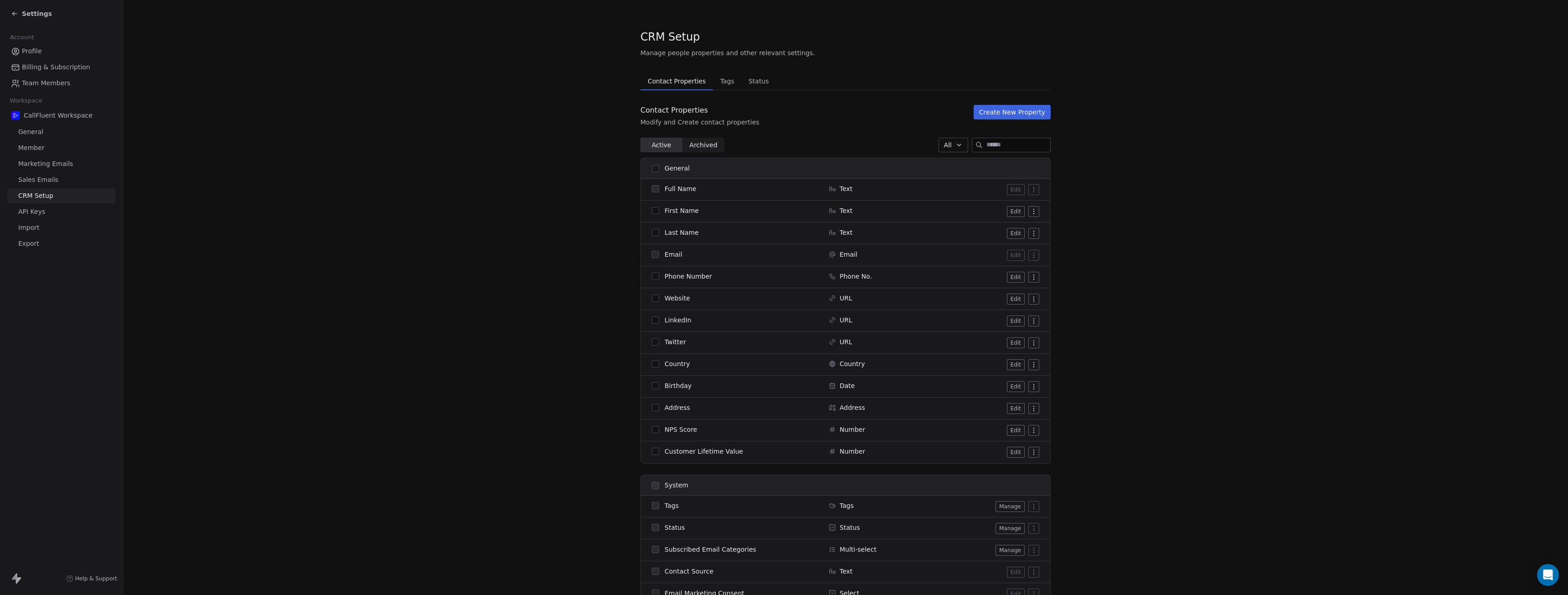
click at [32, 18] on span "Settings" at bounding box center [37, 14] width 30 height 9
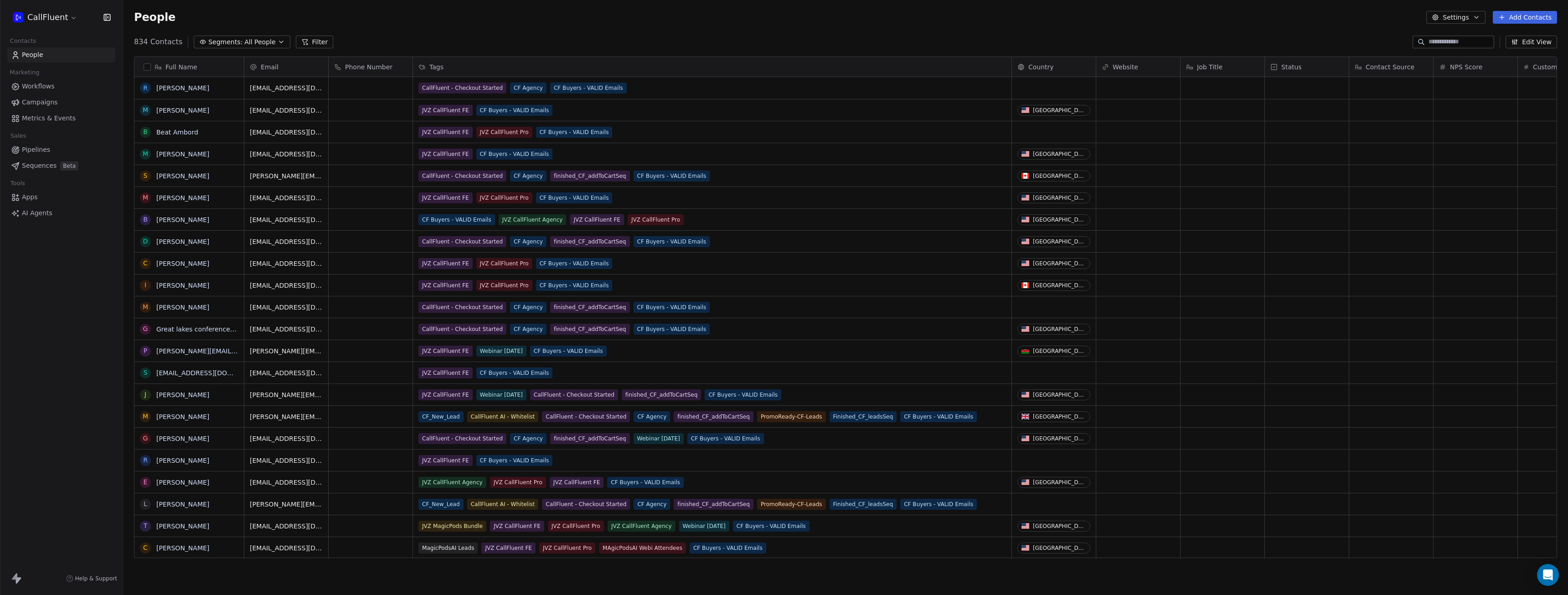
scroll to position [517, 1438]
click at [28, 200] on span "Apps" at bounding box center [30, 197] width 16 height 9
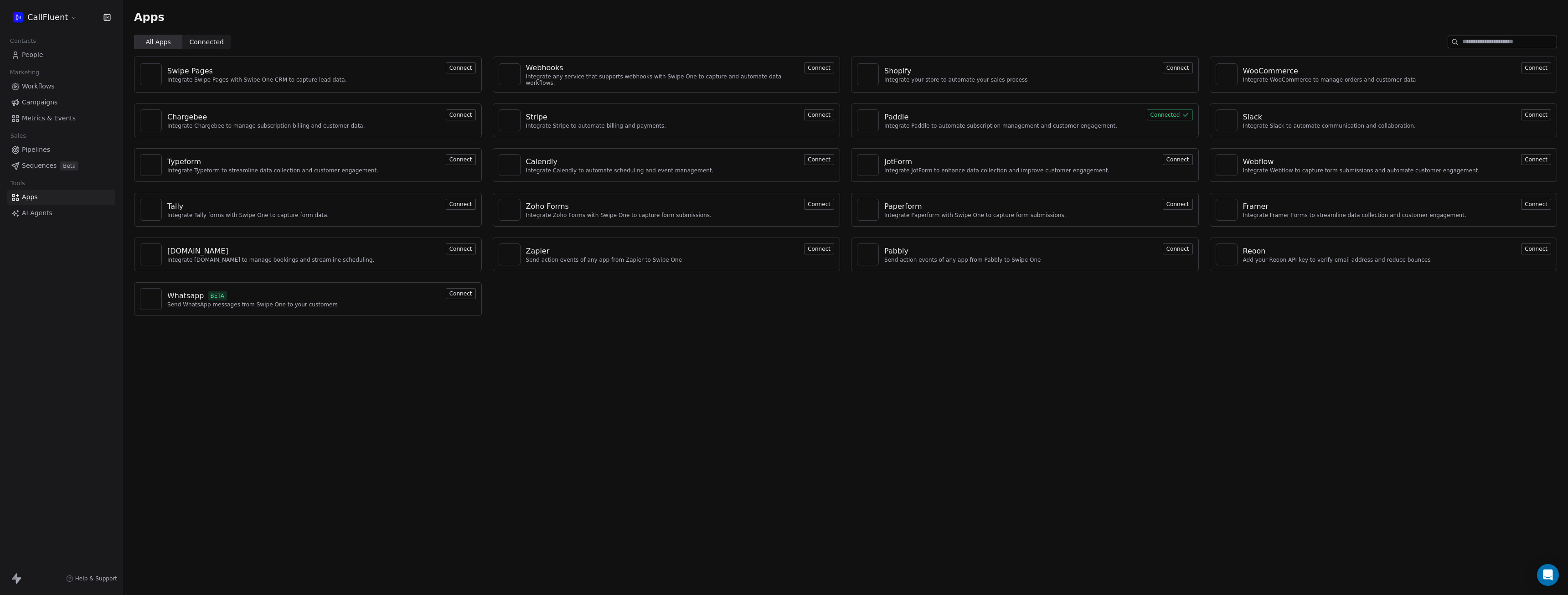
click at [212, 42] on span "Connected" at bounding box center [206, 42] width 34 height 9
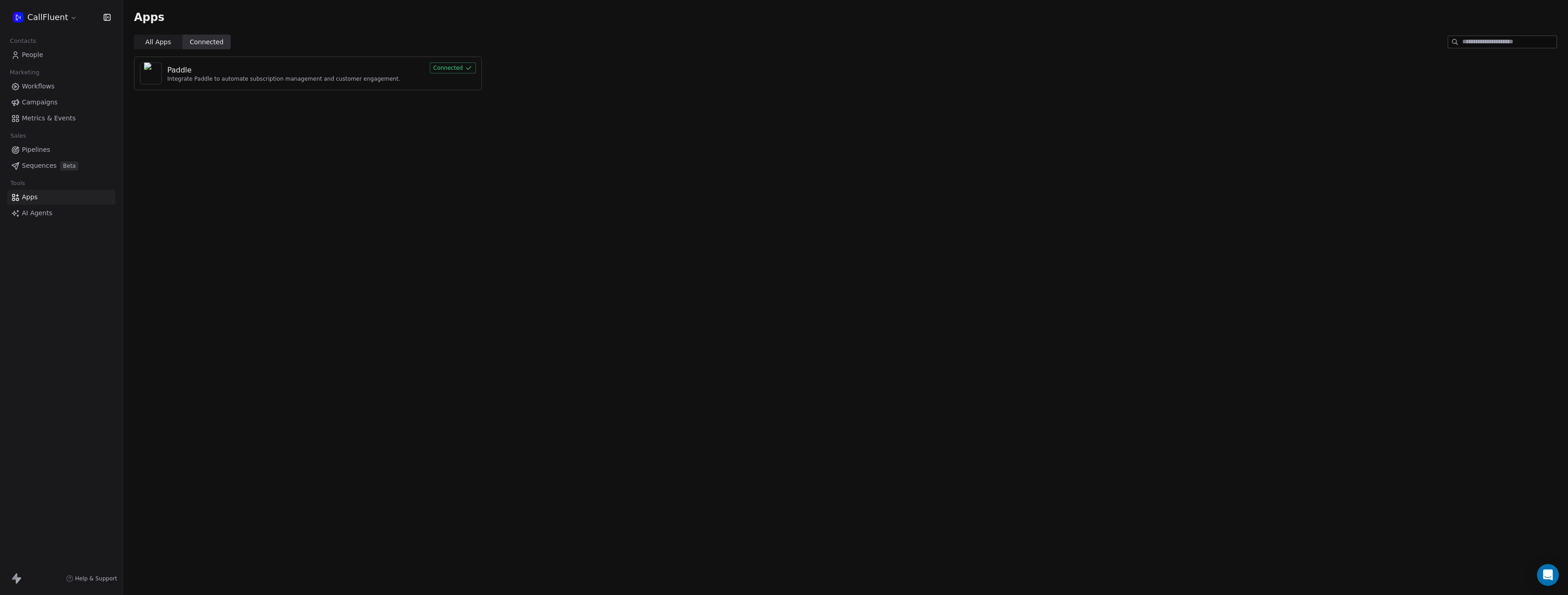
click at [161, 39] on span "All Apps" at bounding box center [158, 42] width 25 height 9
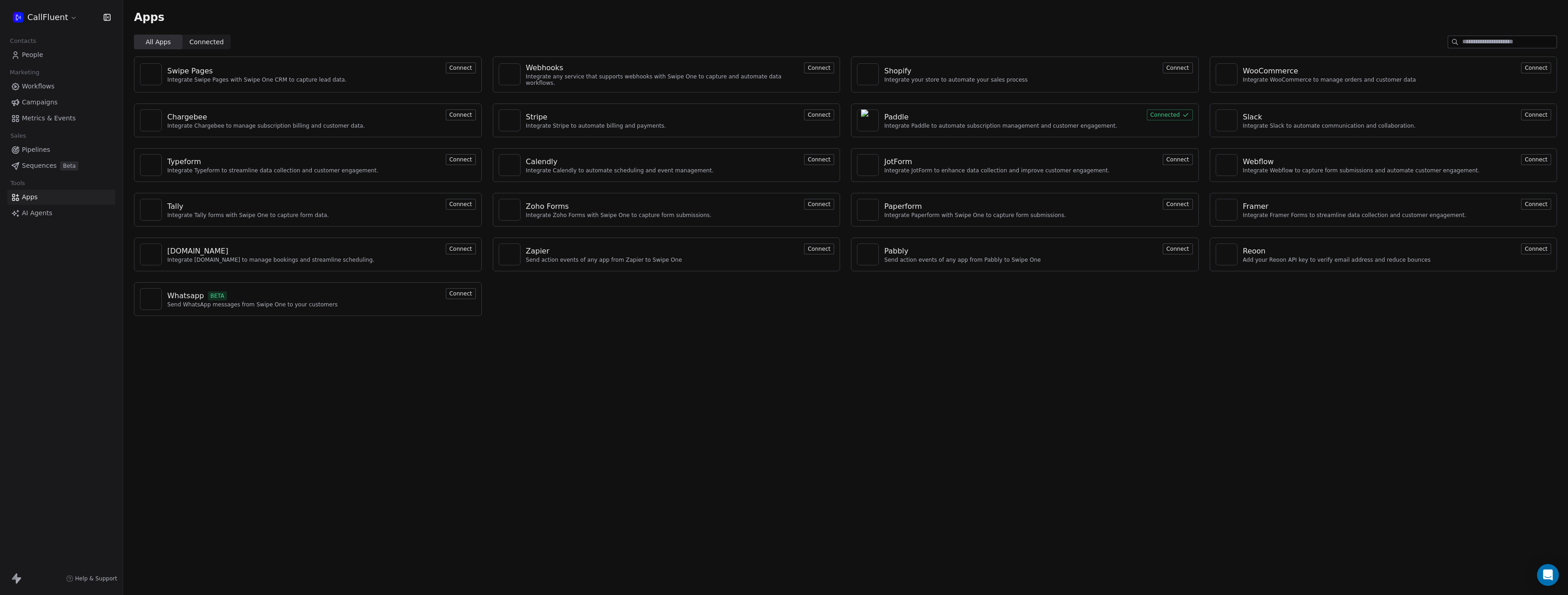
click at [1488, 39] on input at bounding box center [1510, 42] width 95 height 12
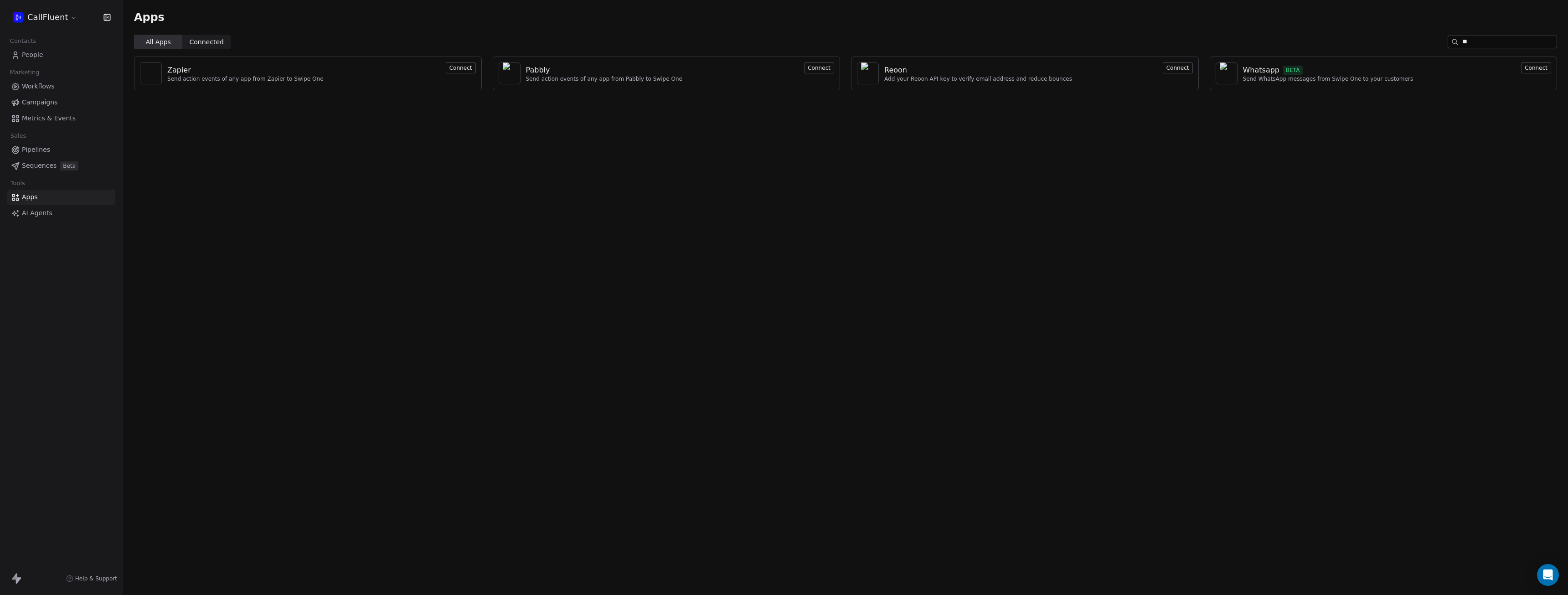
type input "***"
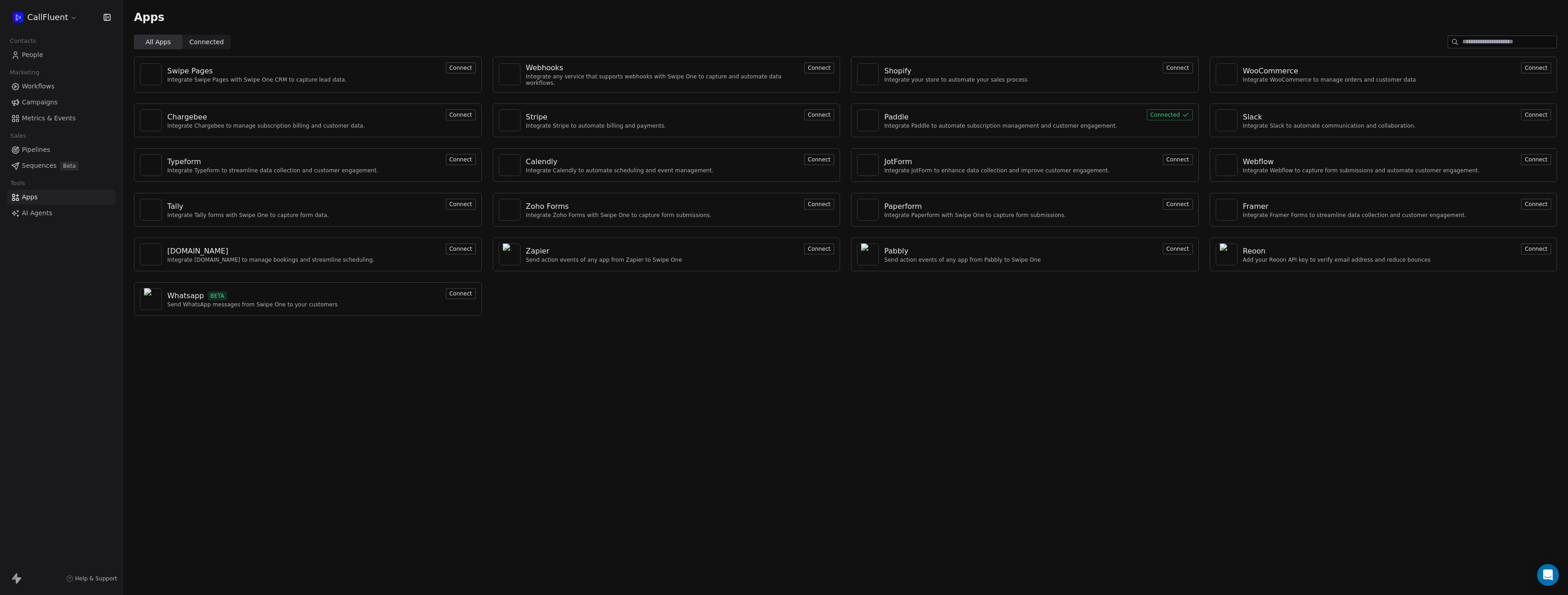
type input "*"
click at [269, 422] on div "Apps All Apps All Apps Connected Connected Swipe Pages Integrate Swipe Pages wi…" at bounding box center [845, 297] width 1445 height 595
click at [39, 212] on span "AI Agents" at bounding box center [37, 214] width 31 height 9
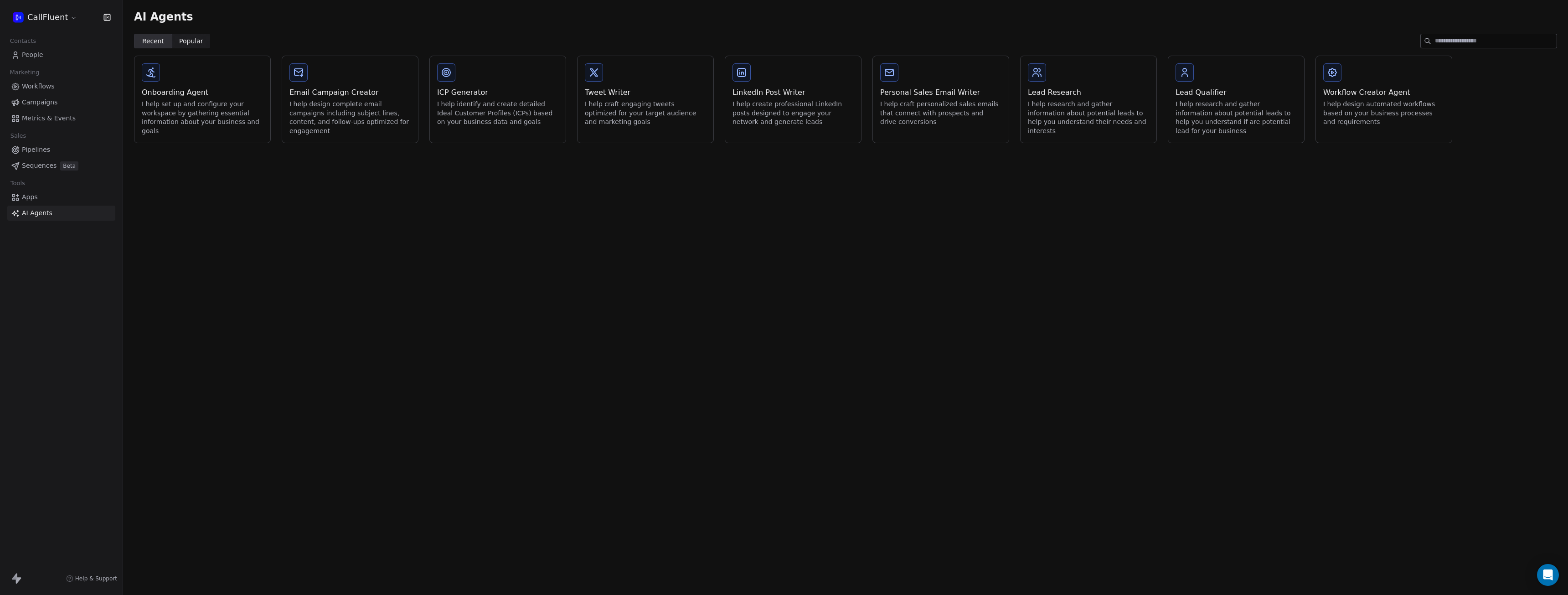
click at [48, 56] on link "People" at bounding box center [61, 54] width 108 height 15
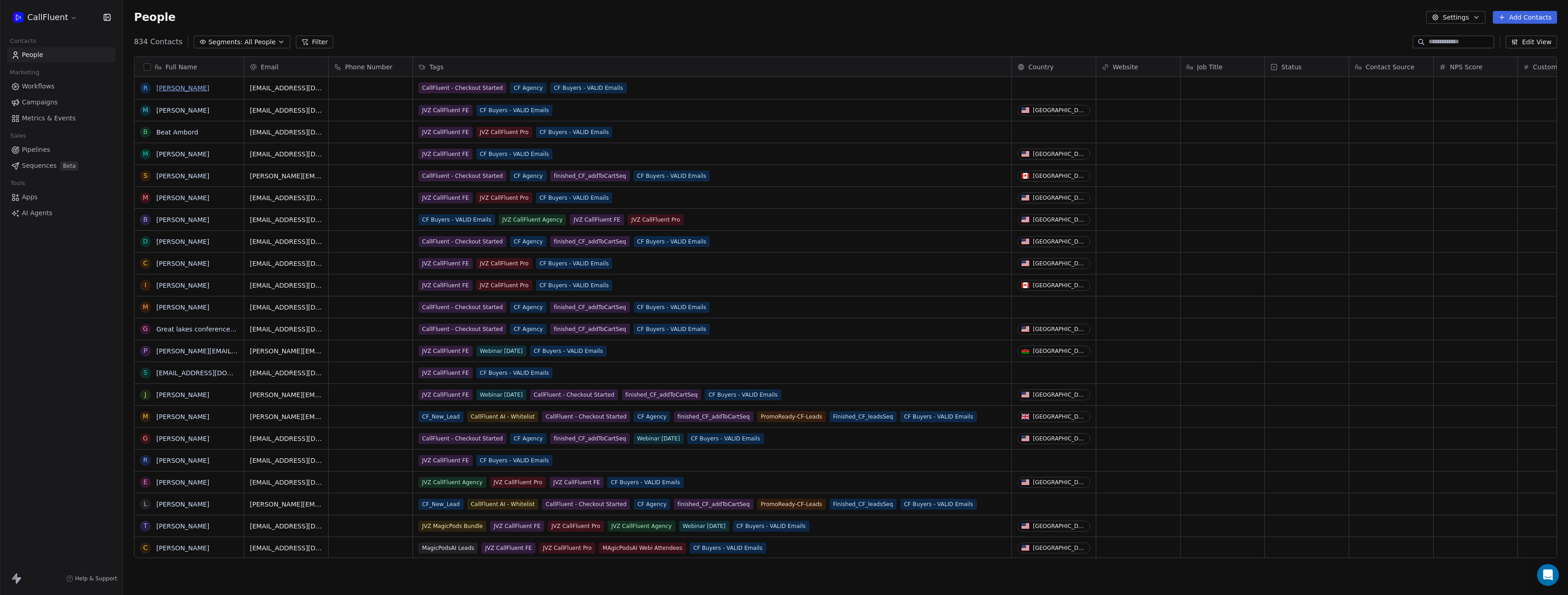
scroll to position [517, 1438]
click at [148, 68] on button "button" at bounding box center [146, 66] width 7 height 7
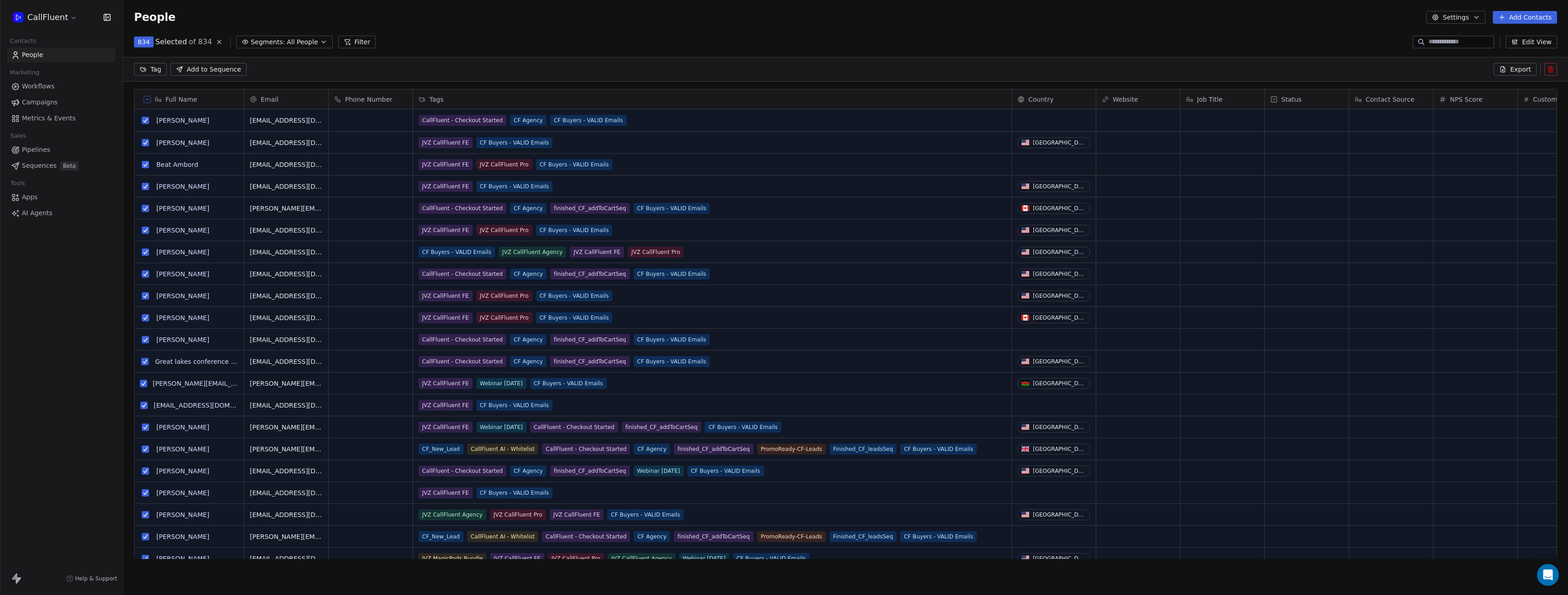
scroll to position [485, 1438]
click at [154, 70] on html "CallFluent Contacts People Marketing Workflows Campaigns Metrics & Events Sales…" at bounding box center [784, 297] width 1568 height 595
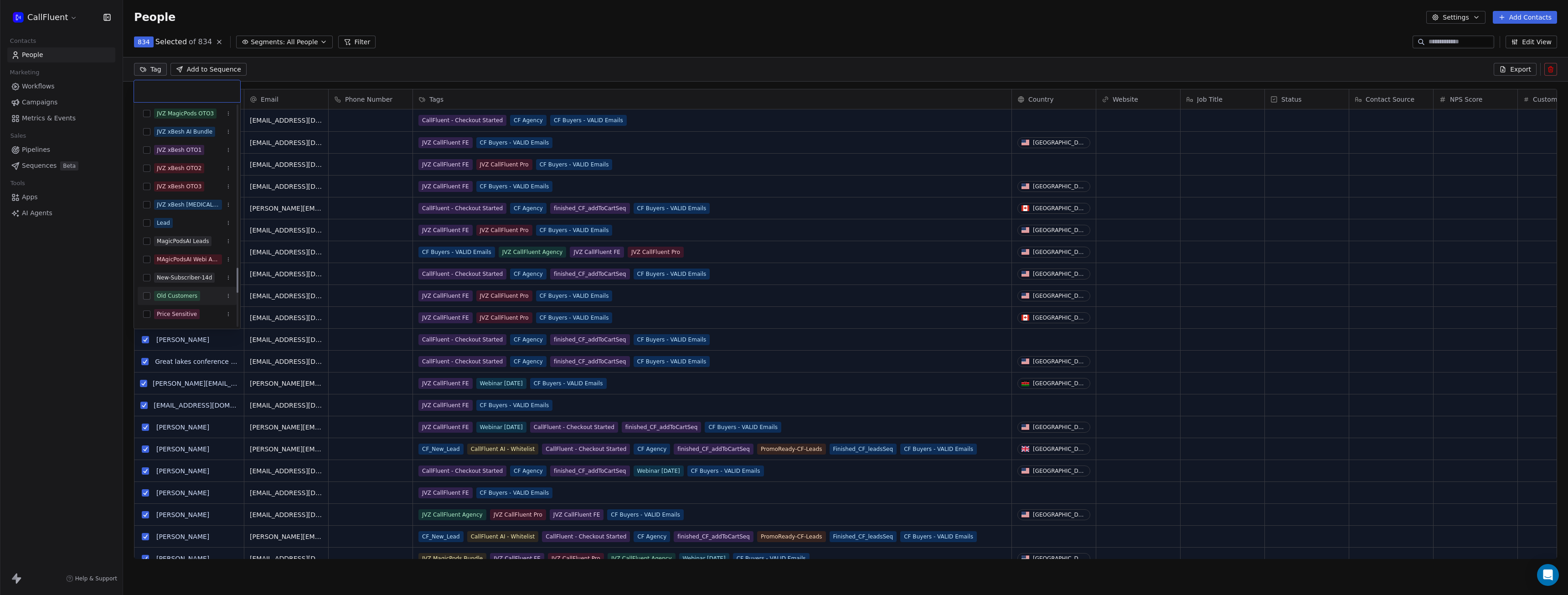
scroll to position [1414, 0]
click at [496, 42] on html "CallFluent Contacts People Marketing Workflows Campaigns Metrics & Events Sales…" at bounding box center [784, 297] width 1568 height 595
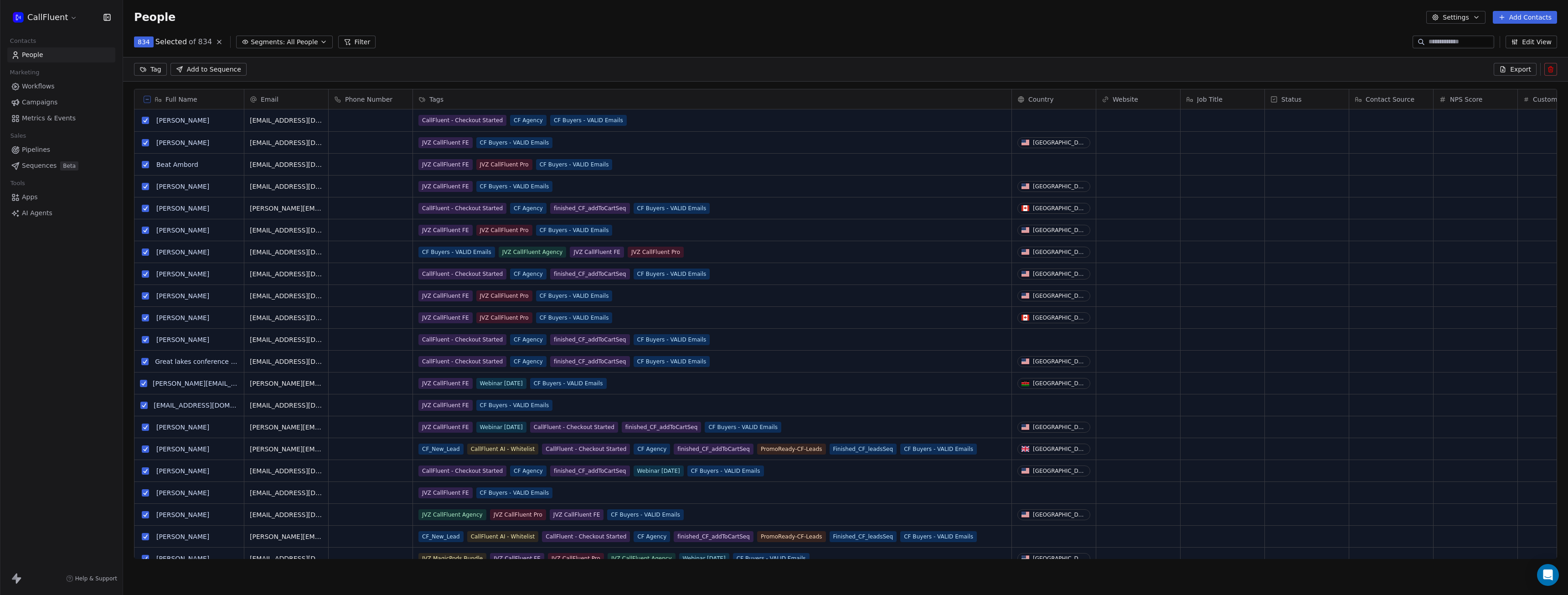
click at [684, 19] on div "People Settings Add Contacts" at bounding box center [845, 17] width 1423 height 13
